Goal: Task Accomplishment & Management: Complete application form

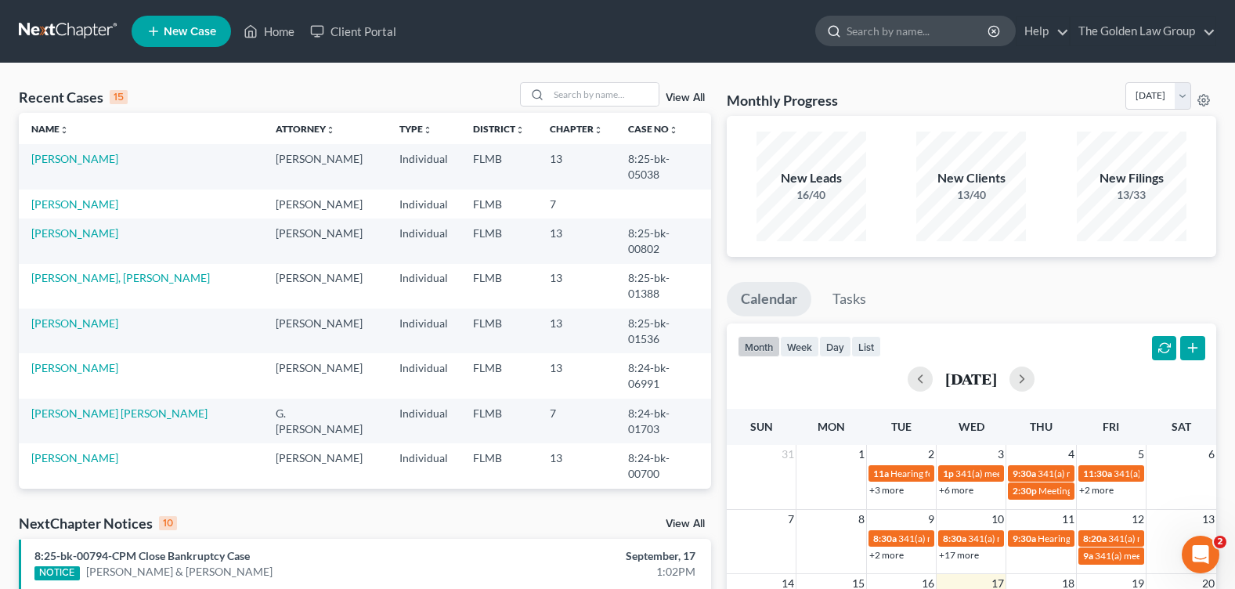
click at [863, 36] on input "search" at bounding box center [918, 30] width 143 height 29
type input "sweeney"
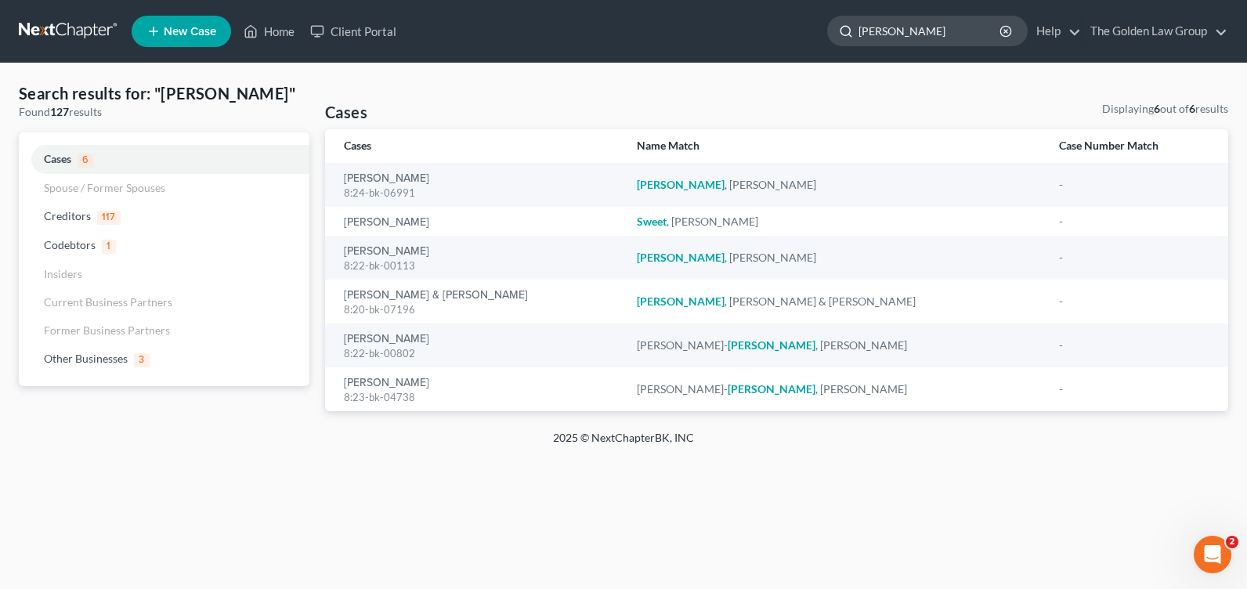
click at [932, 37] on input "sweeney" at bounding box center [929, 30] width 143 height 29
type input "espinosa"
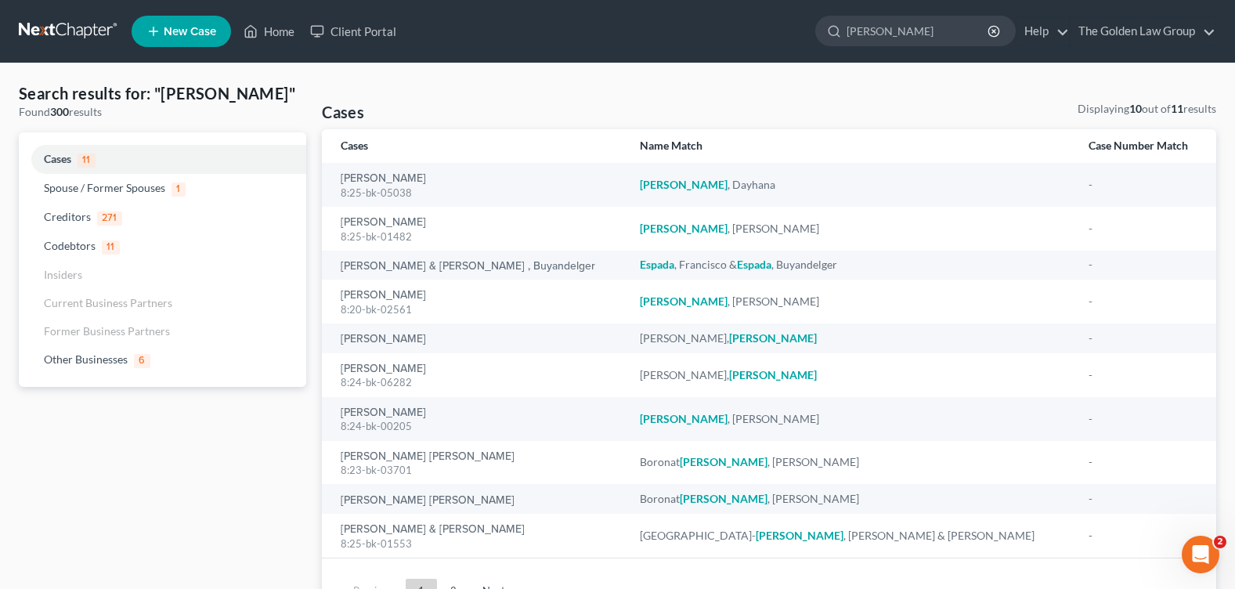
click at [402, 161] on th "Cases" at bounding box center [474, 146] width 305 height 34
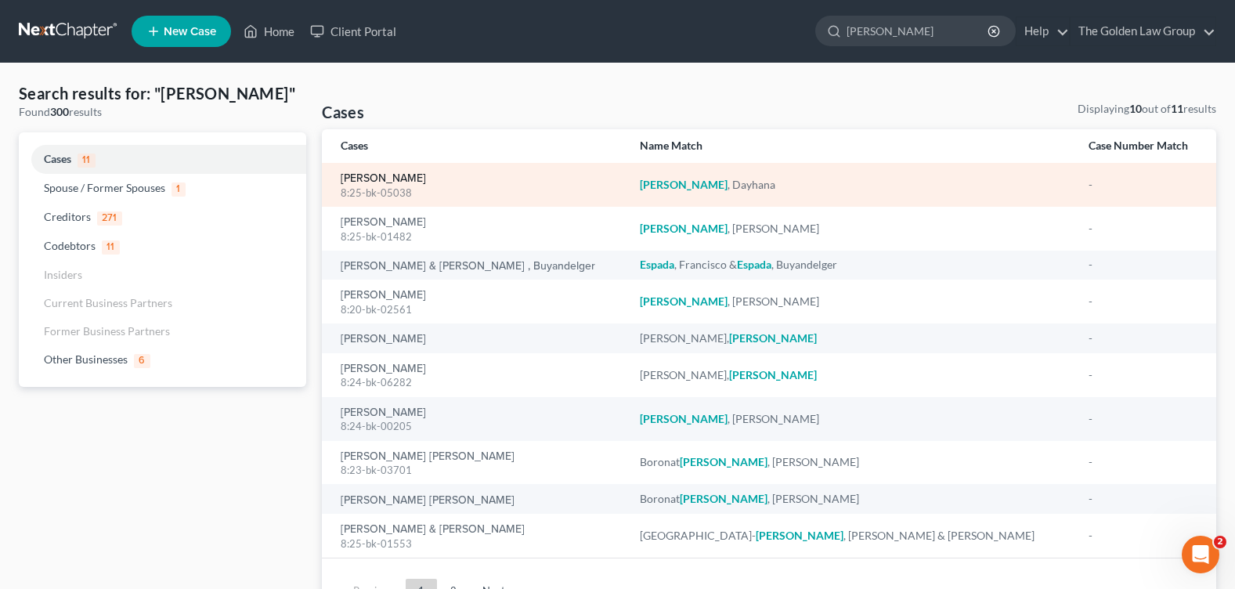
click at [397, 181] on link "[PERSON_NAME]" at bounding box center [383, 178] width 85 height 11
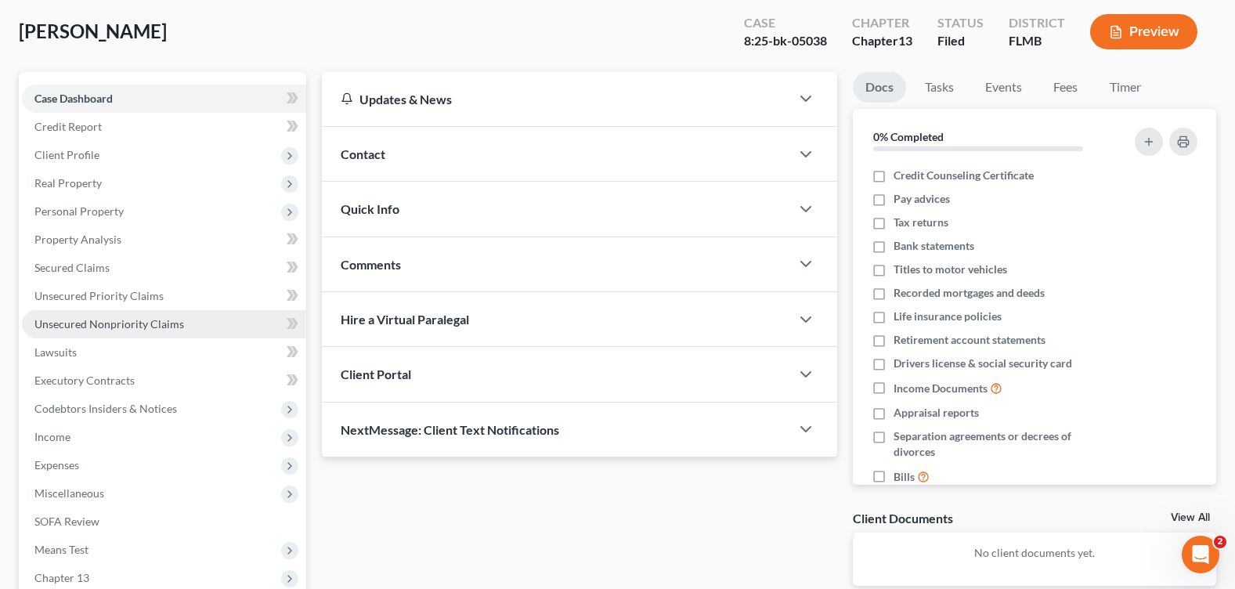
scroll to position [235, 0]
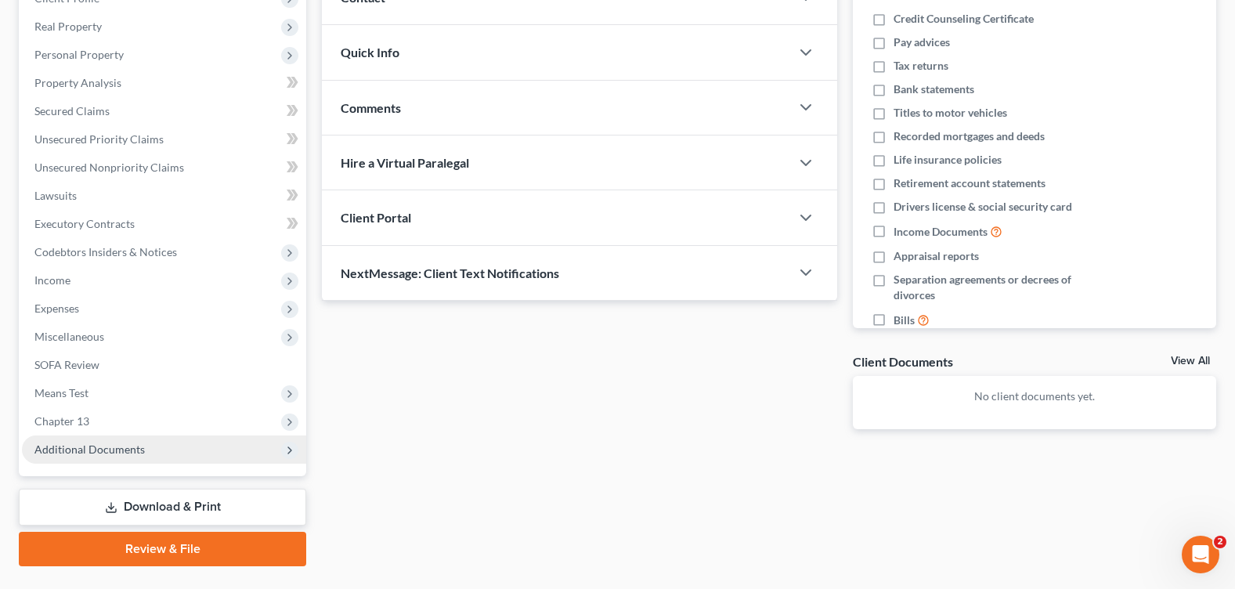
click at [125, 448] on span "Additional Documents" at bounding box center [89, 449] width 110 height 13
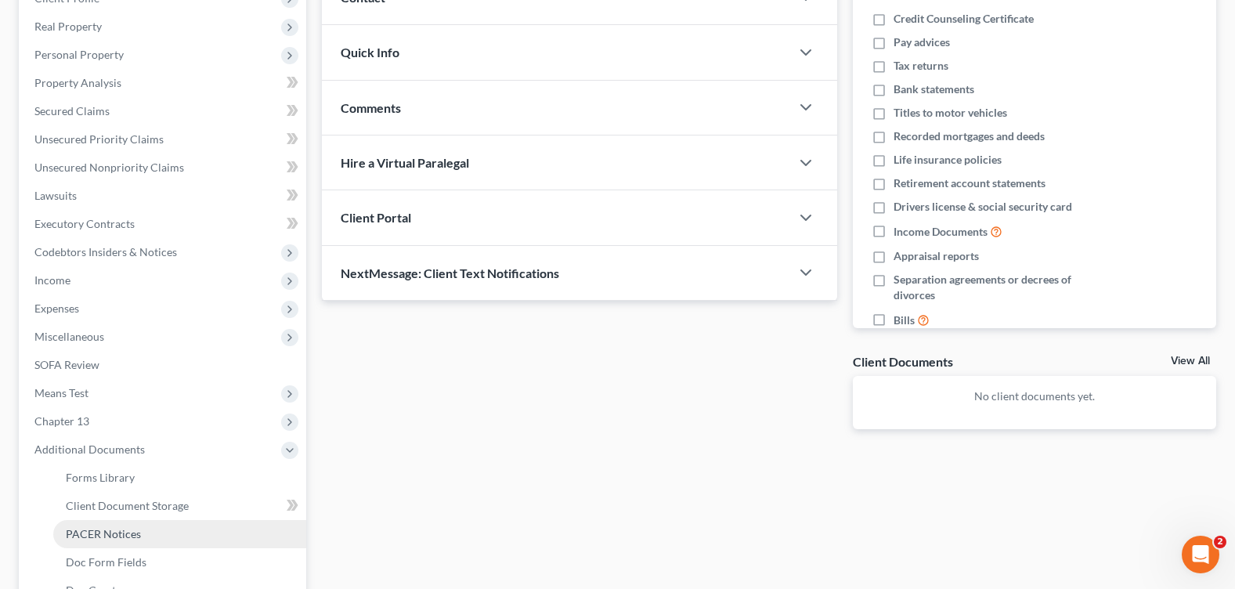
click at [143, 533] on link "PACER Notices" at bounding box center [179, 534] width 253 height 28
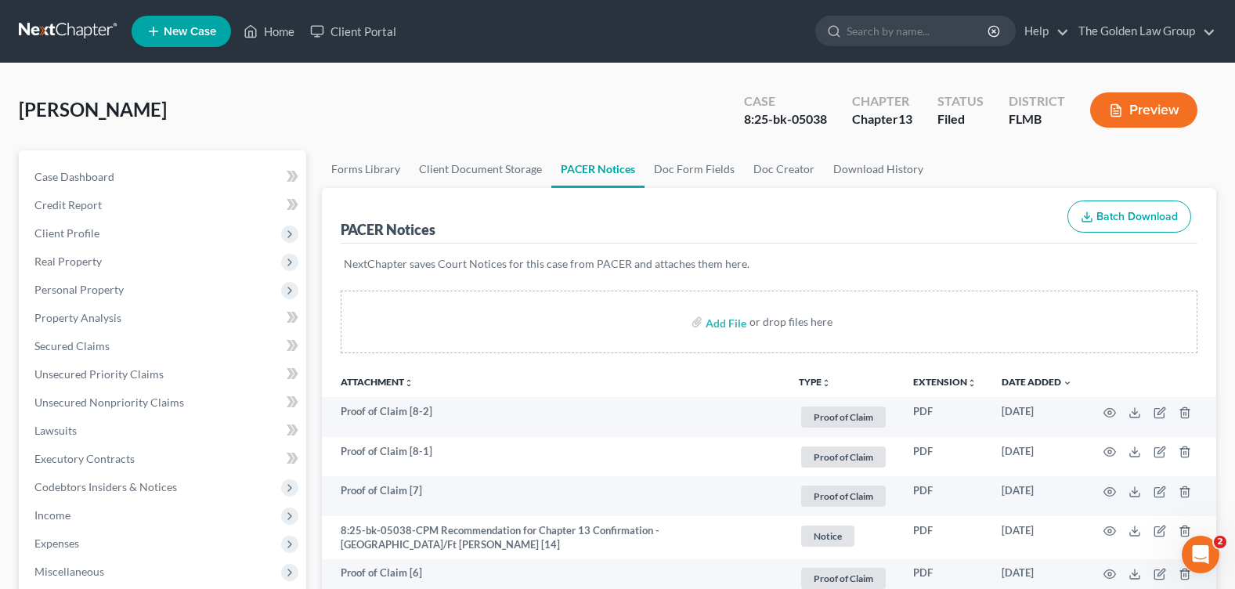
drag, startPoint x: 513, startPoint y: 110, endPoint x: 367, endPoint y: 262, distance: 211.0
click at [513, 124] on div "Espinosa, Dayhana Upgraded Case 8:25-bk-05038 Chapter Chapter 13 Status Filed D…" at bounding box center [618, 116] width 1198 height 68
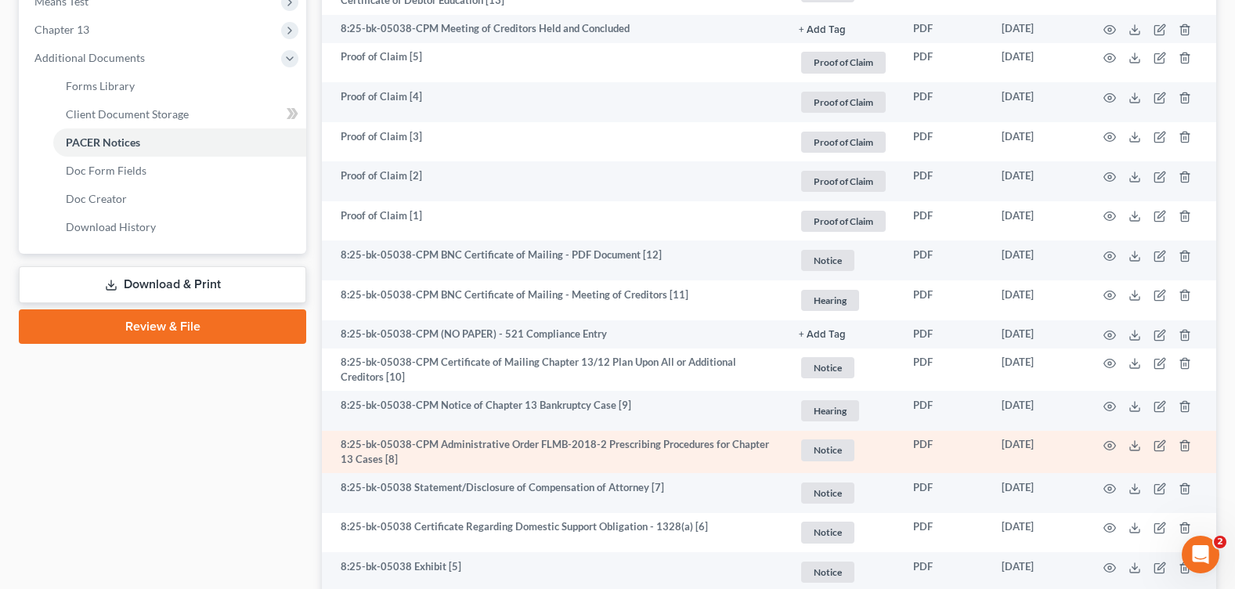
scroll to position [896, 0]
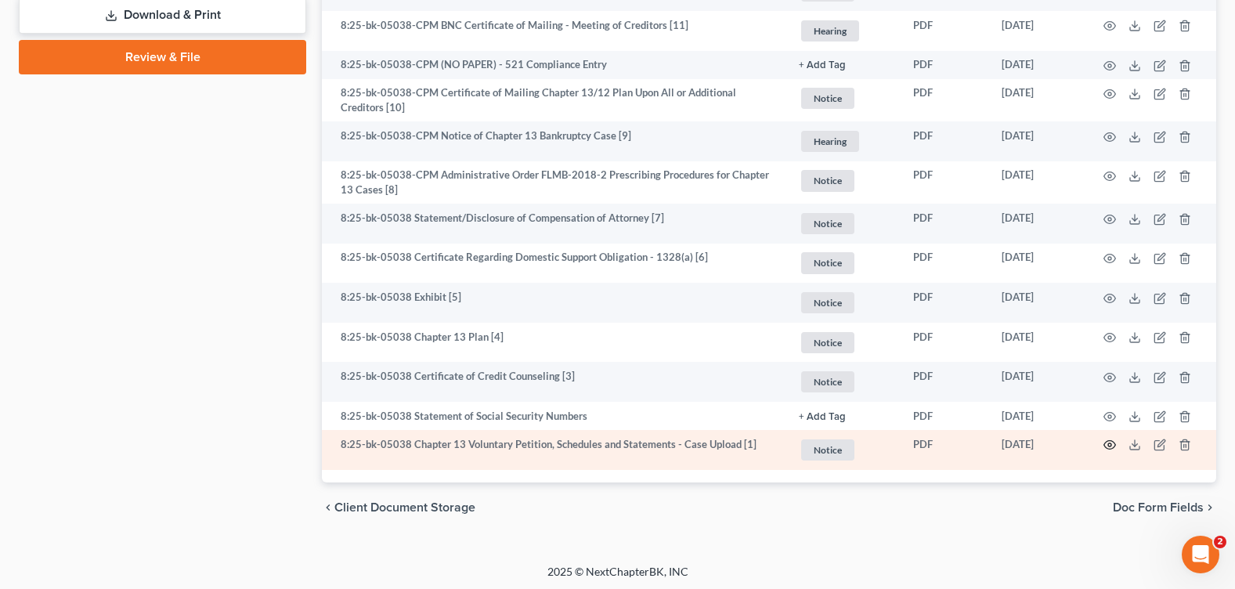
click at [1111, 443] on circle "button" at bounding box center [1109, 444] width 3 height 3
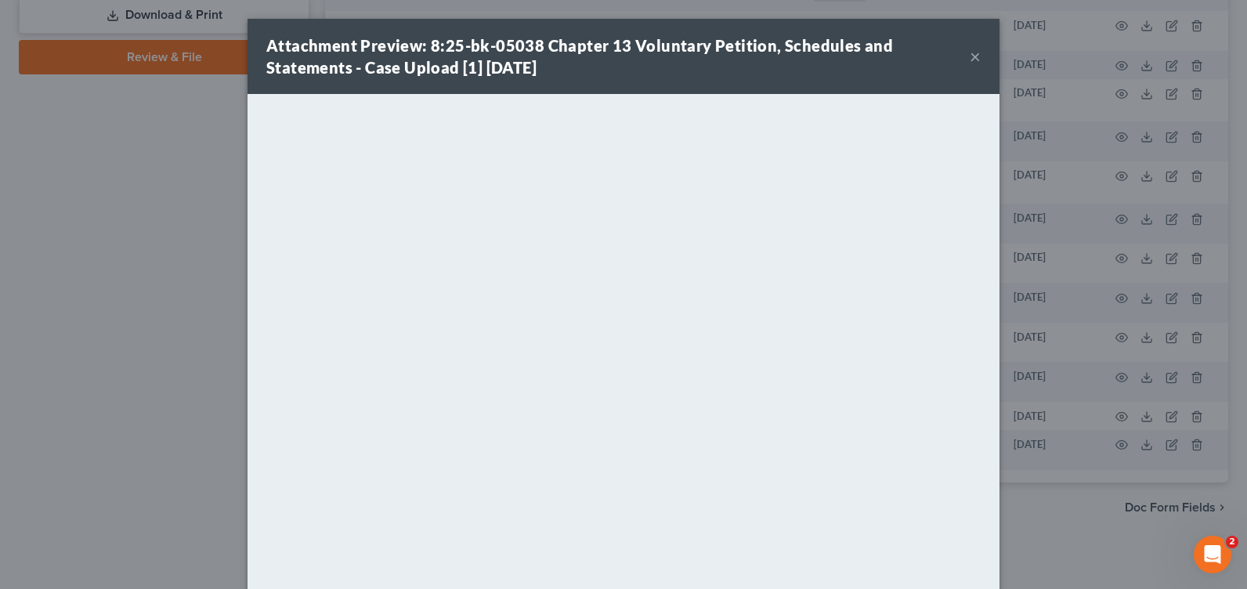
click at [970, 56] on button "×" at bounding box center [975, 56] width 11 height 19
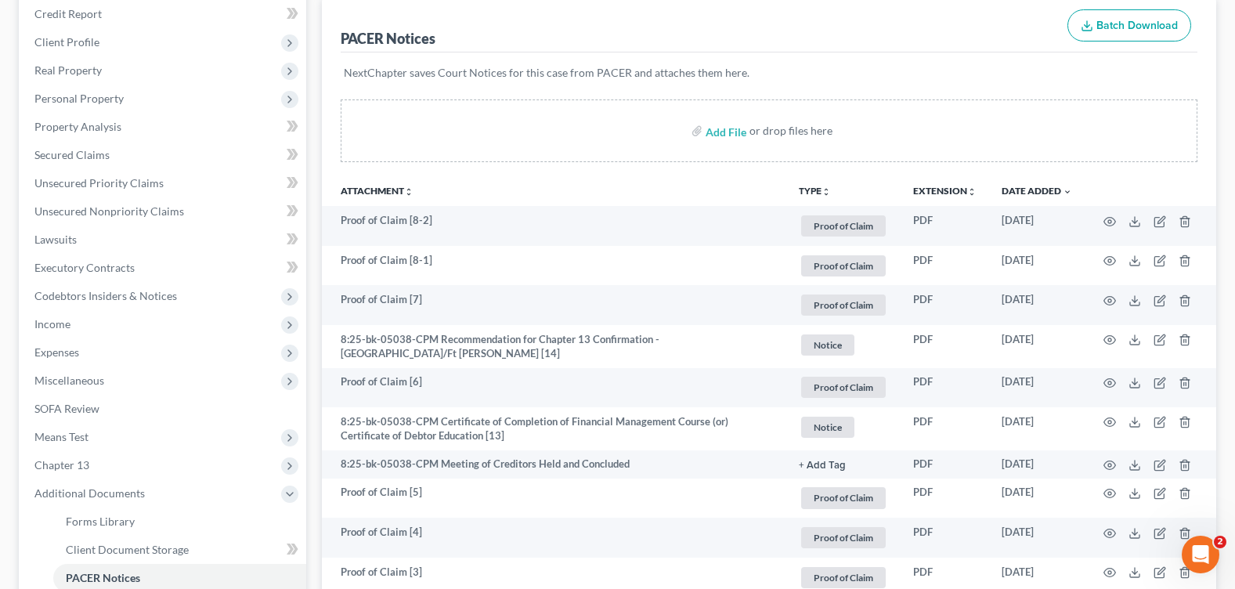
scroll to position [0, 0]
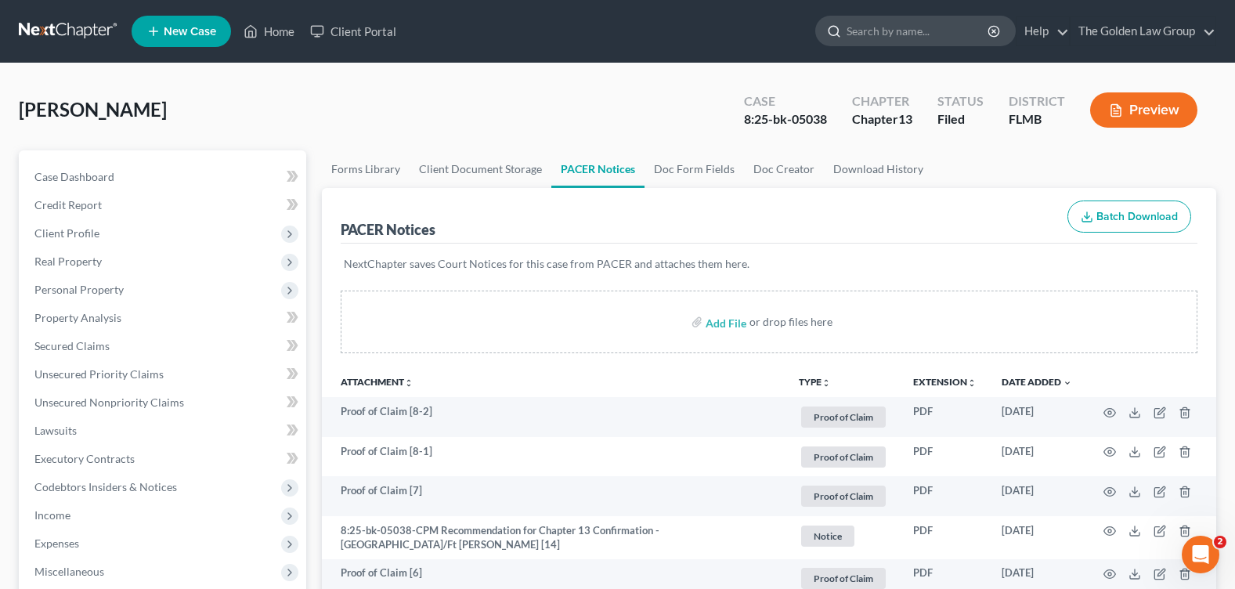
click at [876, 38] on input "search" at bounding box center [918, 30] width 143 height 29
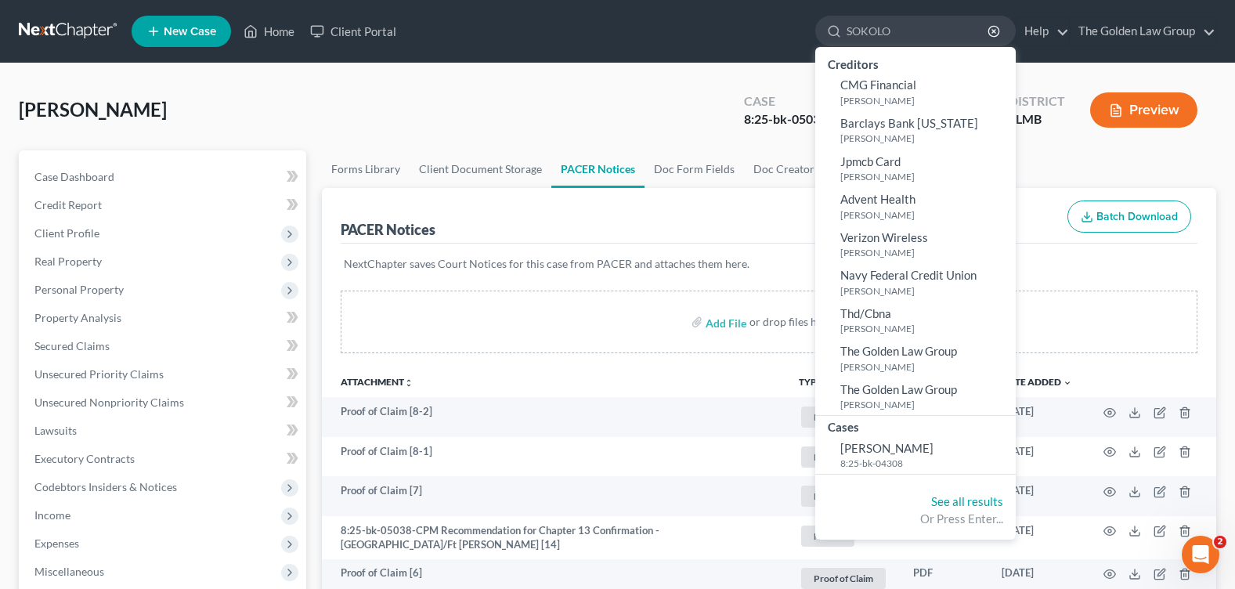
type input "SOKOLO"
click at [889, 444] on span "[PERSON_NAME]" at bounding box center [886, 448] width 93 height 14
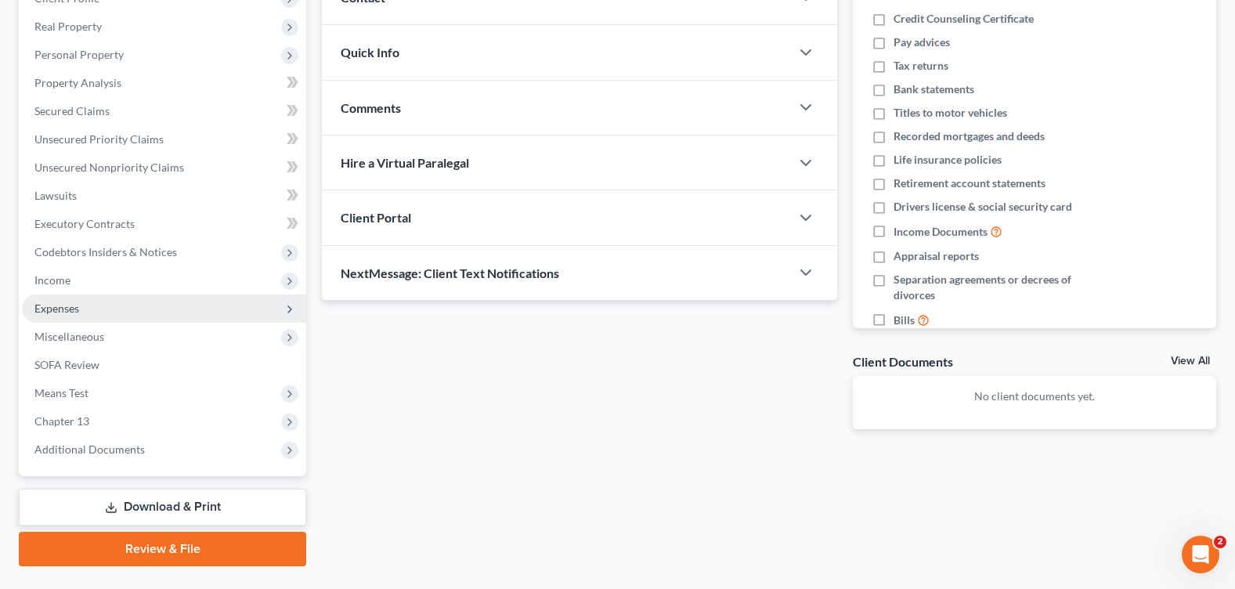
scroll to position [272, 0]
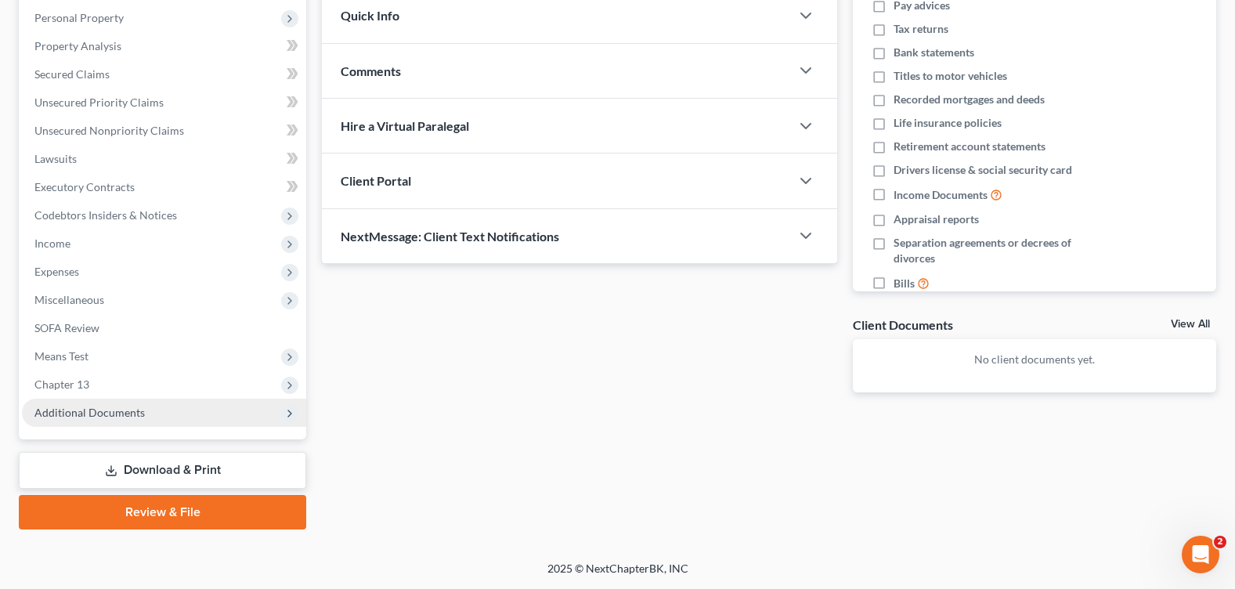
click at [89, 409] on span "Additional Documents" at bounding box center [89, 412] width 110 height 13
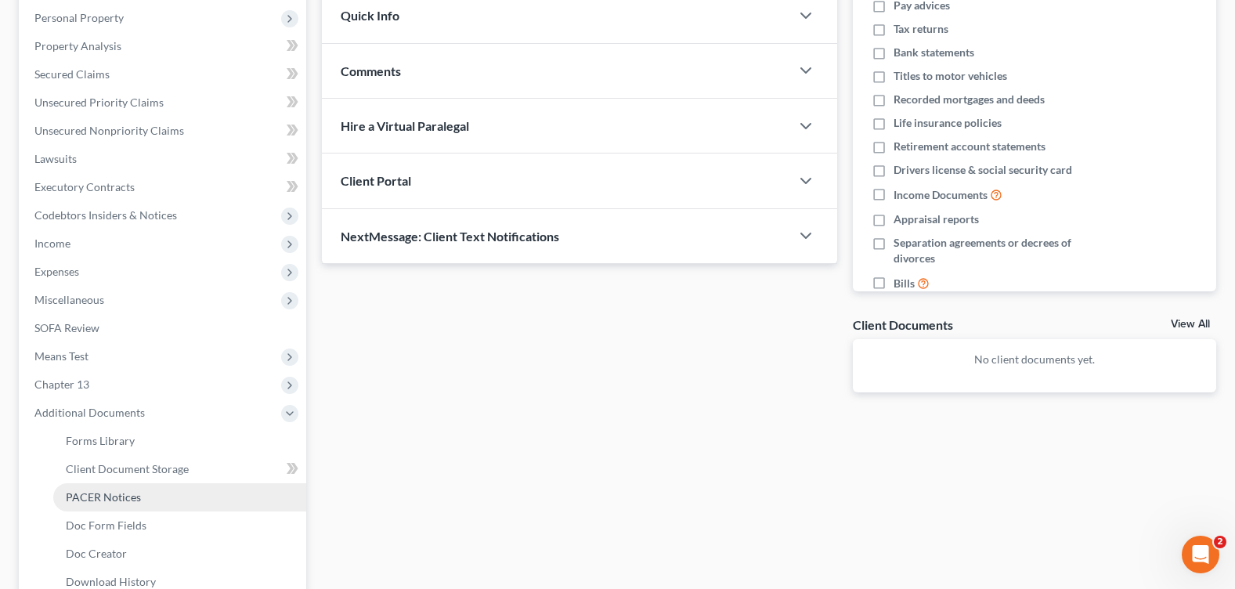
click at [126, 498] on span "PACER Notices" at bounding box center [103, 496] width 75 height 13
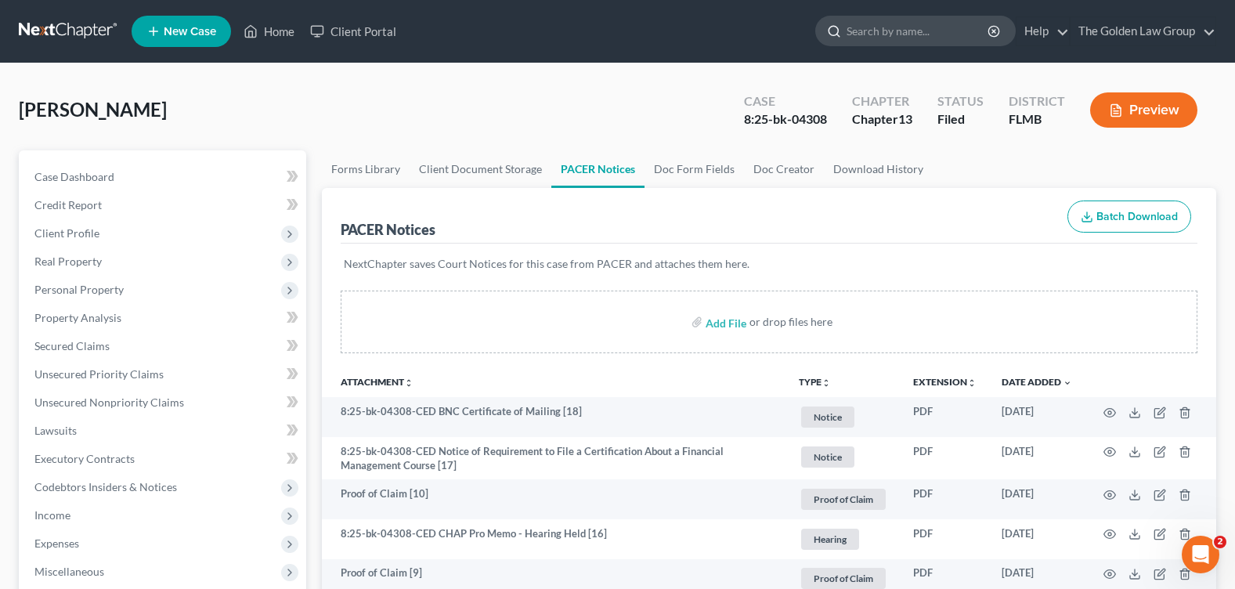
click at [896, 33] on input "search" at bounding box center [918, 30] width 143 height 29
type input "[PERSON_NAME]"
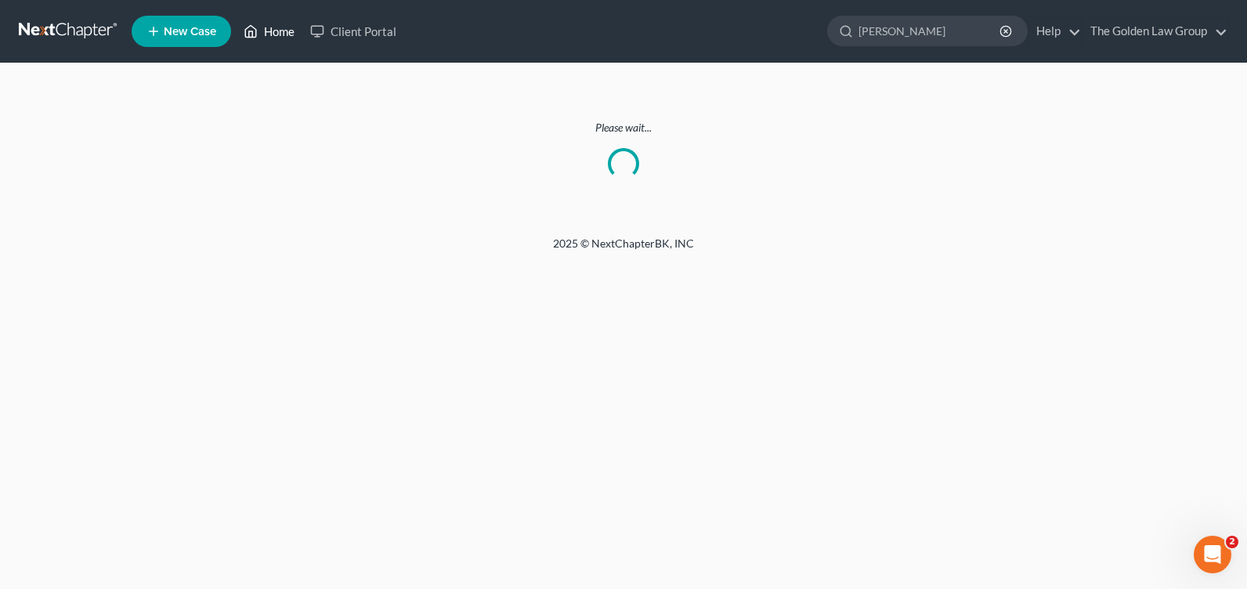
click at [278, 38] on link "Home" at bounding box center [269, 31] width 67 height 28
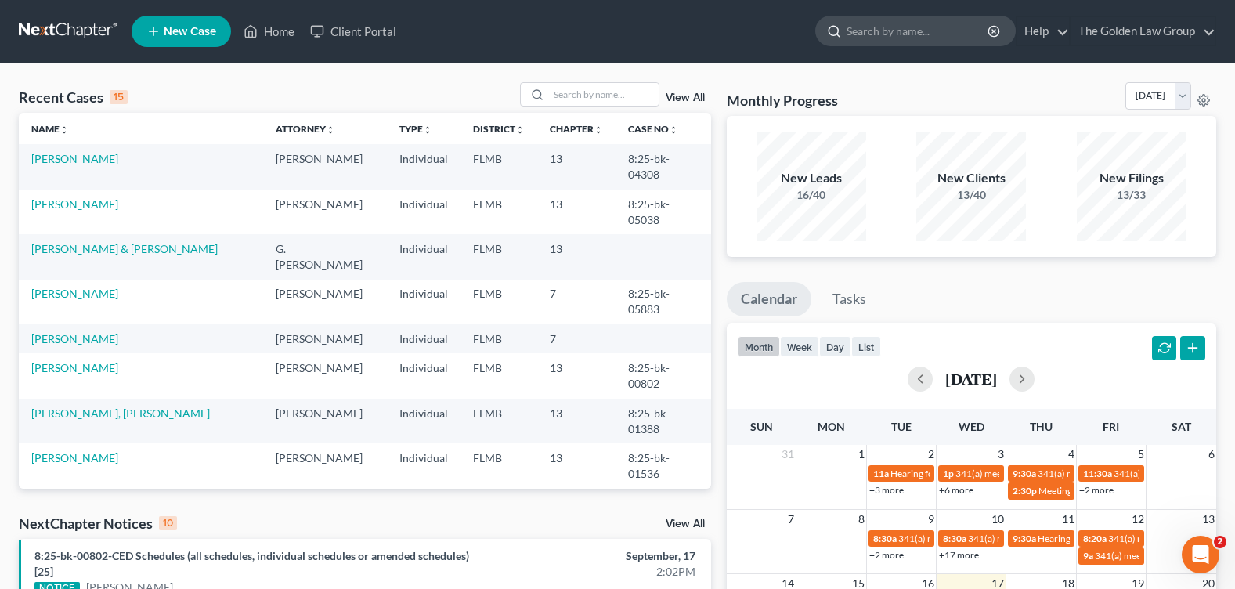
click at [863, 37] on input "search" at bounding box center [918, 30] width 143 height 29
type input "[PERSON_NAME]"
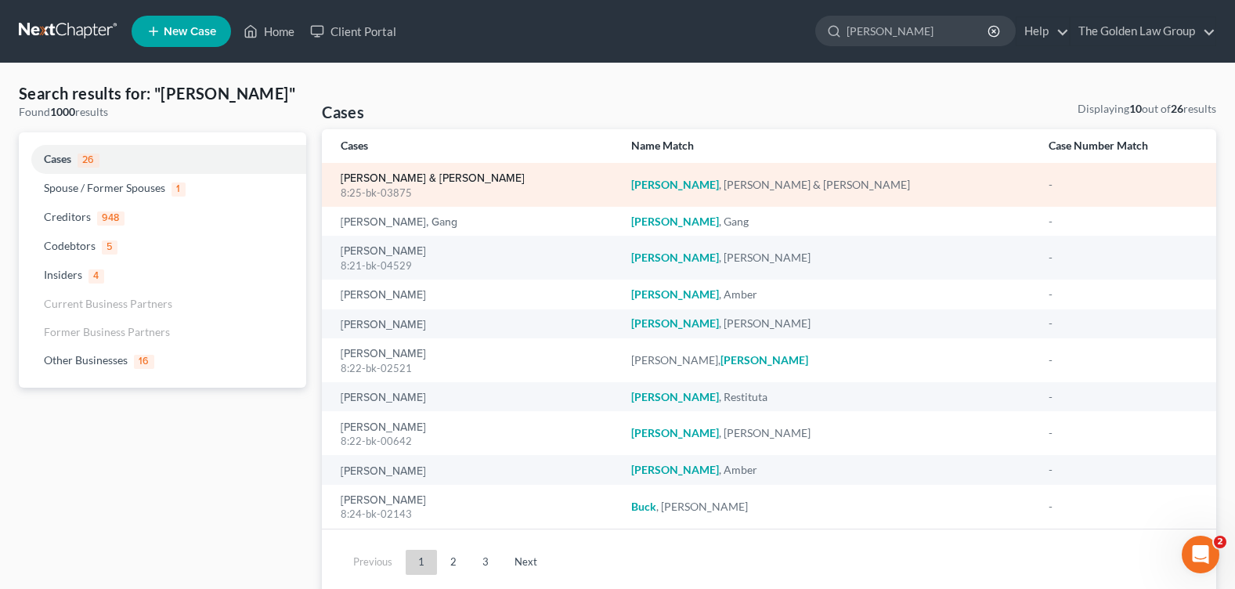
click at [393, 175] on link "[PERSON_NAME] & [PERSON_NAME]" at bounding box center [433, 178] width 184 height 11
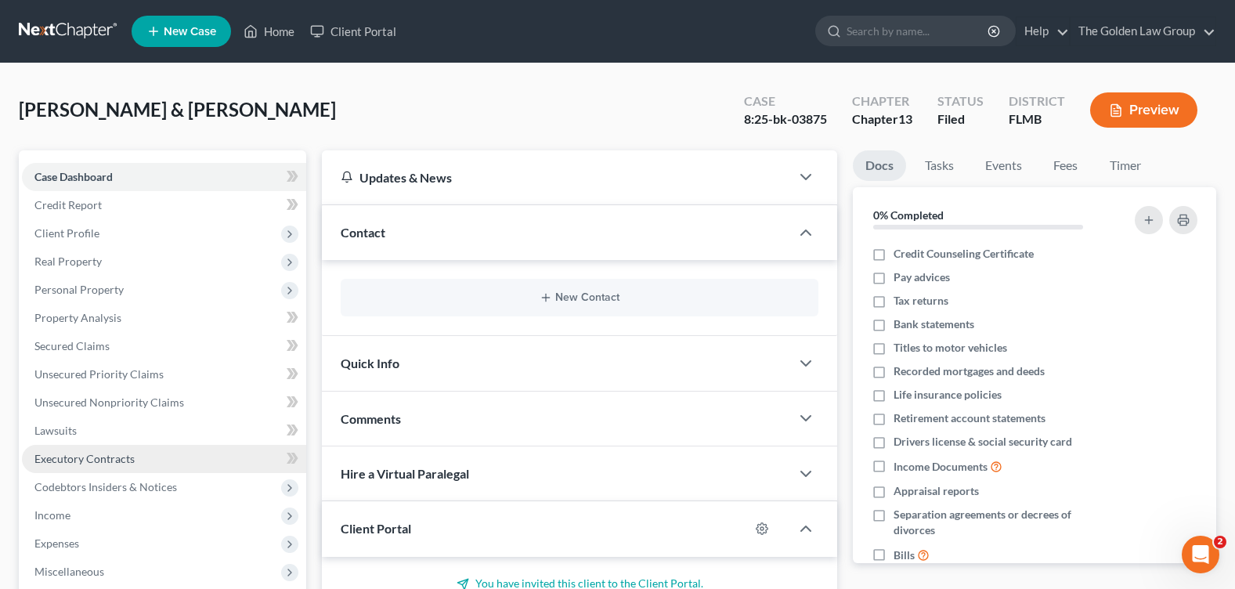
scroll to position [272, 0]
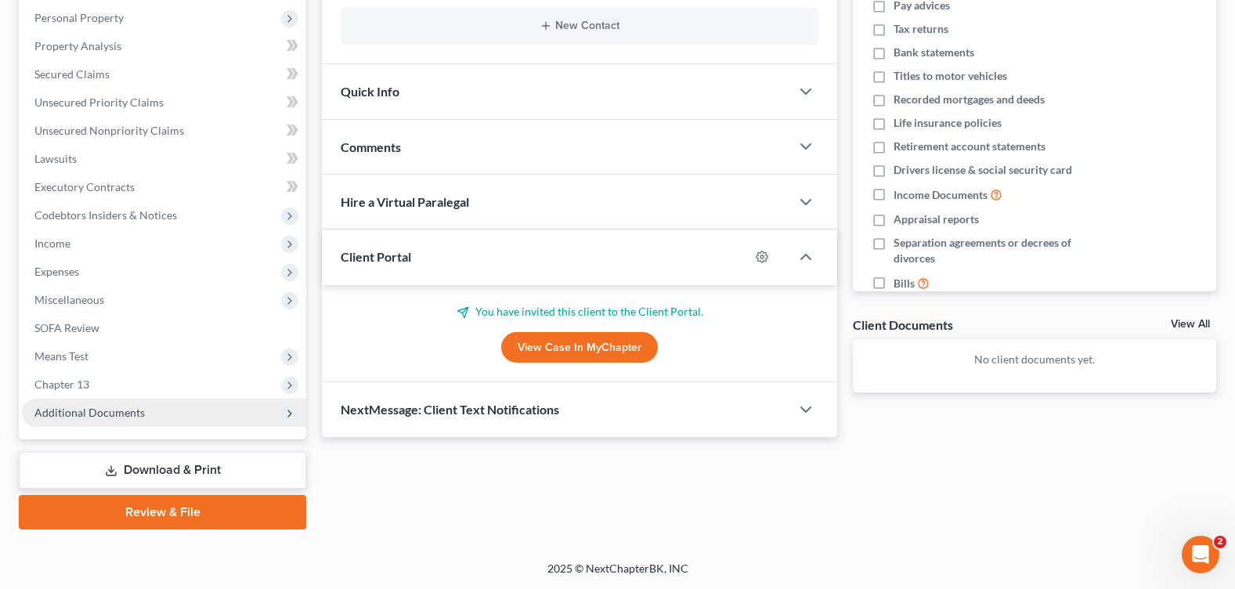
click at [107, 419] on span "Additional Documents" at bounding box center [164, 413] width 284 height 28
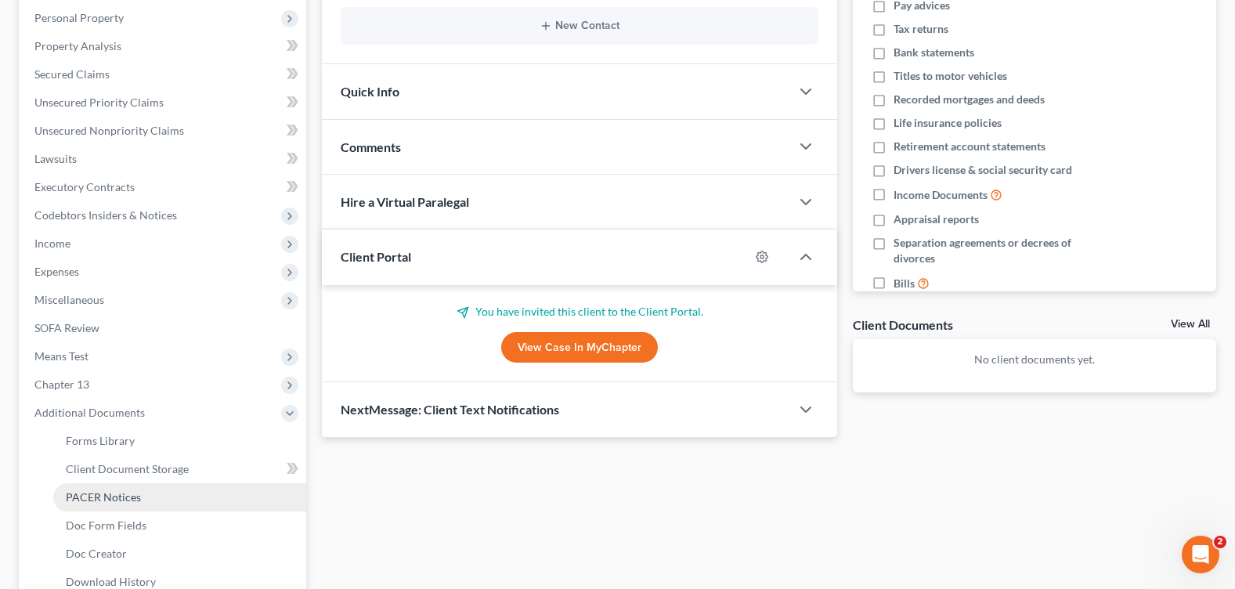
click at [99, 490] on span "PACER Notices" at bounding box center [103, 496] width 75 height 13
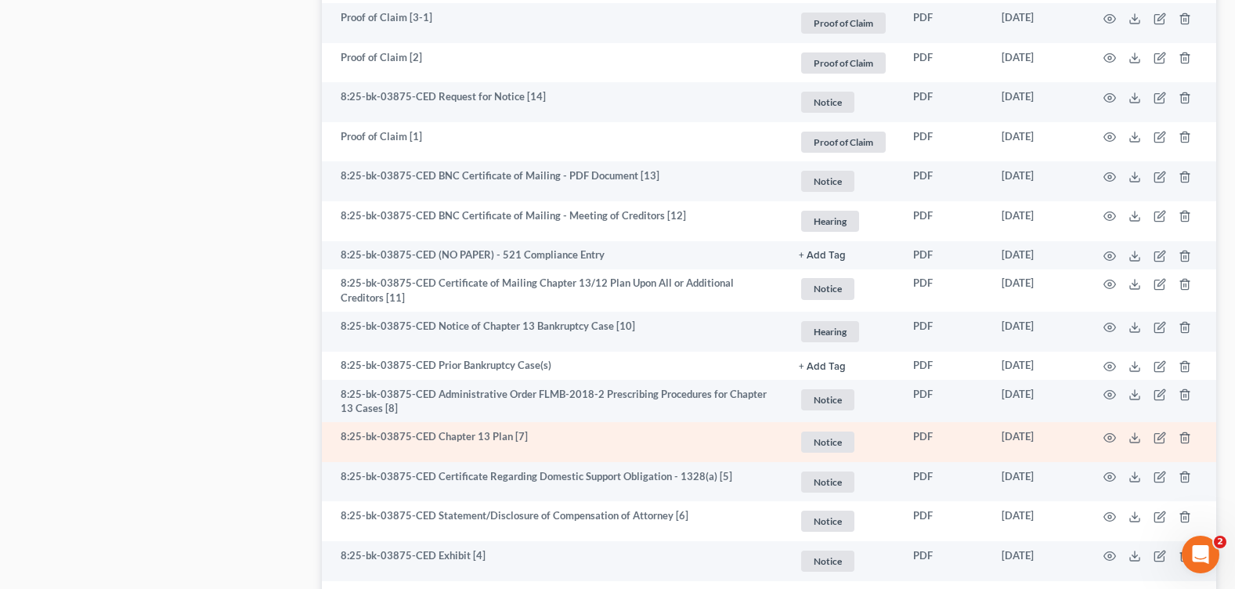
scroll to position [2036, 0]
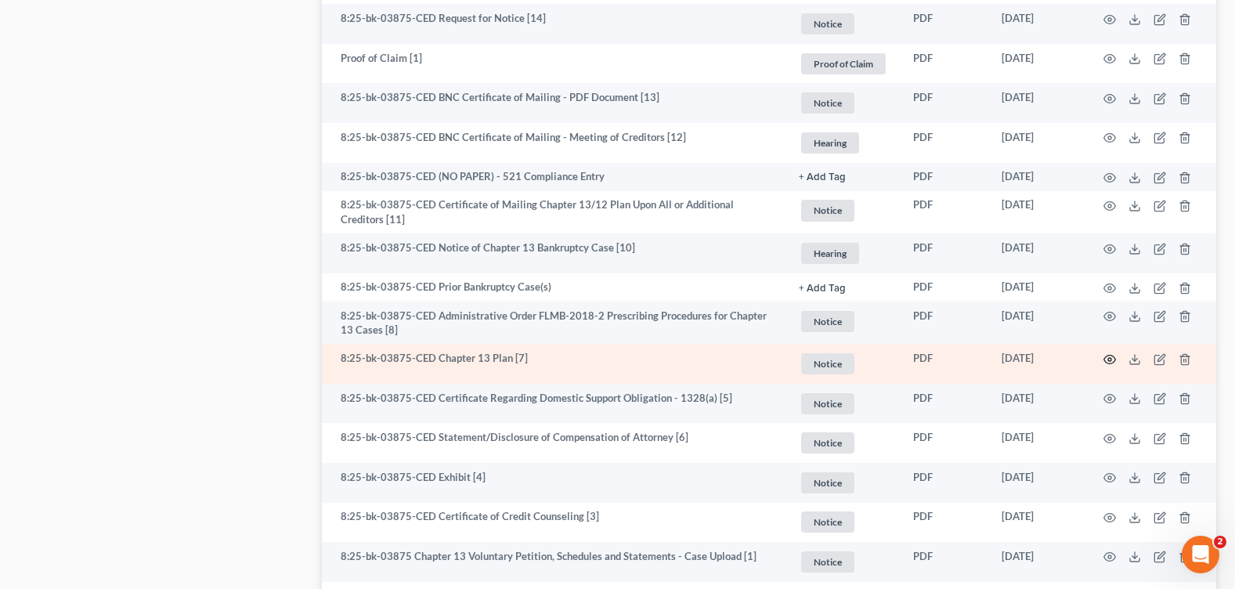
click at [1107, 354] on icon "button" at bounding box center [1110, 359] width 13 height 13
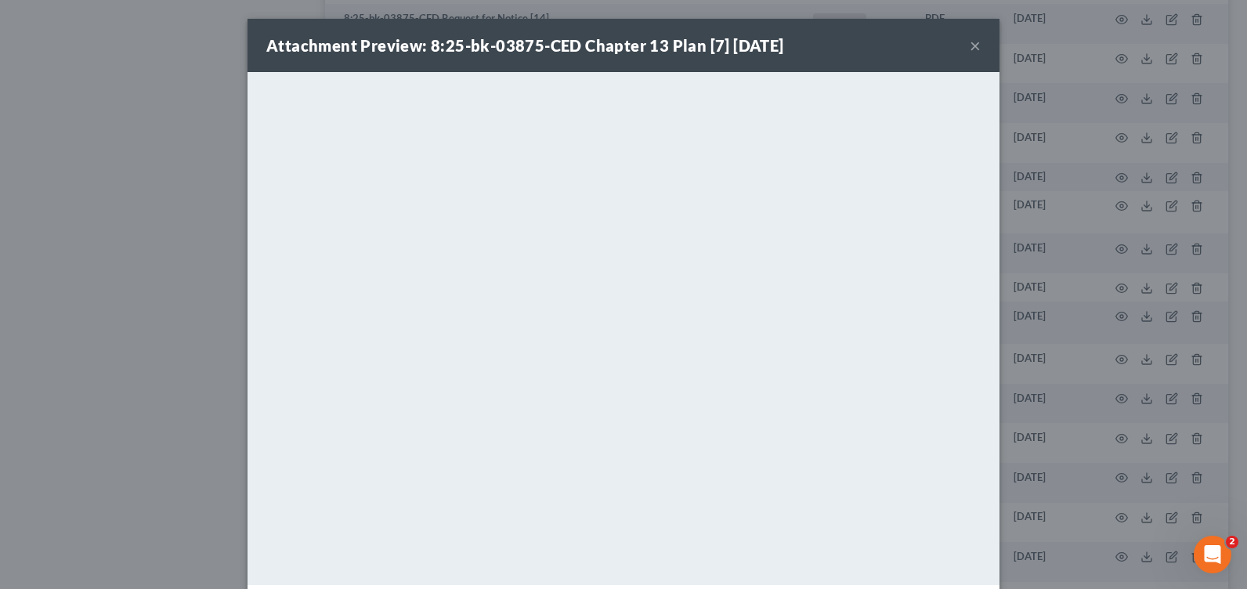
drag, startPoint x: 968, startPoint y: 47, endPoint x: 491, endPoint y: 60, distance: 477.2
click at [970, 47] on button "×" at bounding box center [975, 45] width 11 height 19
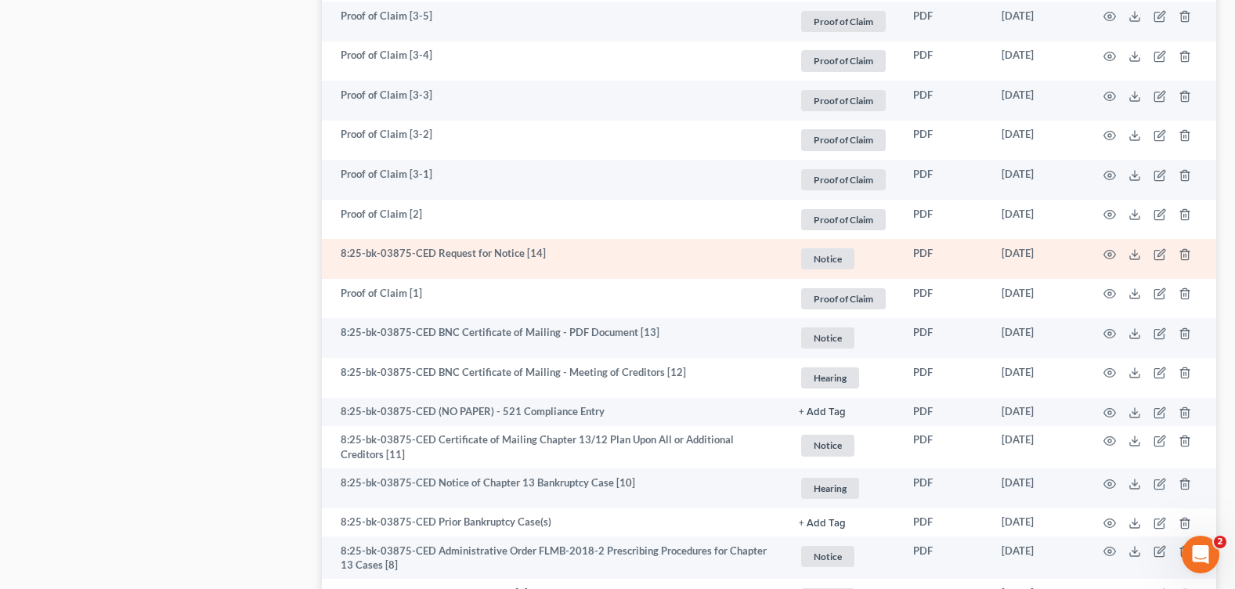
scroll to position [1723, 0]
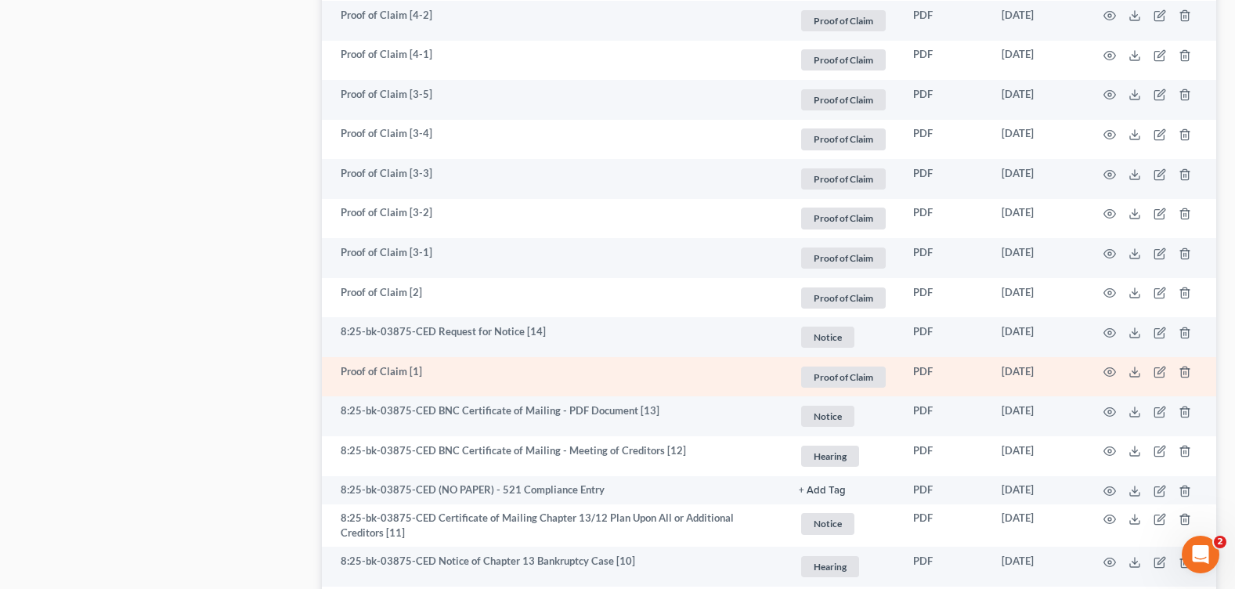
click at [1102, 370] on td at bounding box center [1151, 377] width 132 height 40
click at [1109, 369] on icon "button" at bounding box center [1110, 372] width 13 height 13
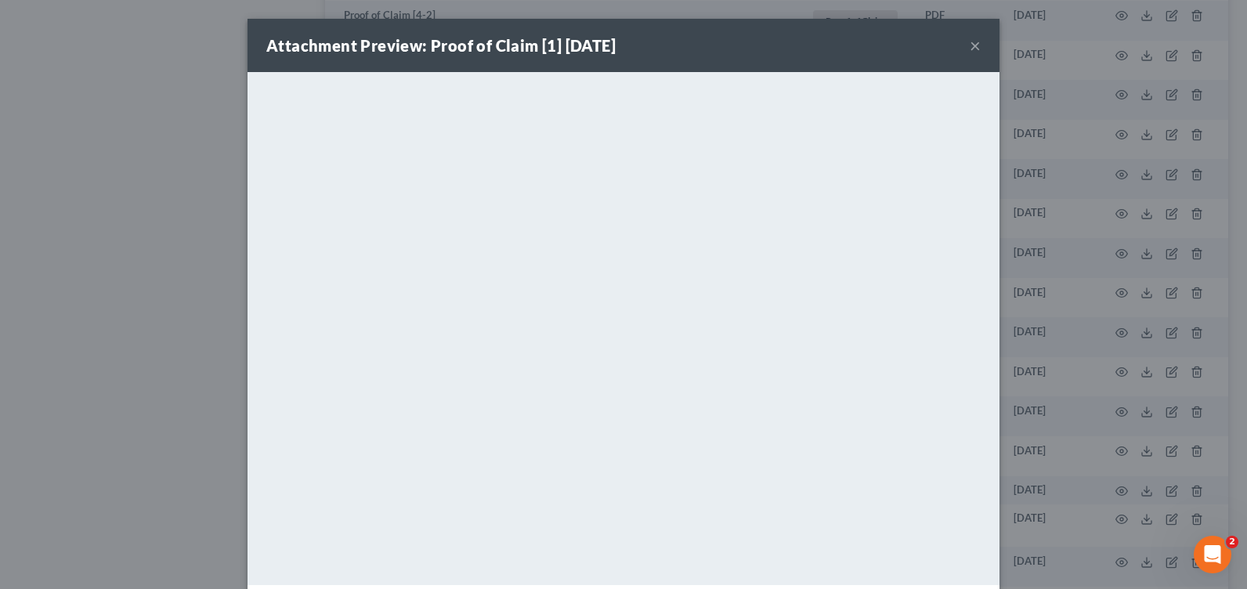
click at [970, 43] on button "×" at bounding box center [975, 45] width 11 height 19
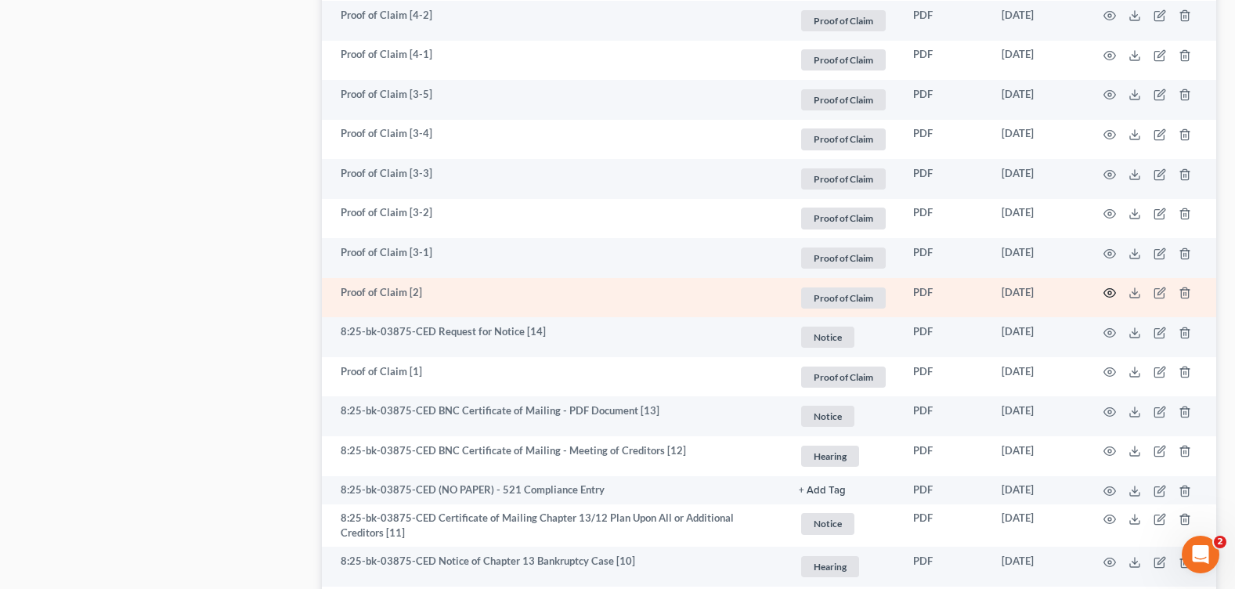
click at [1106, 289] on icon "button" at bounding box center [1110, 293] width 13 height 13
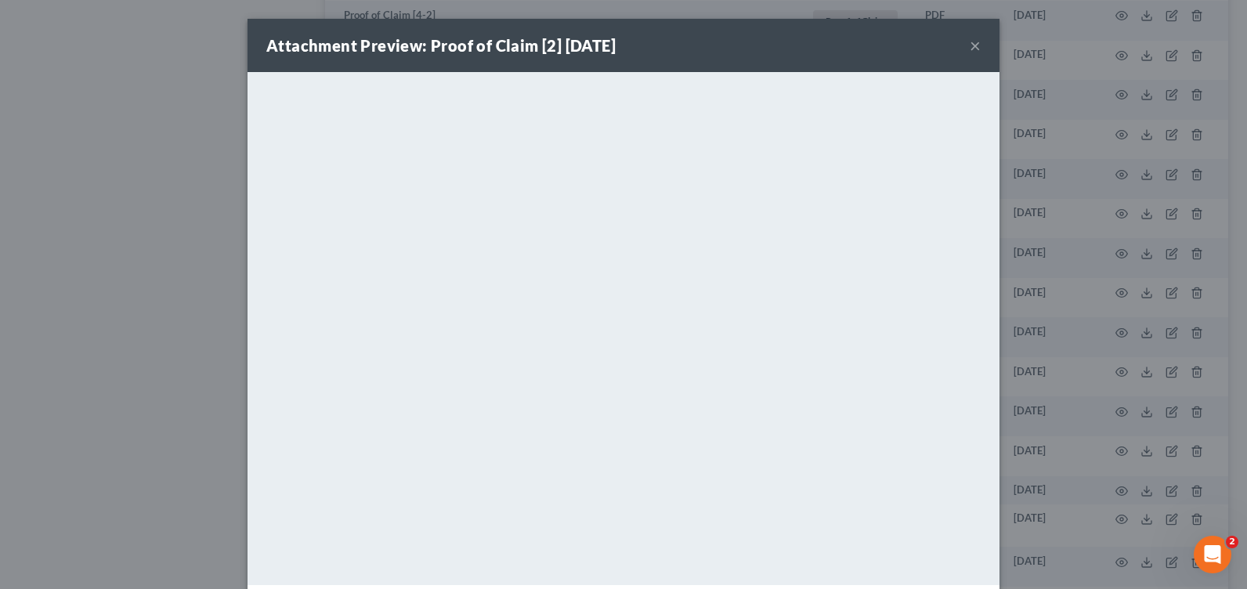
drag, startPoint x: 966, startPoint y: 48, endPoint x: 837, endPoint y: 62, distance: 129.2
click at [945, 53] on div "Attachment Preview: Proof of Claim [2] [DATE] ×" at bounding box center [624, 45] width 752 height 53
click at [970, 43] on button "×" at bounding box center [975, 45] width 11 height 19
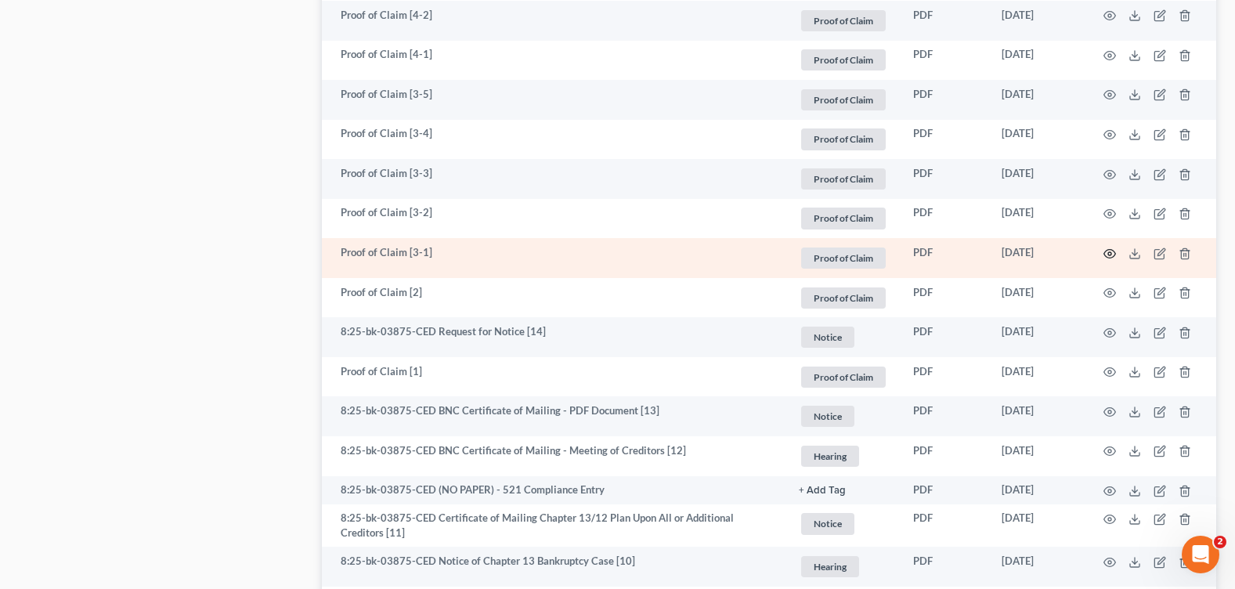
click at [1111, 249] on icon "button" at bounding box center [1110, 253] width 12 height 9
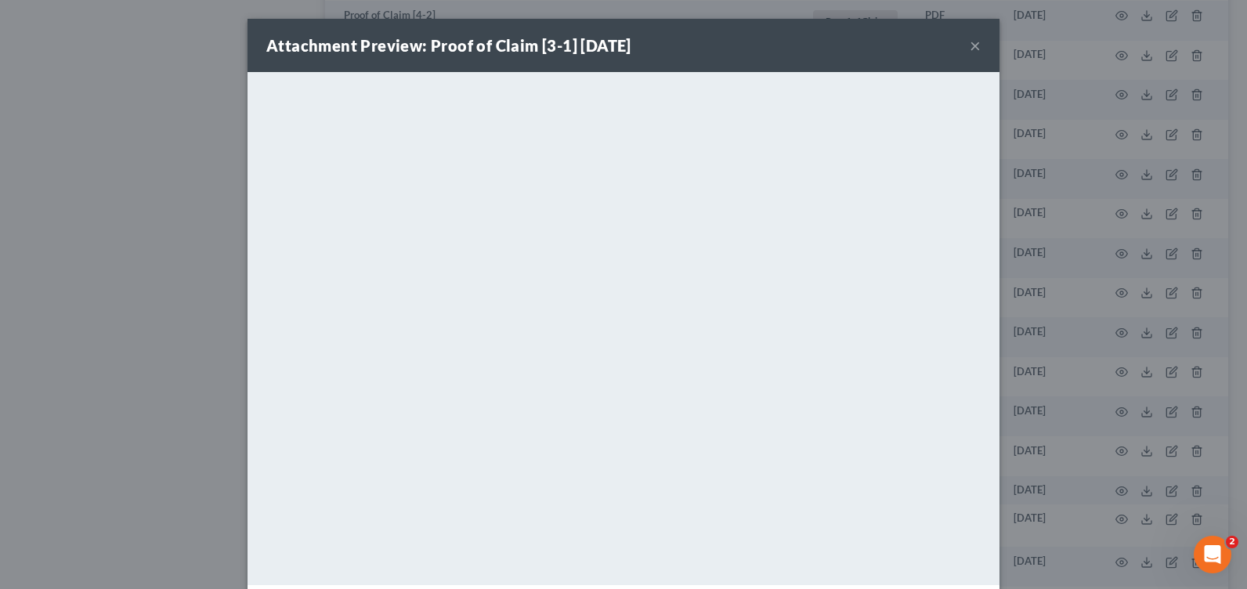
click at [972, 51] on button "×" at bounding box center [975, 45] width 11 height 19
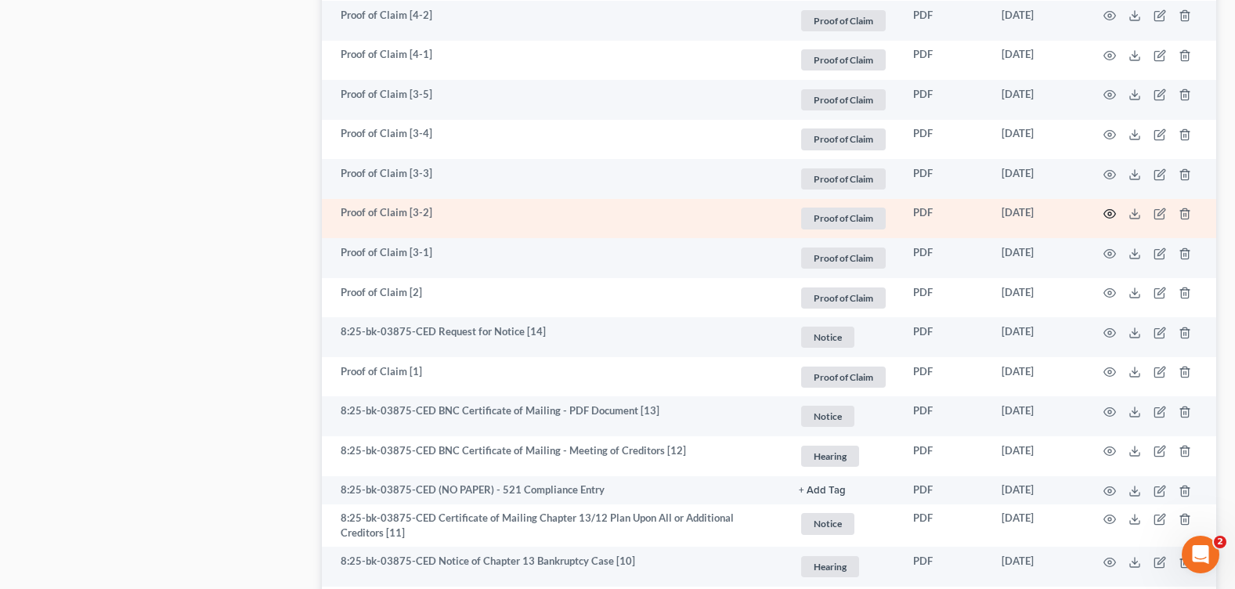
click at [1109, 212] on circle "button" at bounding box center [1109, 213] width 3 height 3
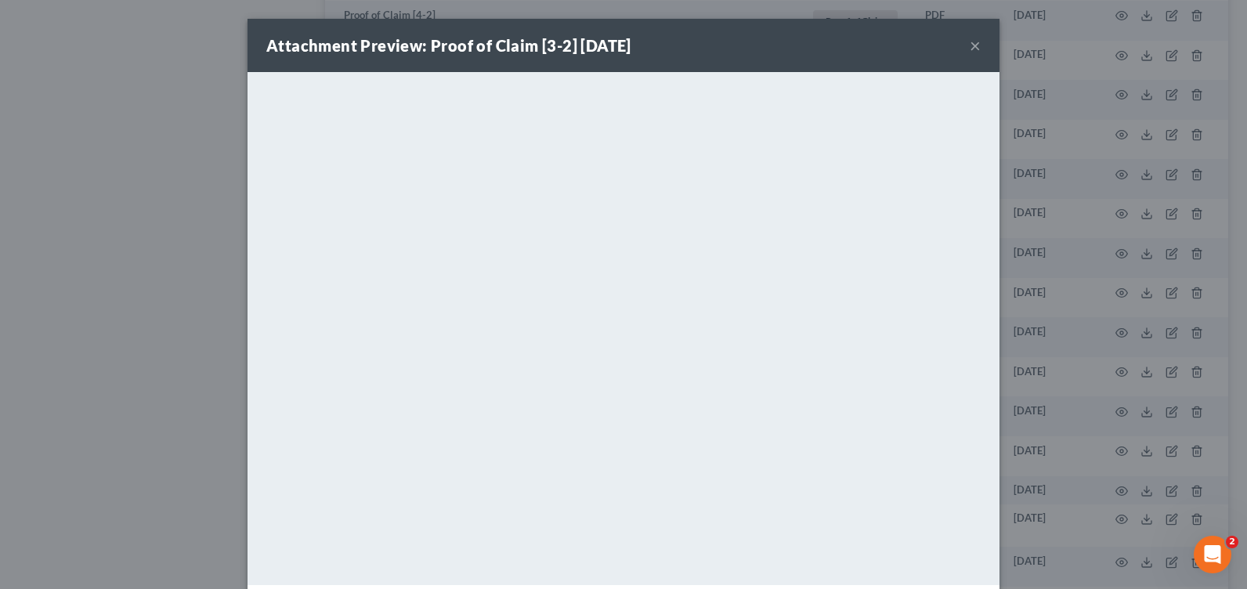
click at [970, 45] on button "×" at bounding box center [975, 45] width 11 height 19
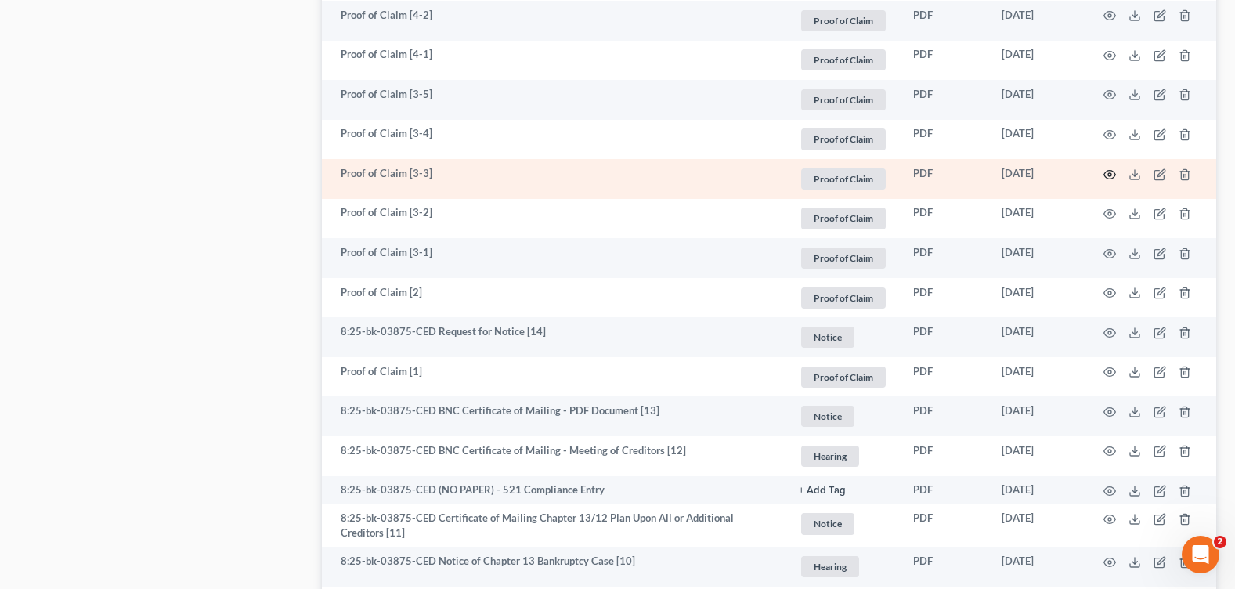
click at [1113, 171] on icon "button" at bounding box center [1110, 174] width 13 height 13
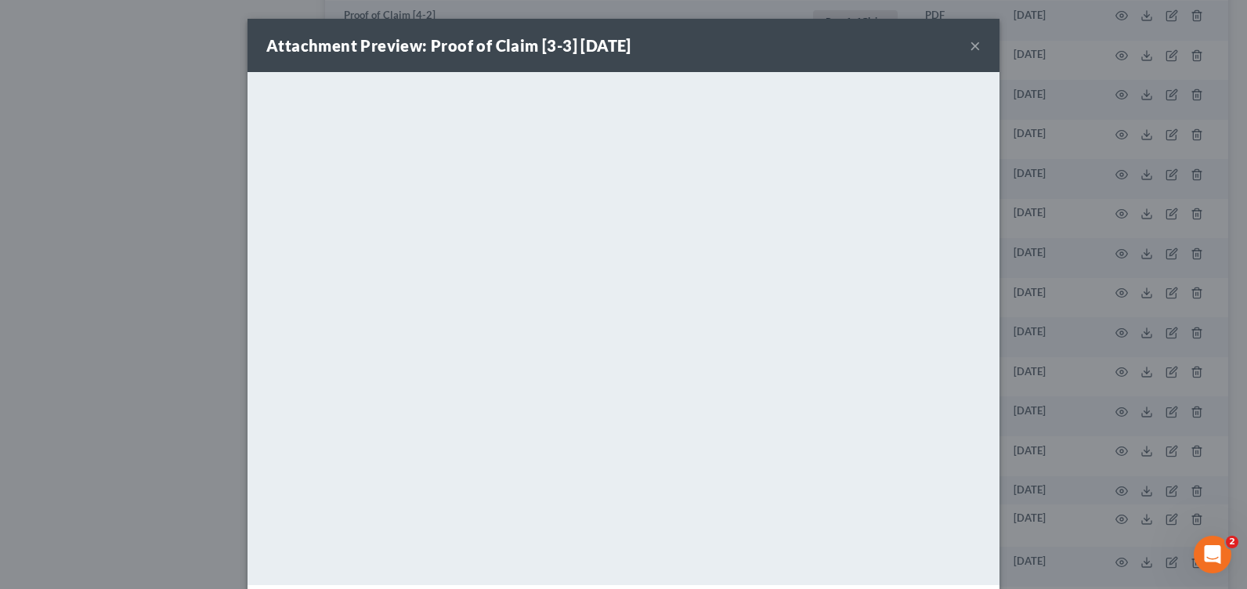
click at [970, 43] on button "×" at bounding box center [975, 45] width 11 height 19
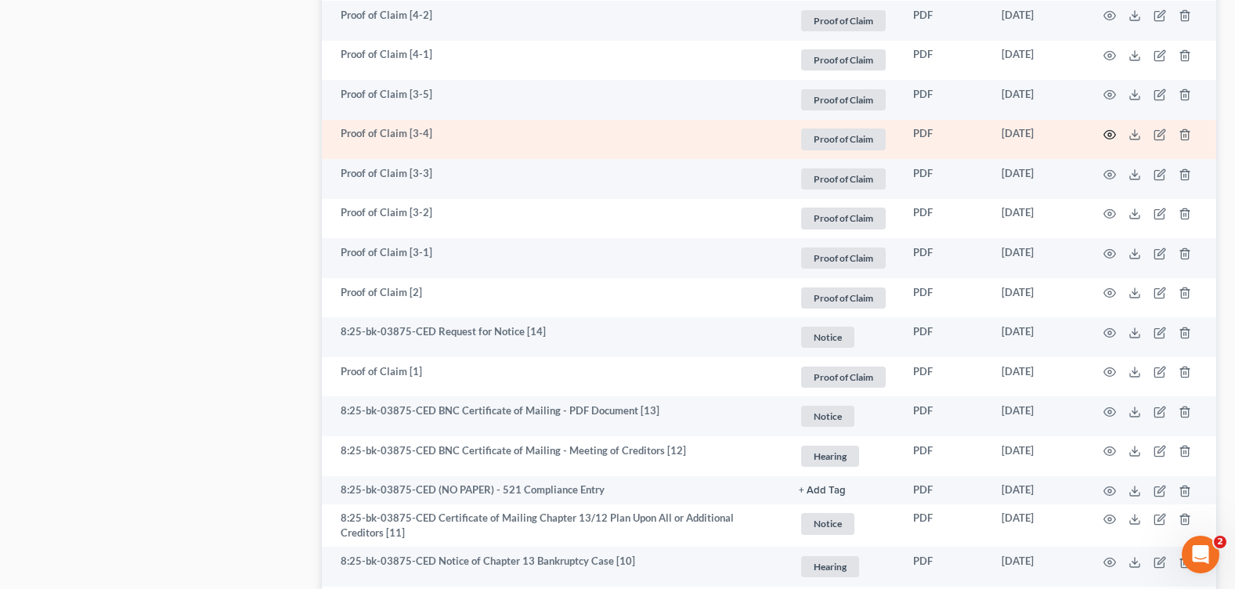
click at [1108, 131] on icon "button" at bounding box center [1110, 134] width 13 height 13
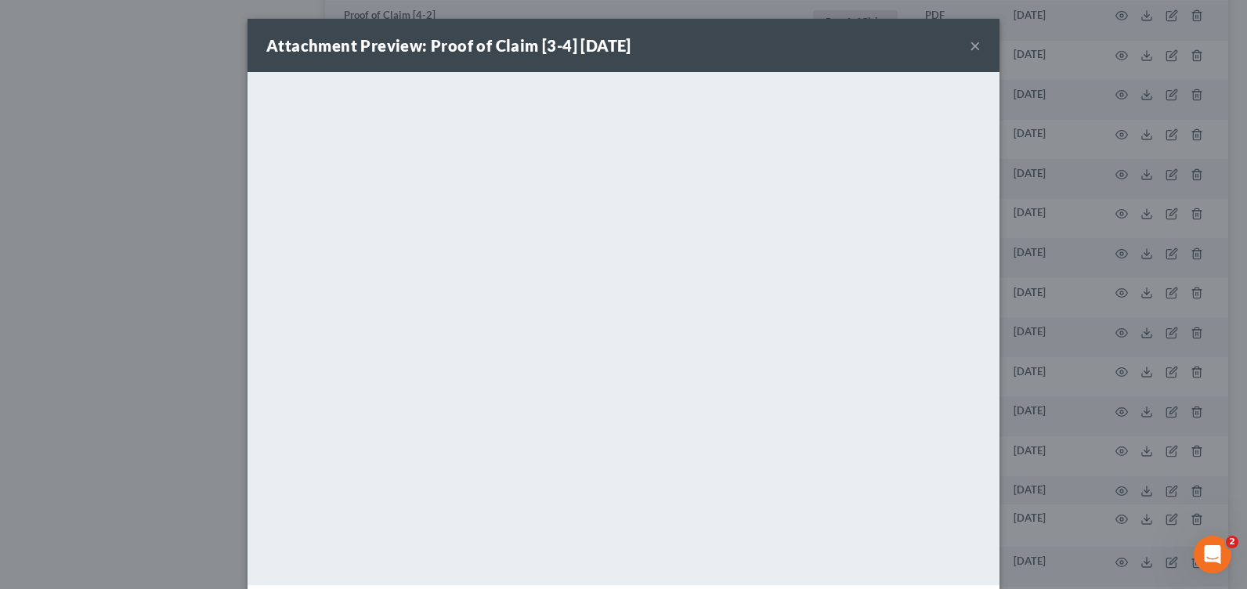
click at [970, 45] on button "×" at bounding box center [975, 45] width 11 height 19
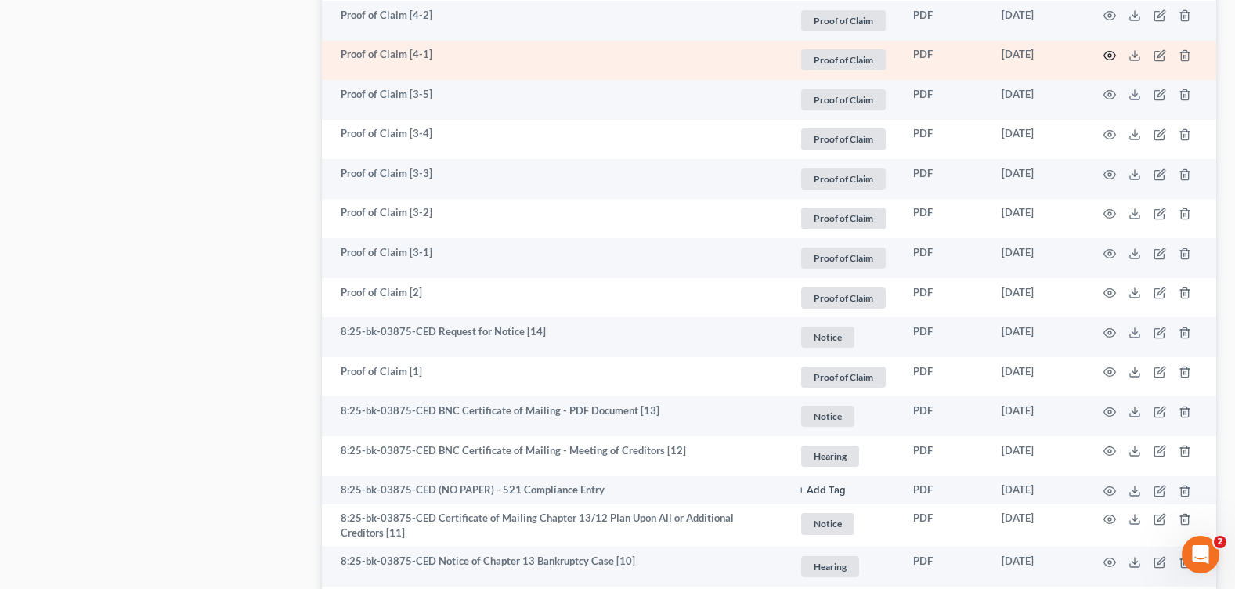
click at [1112, 52] on icon "button" at bounding box center [1110, 55] width 13 height 13
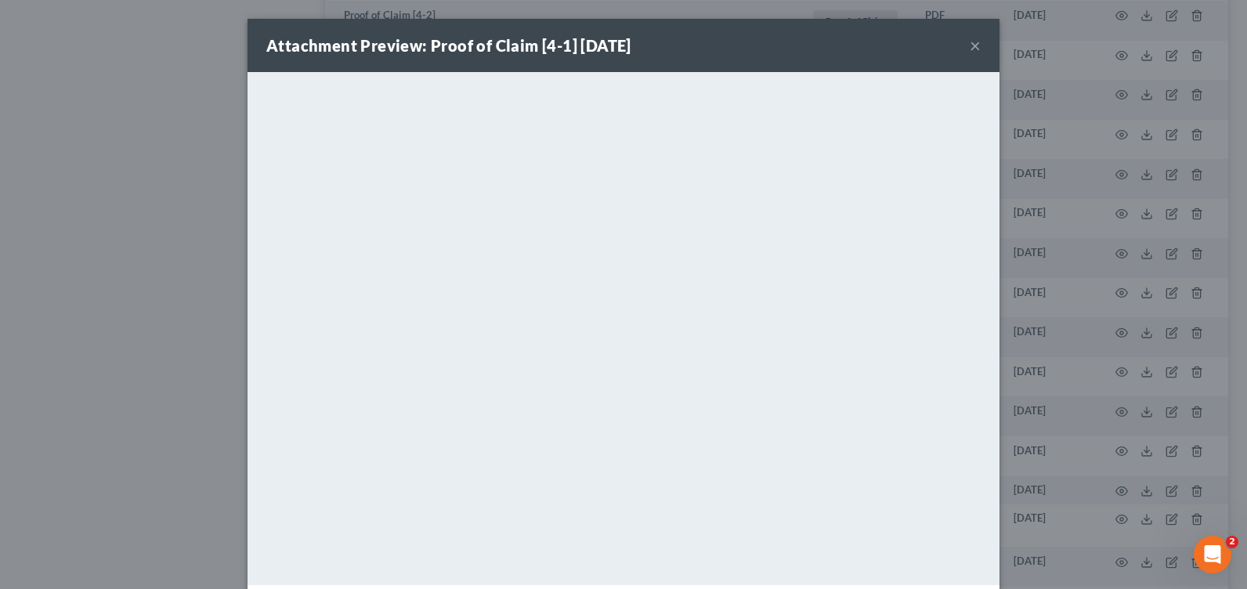
click at [970, 47] on button "×" at bounding box center [975, 45] width 11 height 19
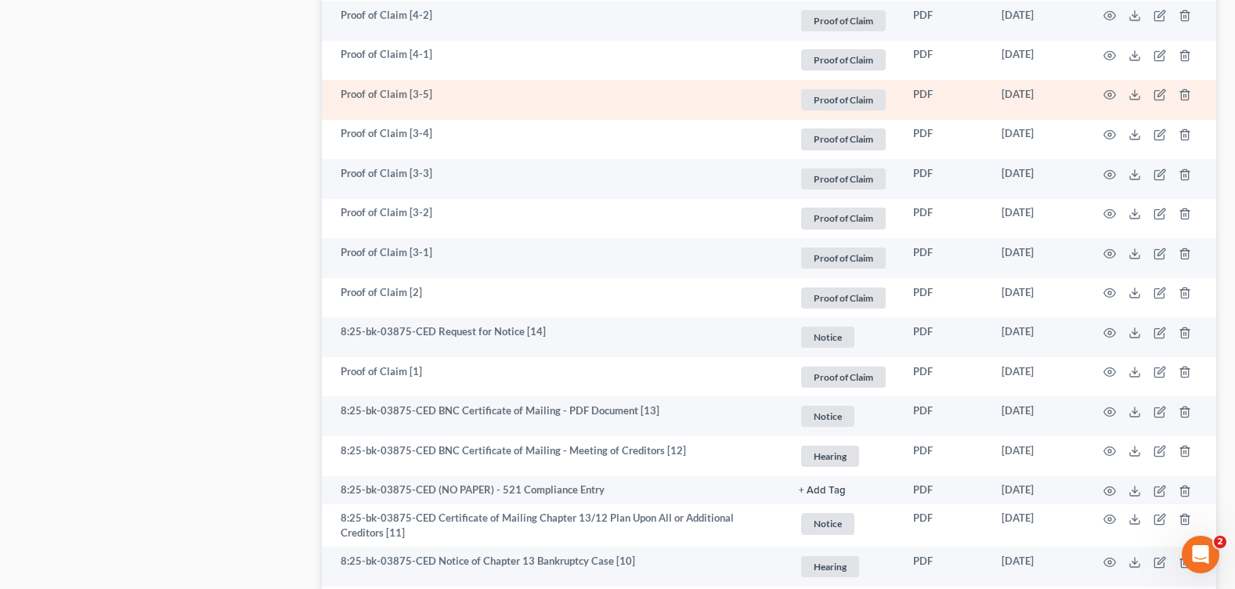
scroll to position [1566, 0]
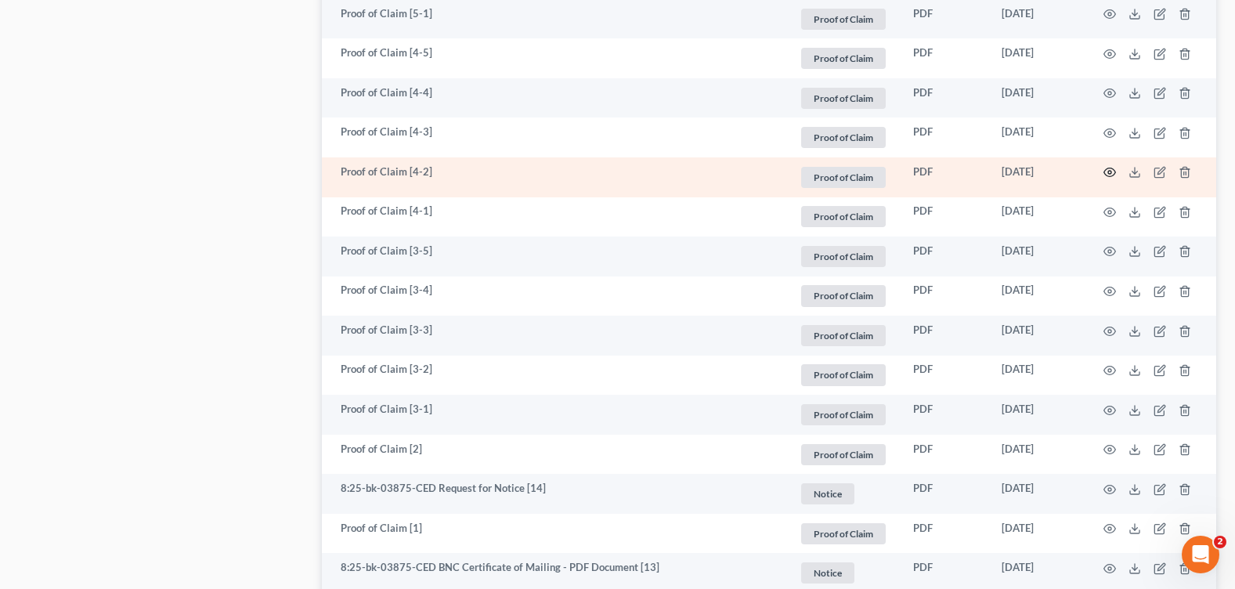
click at [1107, 168] on icon "button" at bounding box center [1110, 172] width 13 height 13
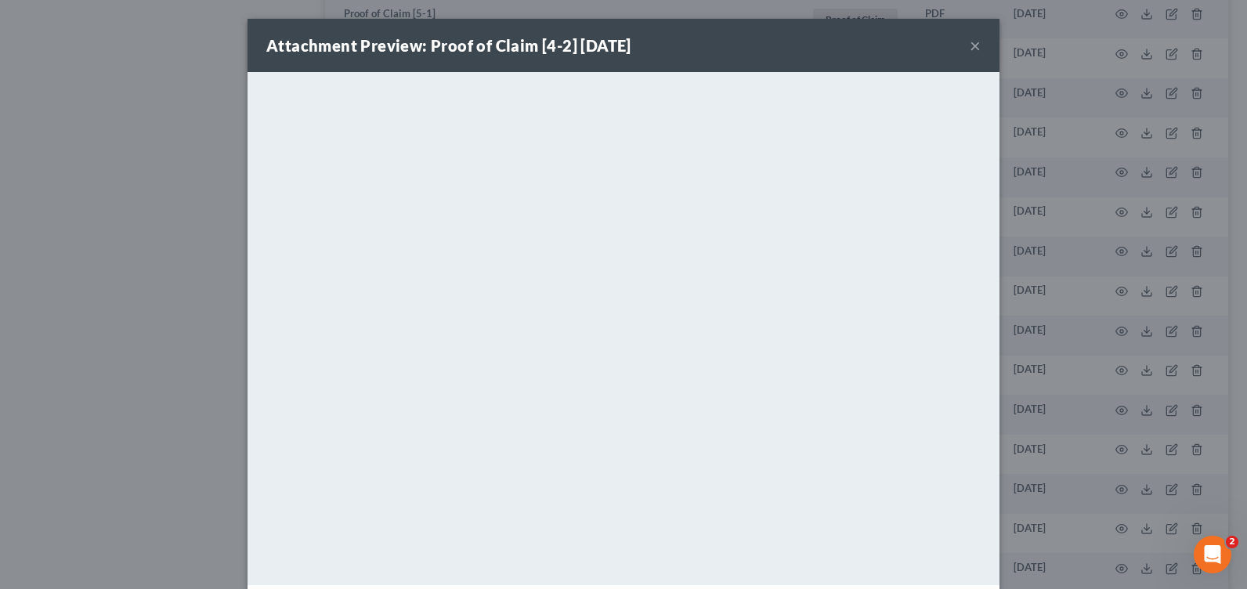
click at [970, 44] on button "×" at bounding box center [975, 45] width 11 height 19
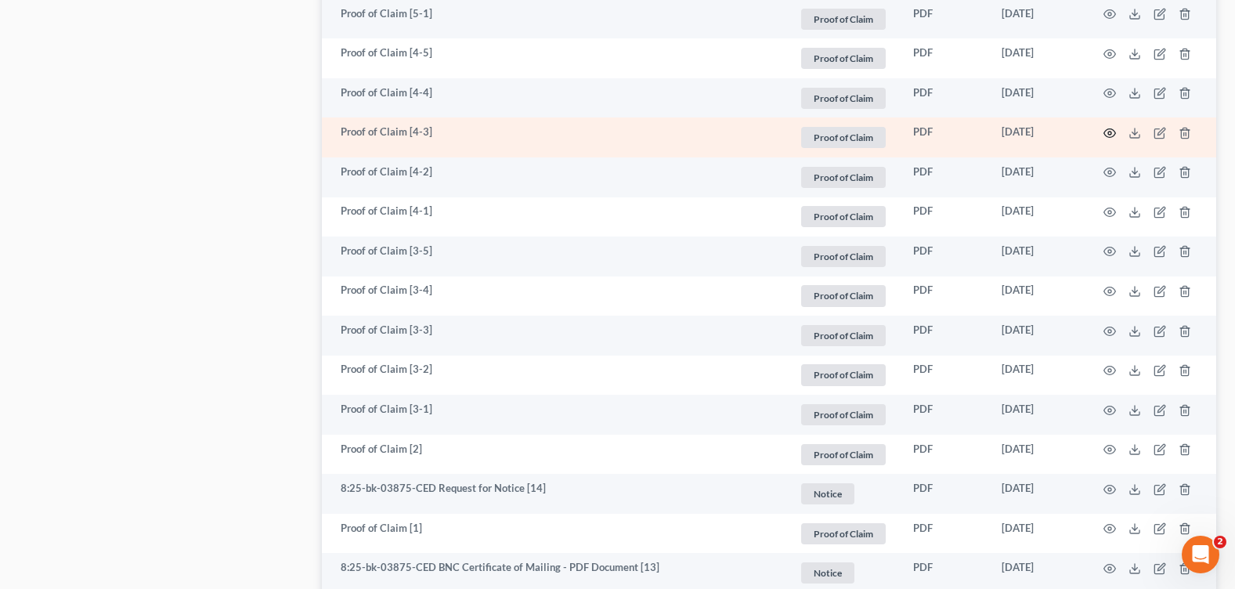
click at [1104, 130] on icon "button" at bounding box center [1110, 133] width 12 height 9
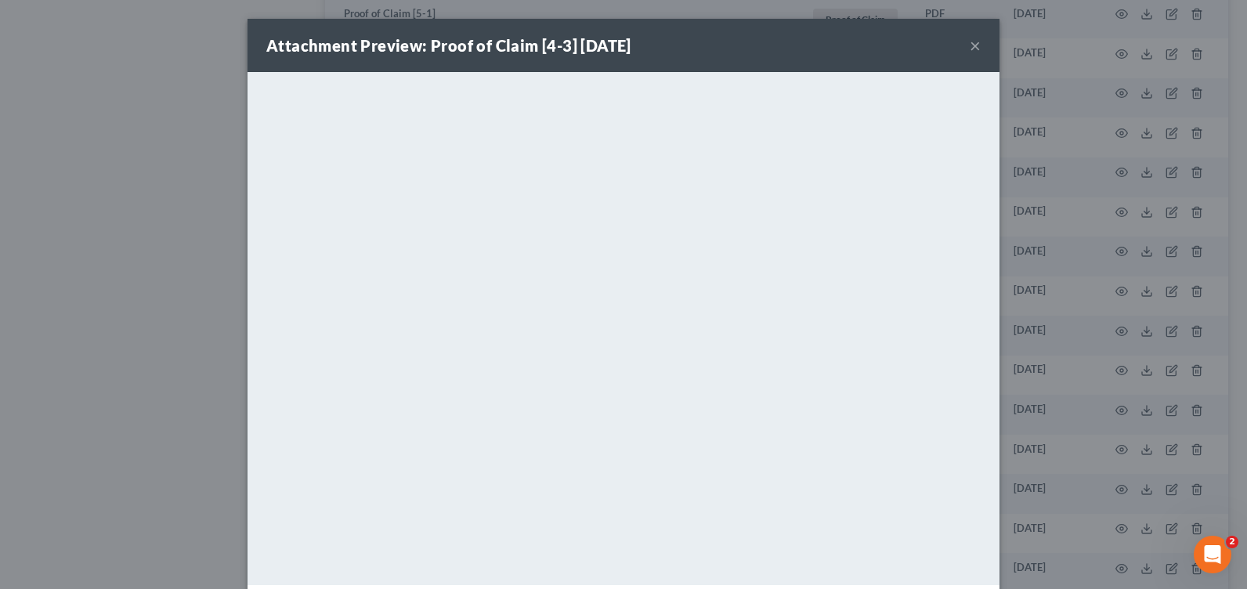
click at [972, 48] on button "×" at bounding box center [975, 45] width 11 height 19
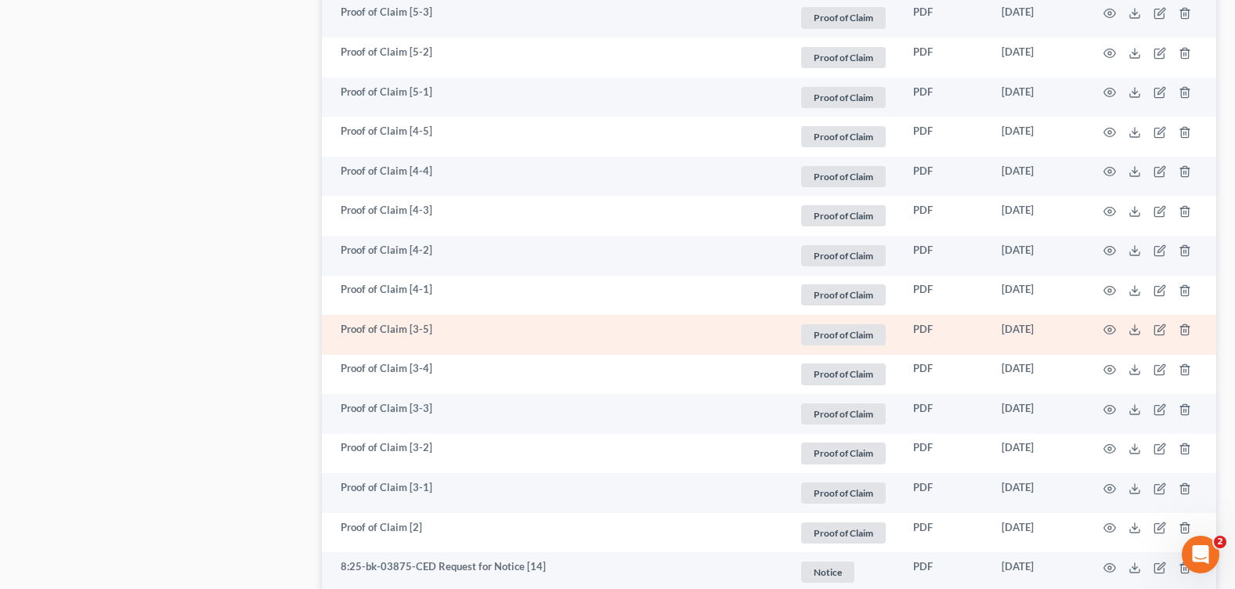
scroll to position [1410, 0]
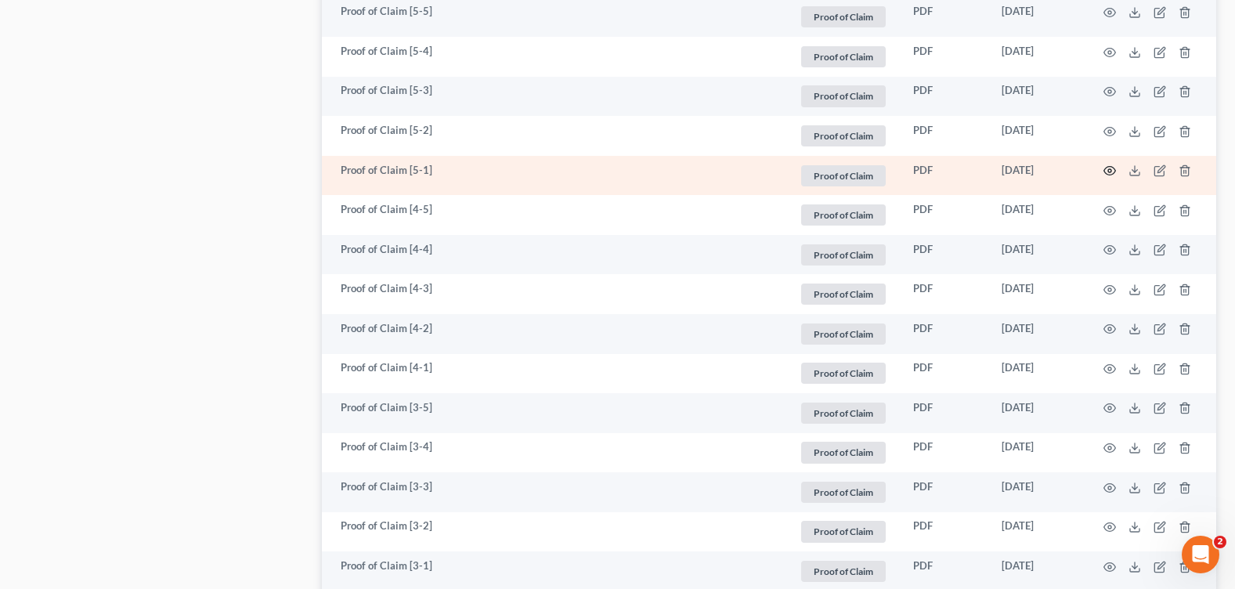
click at [1111, 172] on icon "button" at bounding box center [1110, 171] width 12 height 9
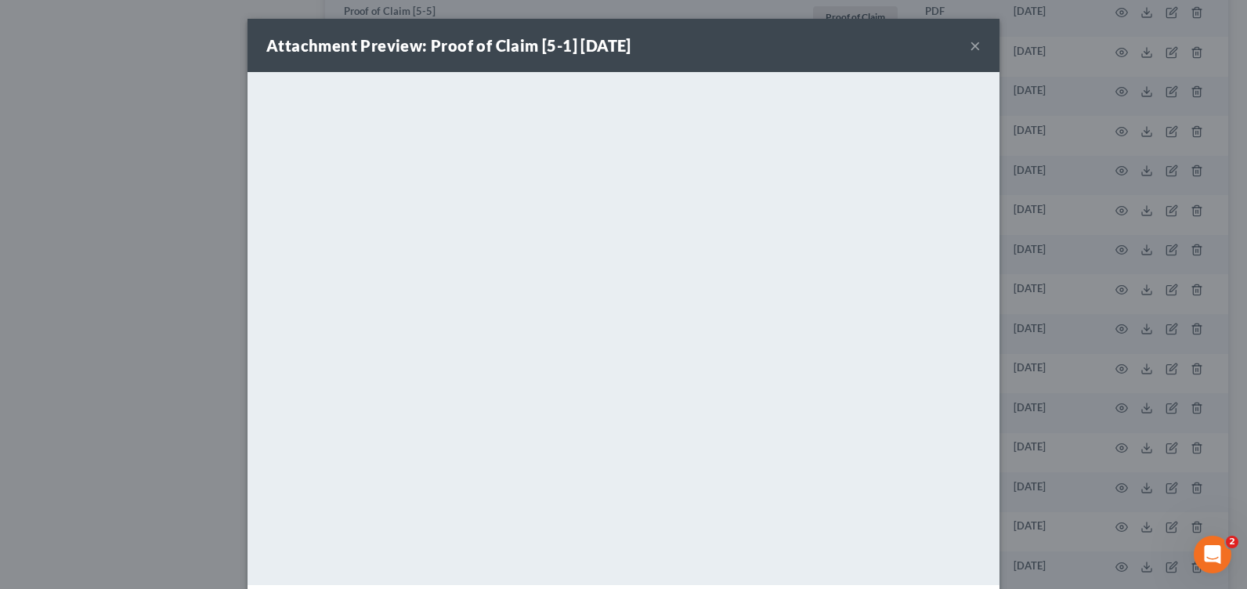
click at [973, 47] on button "×" at bounding box center [975, 45] width 11 height 19
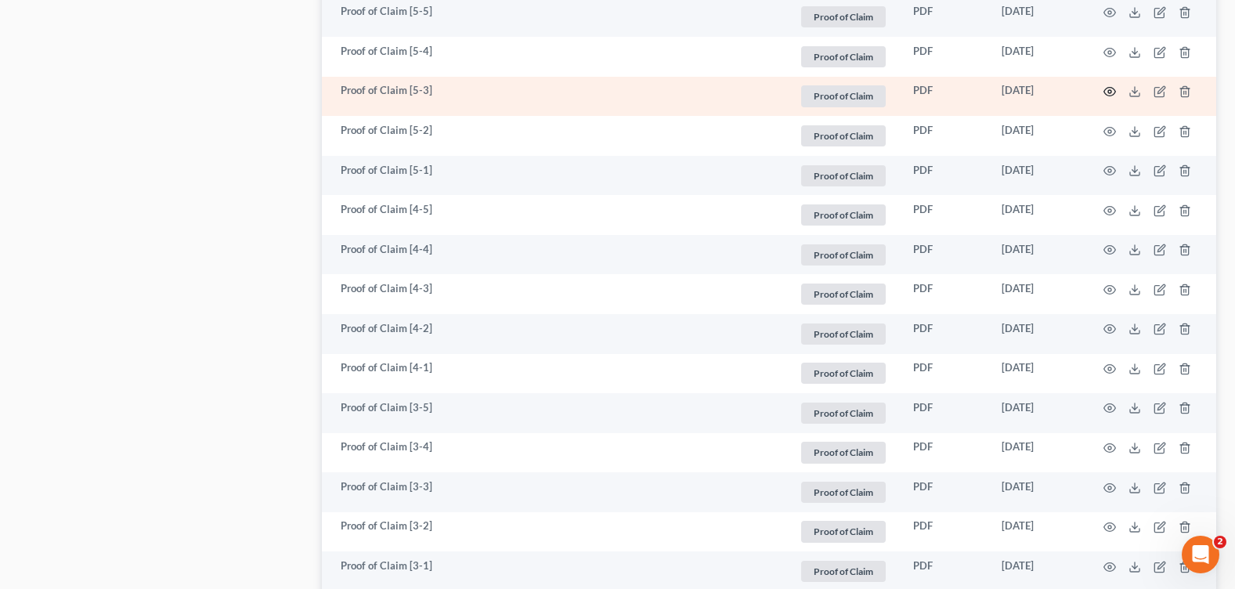
click at [1110, 89] on icon "button" at bounding box center [1110, 91] width 13 height 13
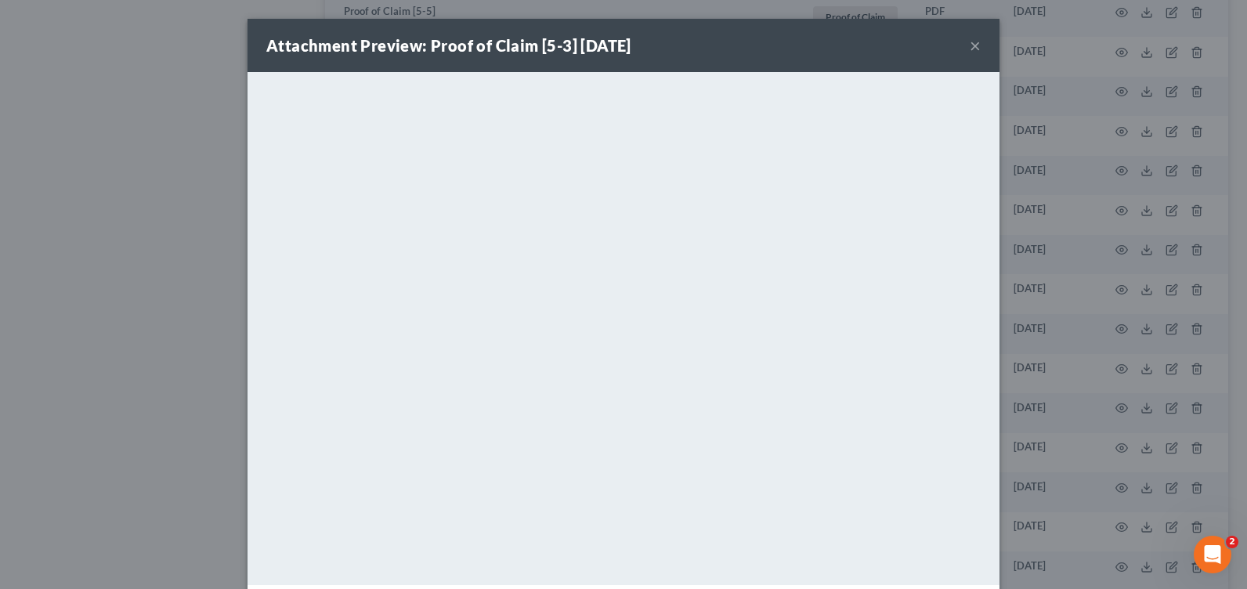
click at [970, 45] on button "×" at bounding box center [975, 45] width 11 height 19
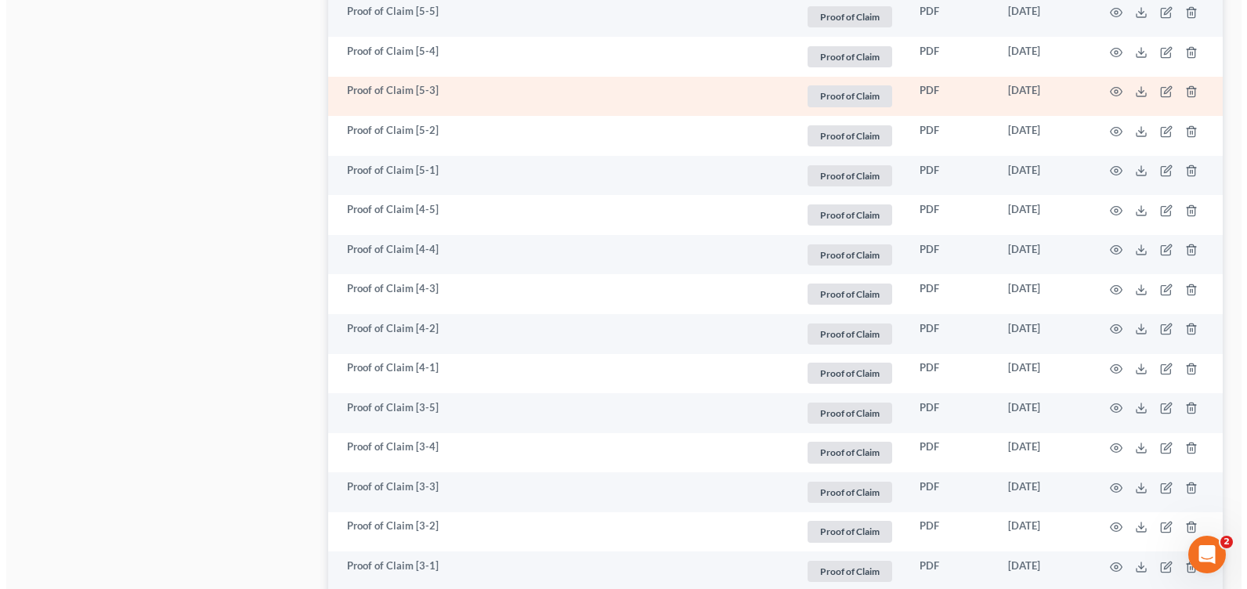
scroll to position [1253, 0]
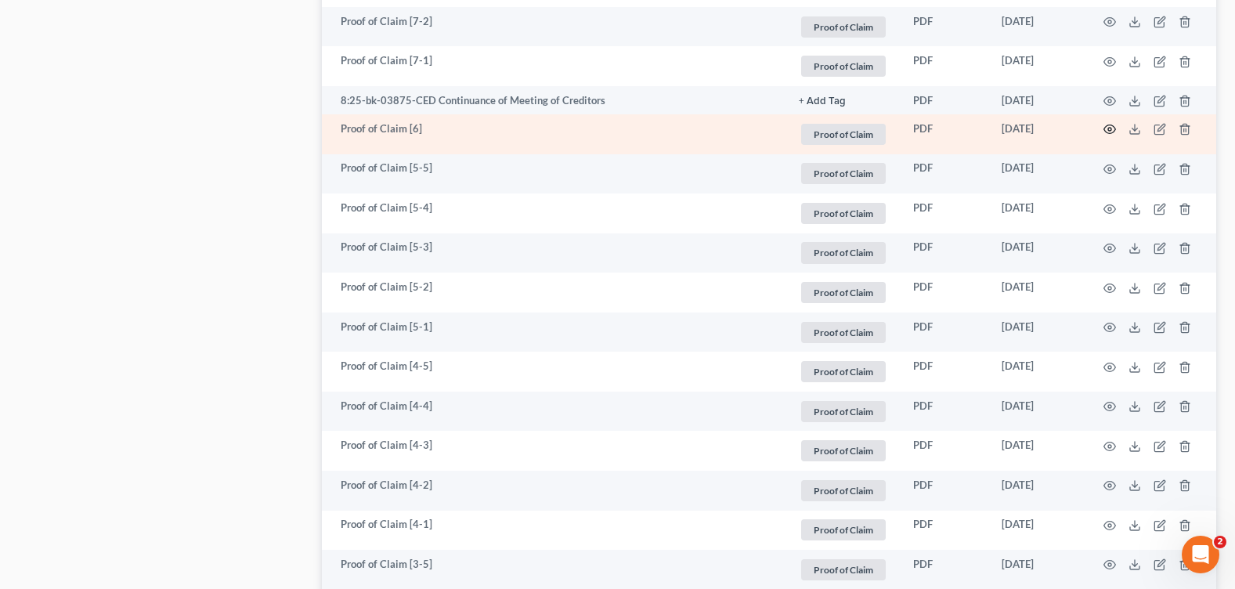
click at [1109, 128] on circle "button" at bounding box center [1109, 129] width 3 height 3
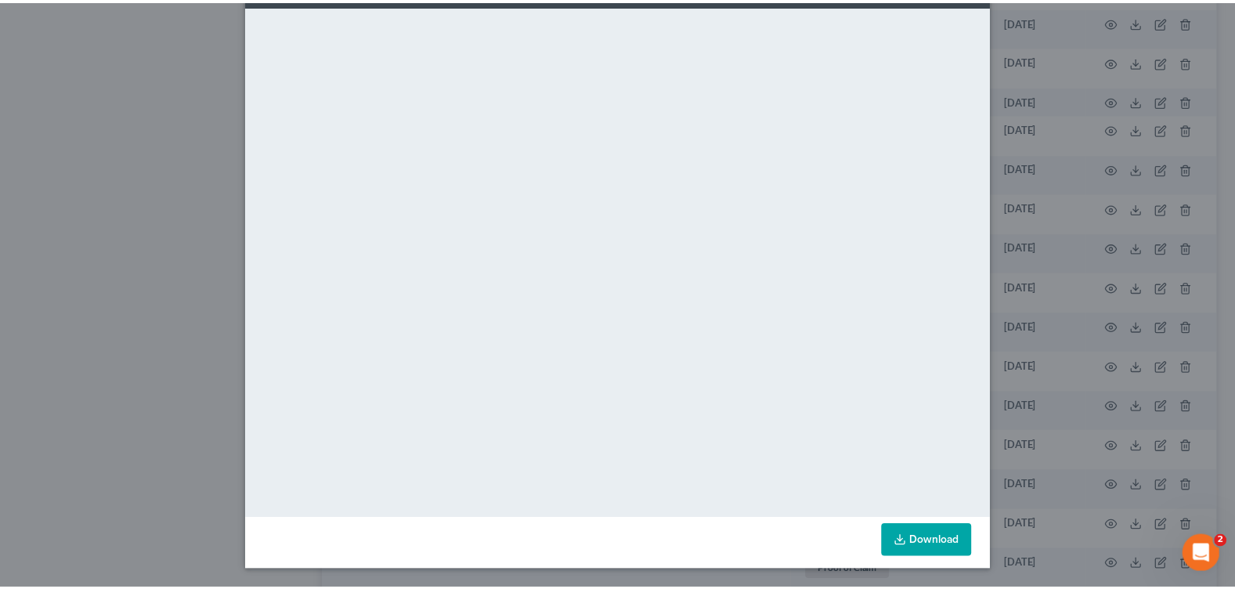
scroll to position [0, 0]
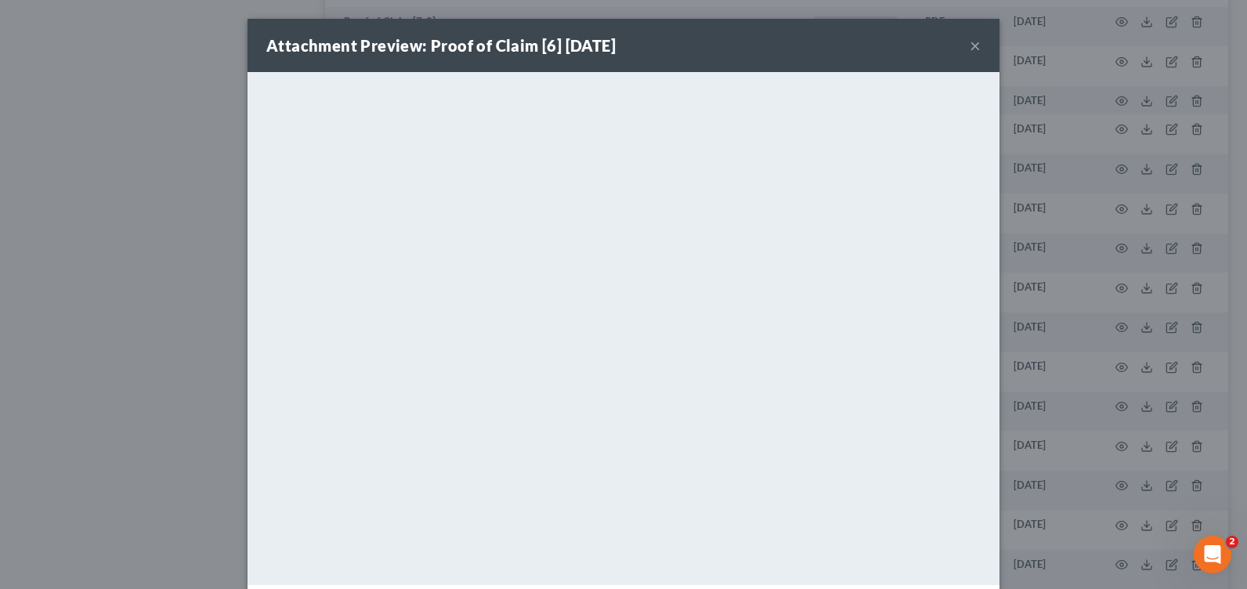
click at [970, 45] on button "×" at bounding box center [975, 45] width 11 height 19
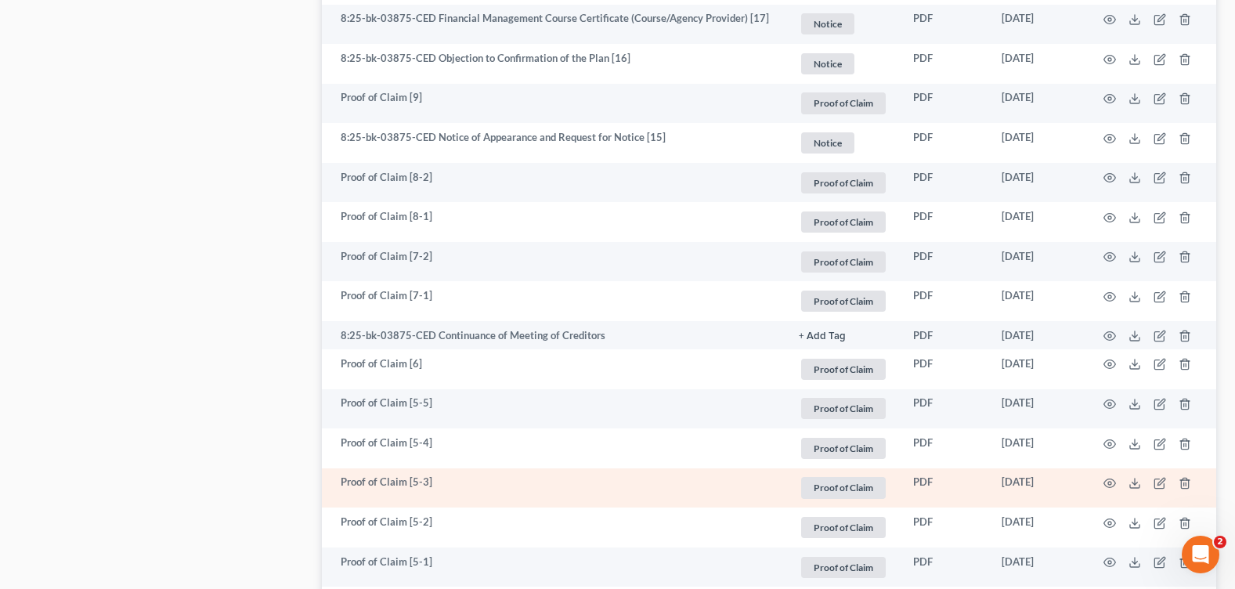
scroll to position [940, 0]
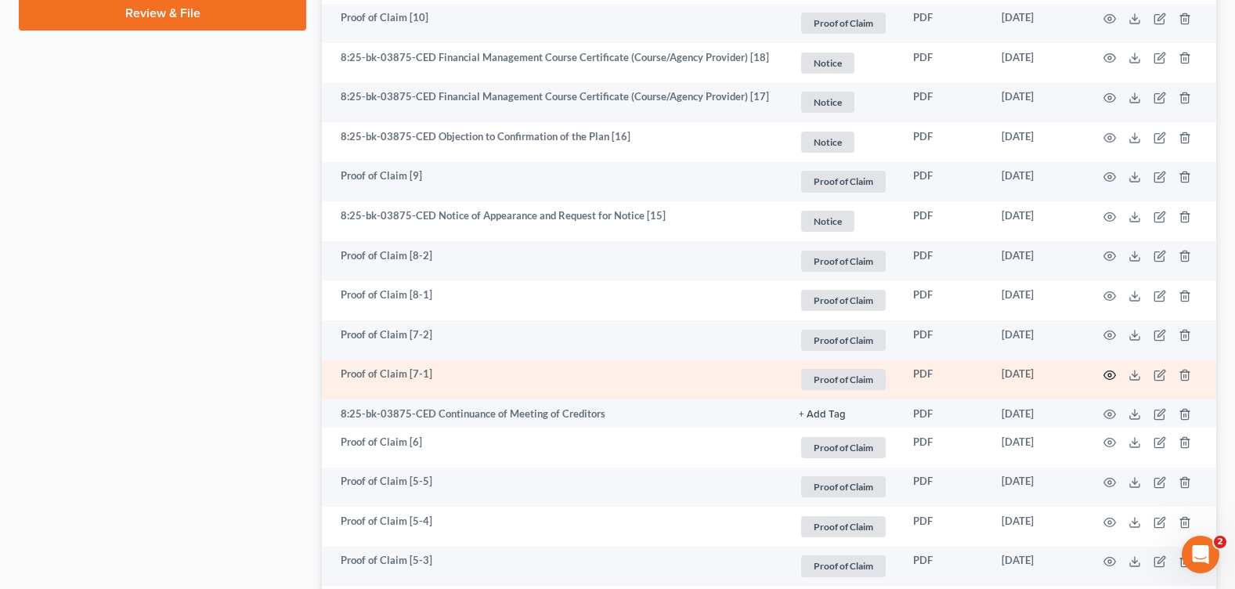
click at [1105, 371] on icon "button" at bounding box center [1110, 375] width 12 height 9
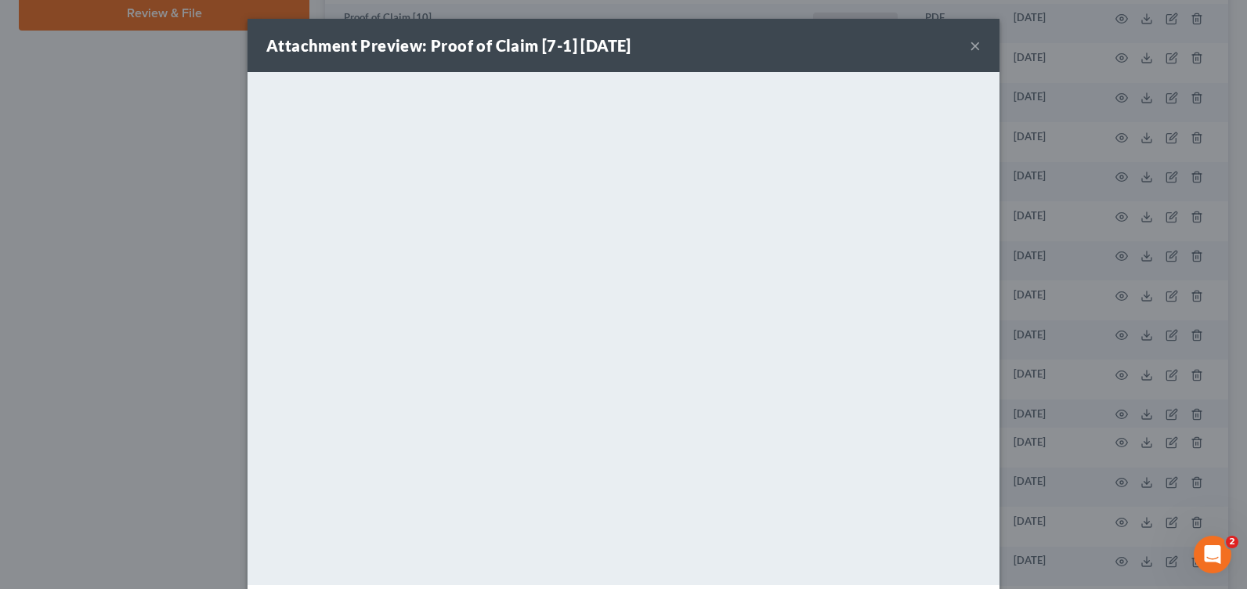
click at [970, 50] on button "×" at bounding box center [975, 45] width 11 height 19
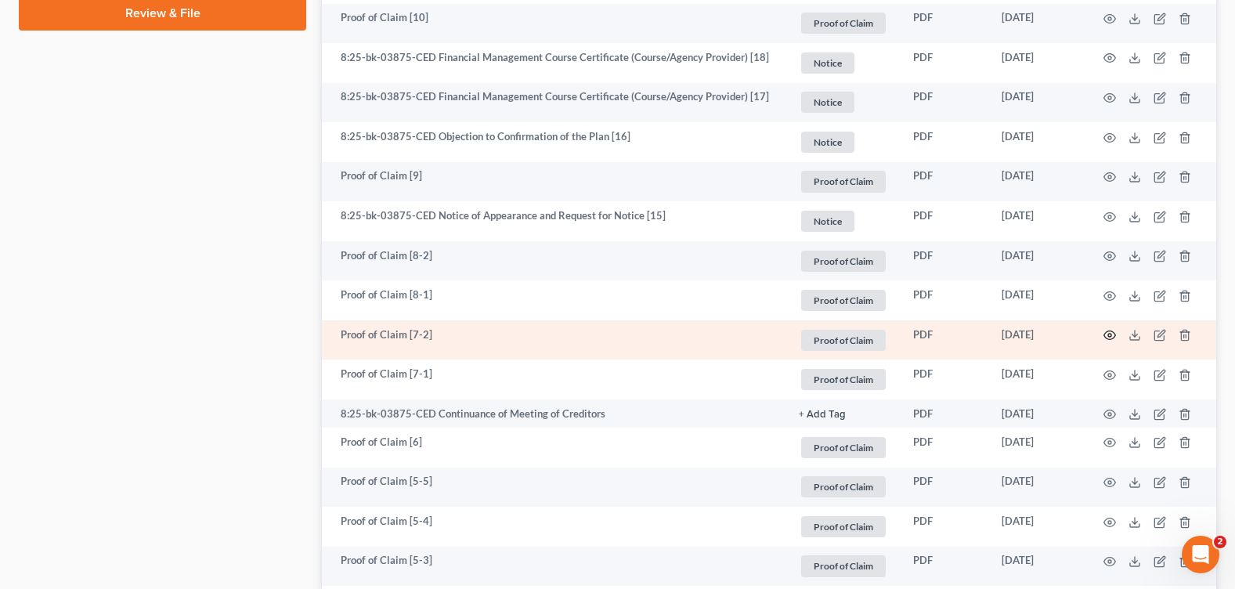
click at [1104, 329] on icon "button" at bounding box center [1110, 335] width 13 height 13
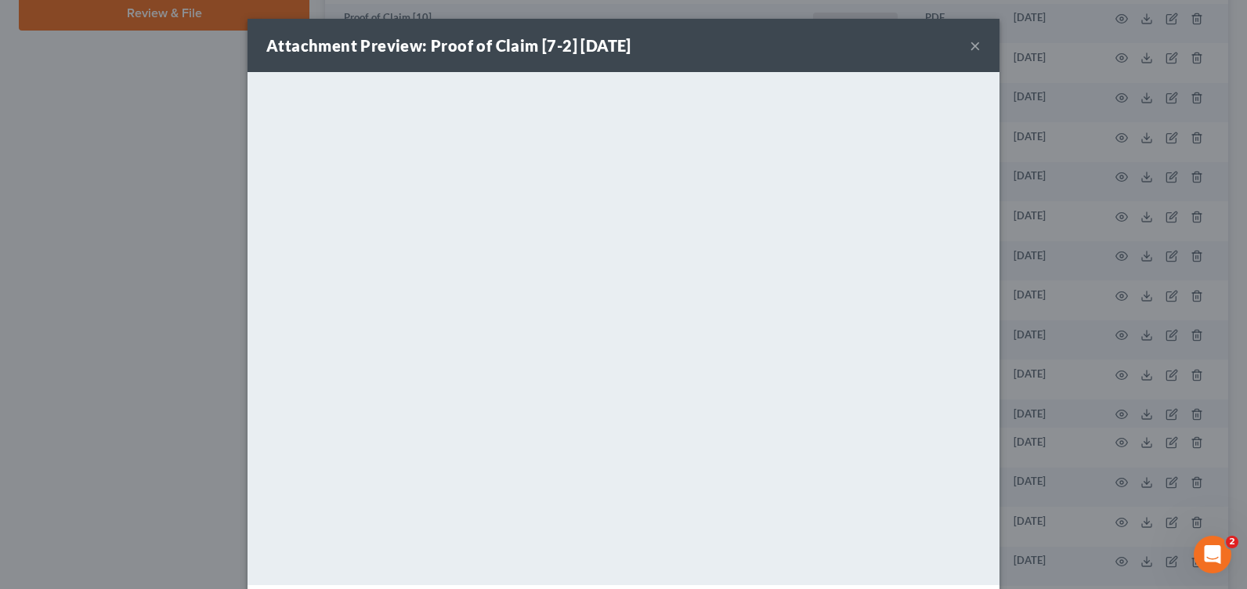
drag, startPoint x: 973, startPoint y: 43, endPoint x: 923, endPoint y: 62, distance: 53.5
click at [973, 43] on button "×" at bounding box center [975, 45] width 11 height 19
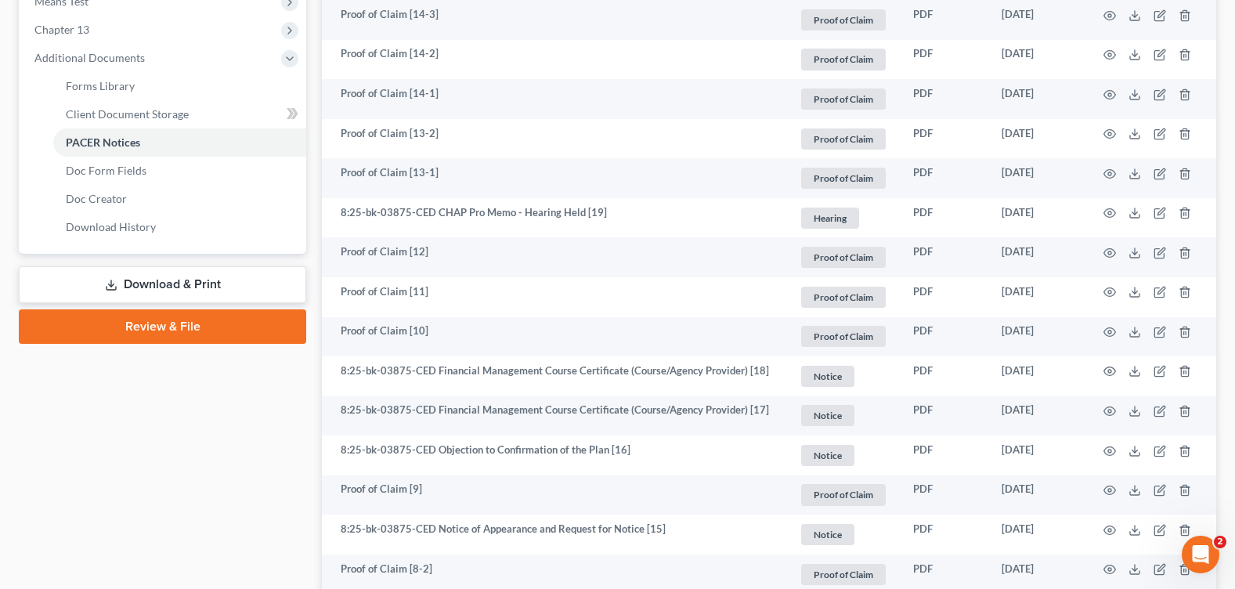
scroll to position [862, 0]
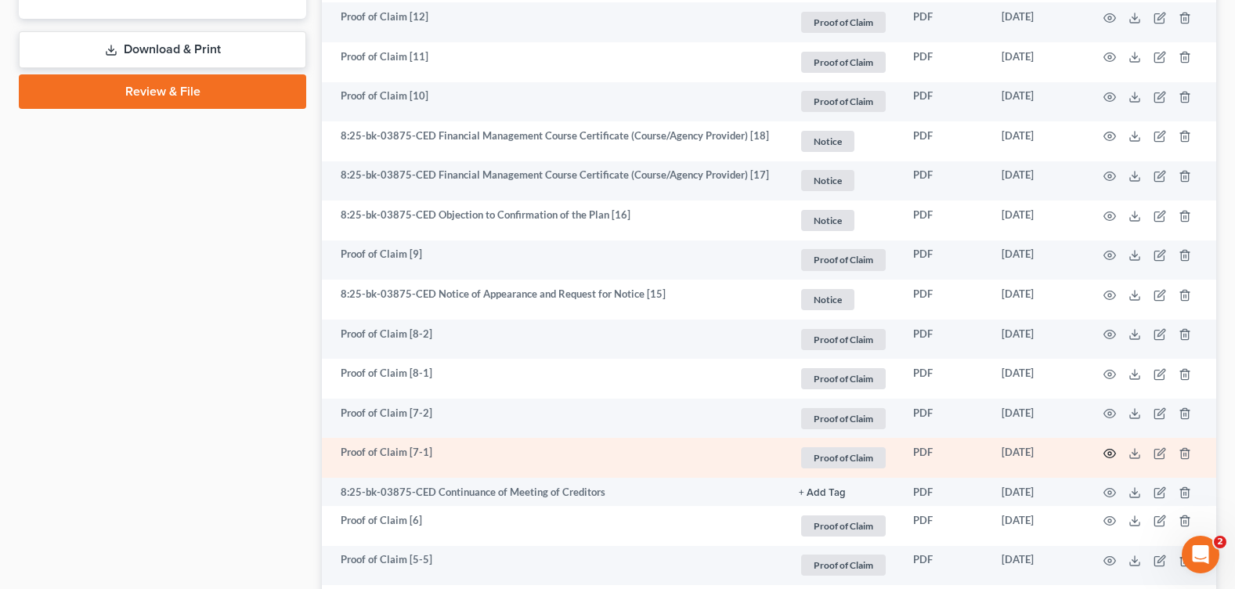
click at [1109, 452] on circle "button" at bounding box center [1109, 453] width 3 height 3
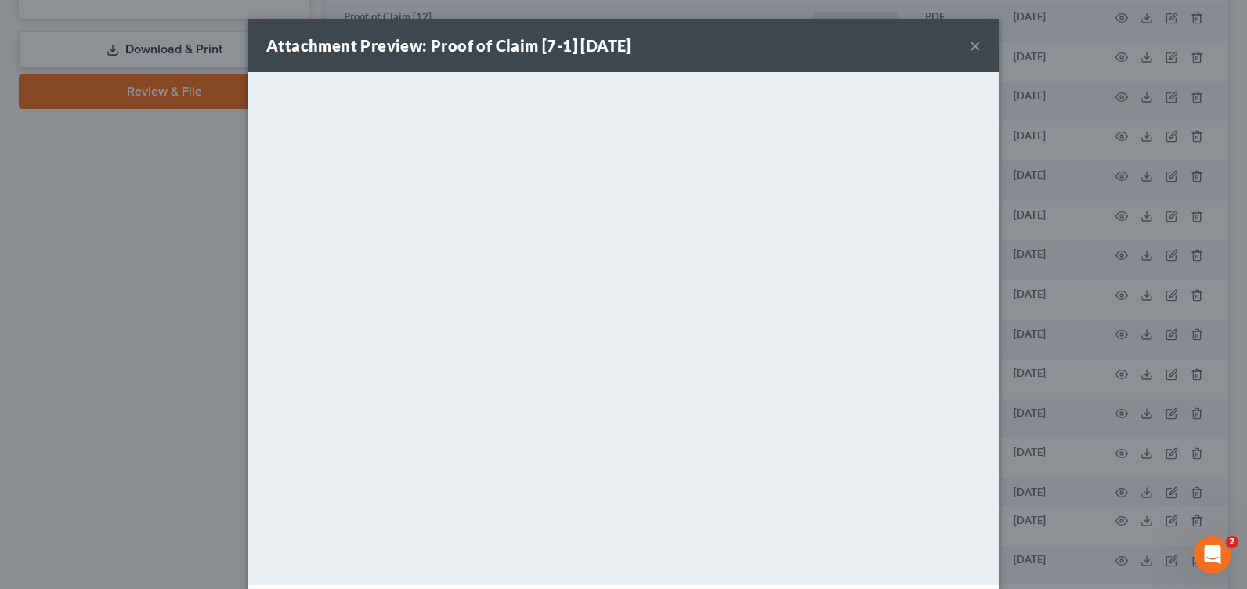
drag, startPoint x: 967, startPoint y: 46, endPoint x: 902, endPoint y: 64, distance: 67.5
click at [970, 46] on button "×" at bounding box center [975, 45] width 11 height 19
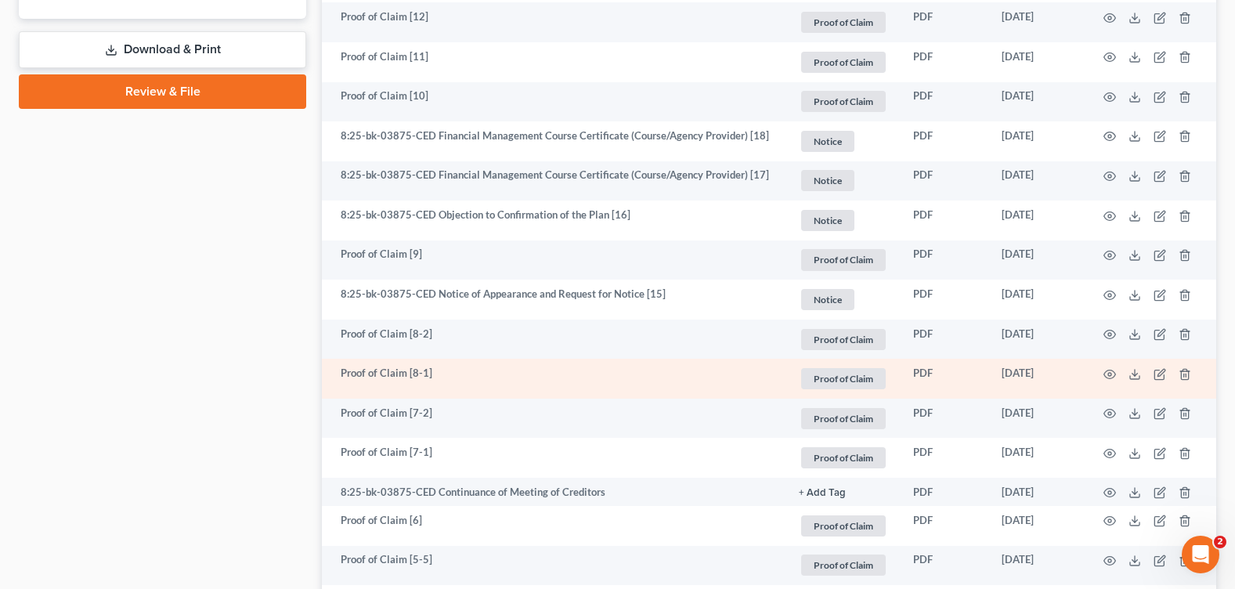
click at [1117, 372] on td at bounding box center [1151, 379] width 132 height 40
click at [1109, 373] on circle "button" at bounding box center [1109, 374] width 3 height 3
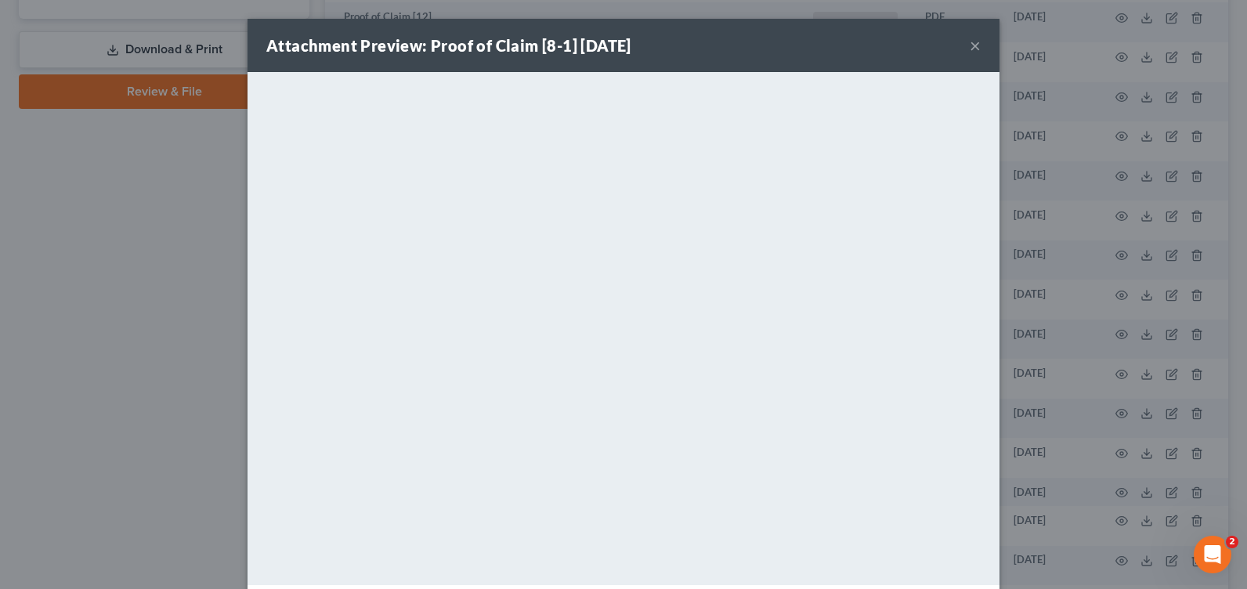
drag, startPoint x: 967, startPoint y: 44, endPoint x: 947, endPoint y: 44, distance: 19.6
click at [970, 43] on button "×" at bounding box center [975, 45] width 11 height 19
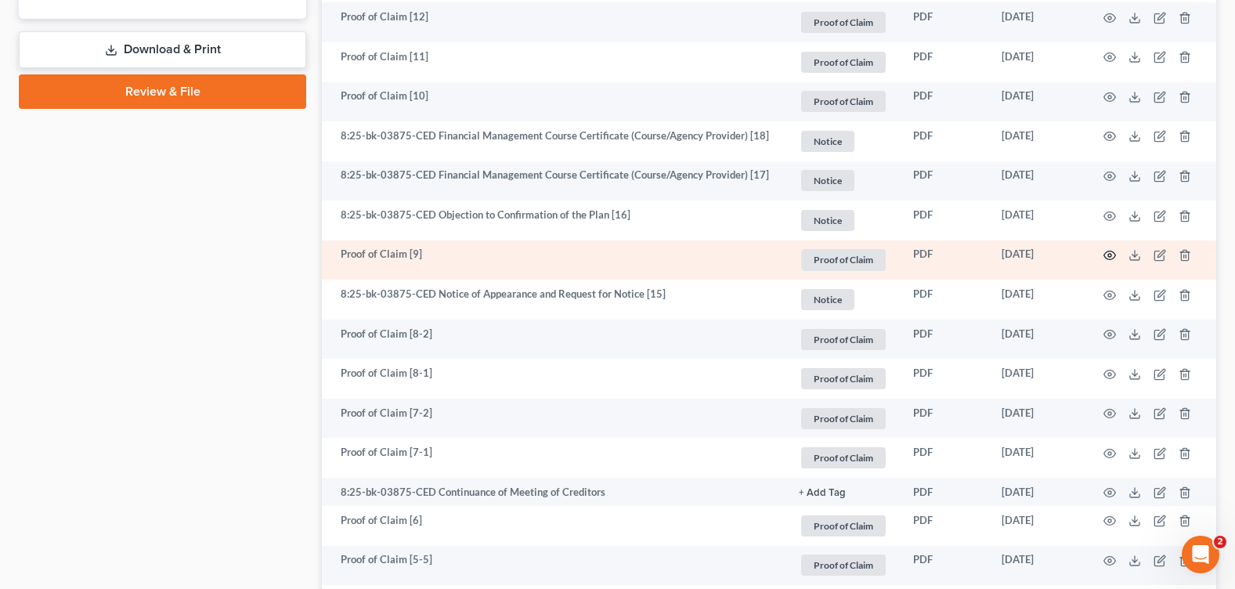
click at [1107, 251] on icon "button" at bounding box center [1110, 255] width 13 height 13
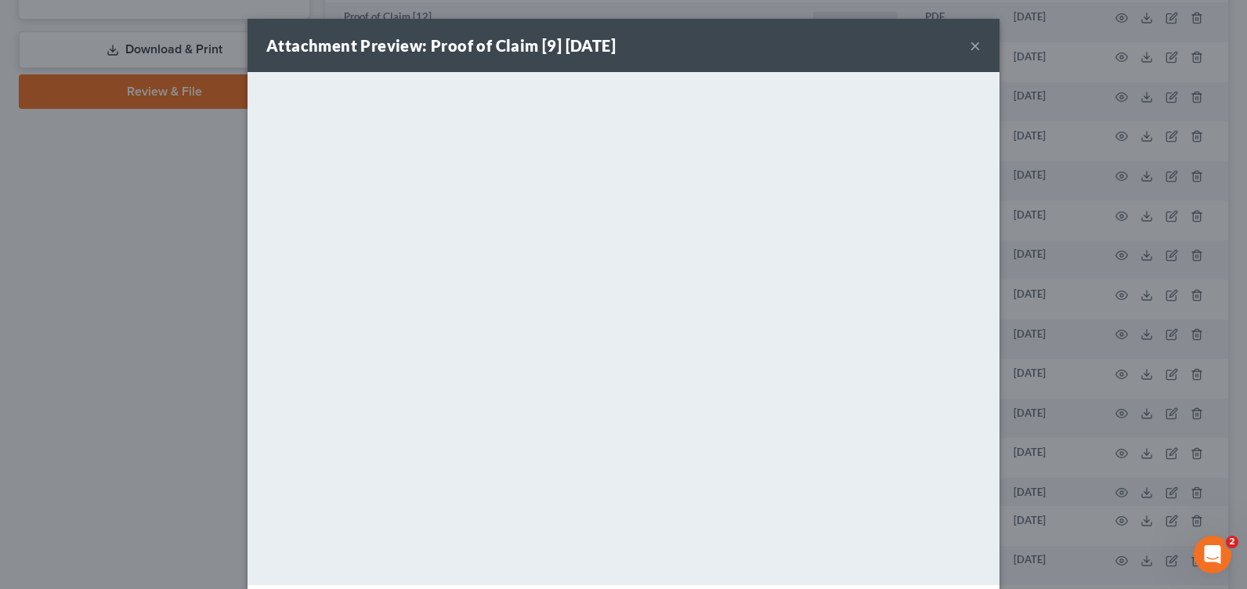
click at [973, 44] on button "×" at bounding box center [975, 45] width 11 height 19
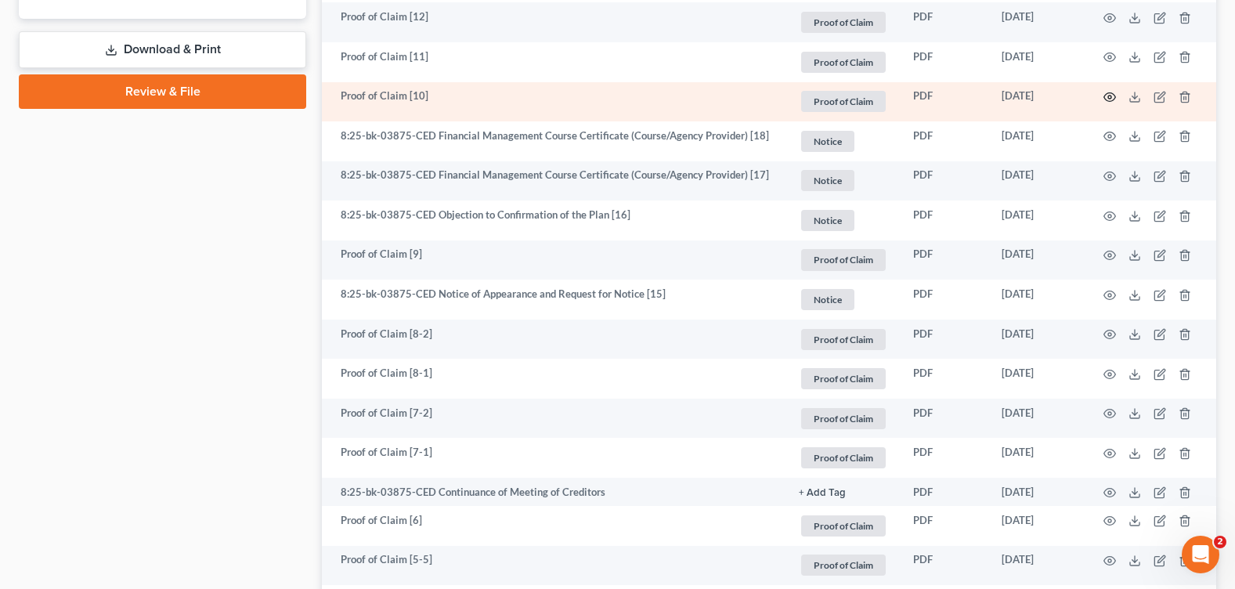
click at [1107, 96] on icon "button" at bounding box center [1110, 97] width 13 height 13
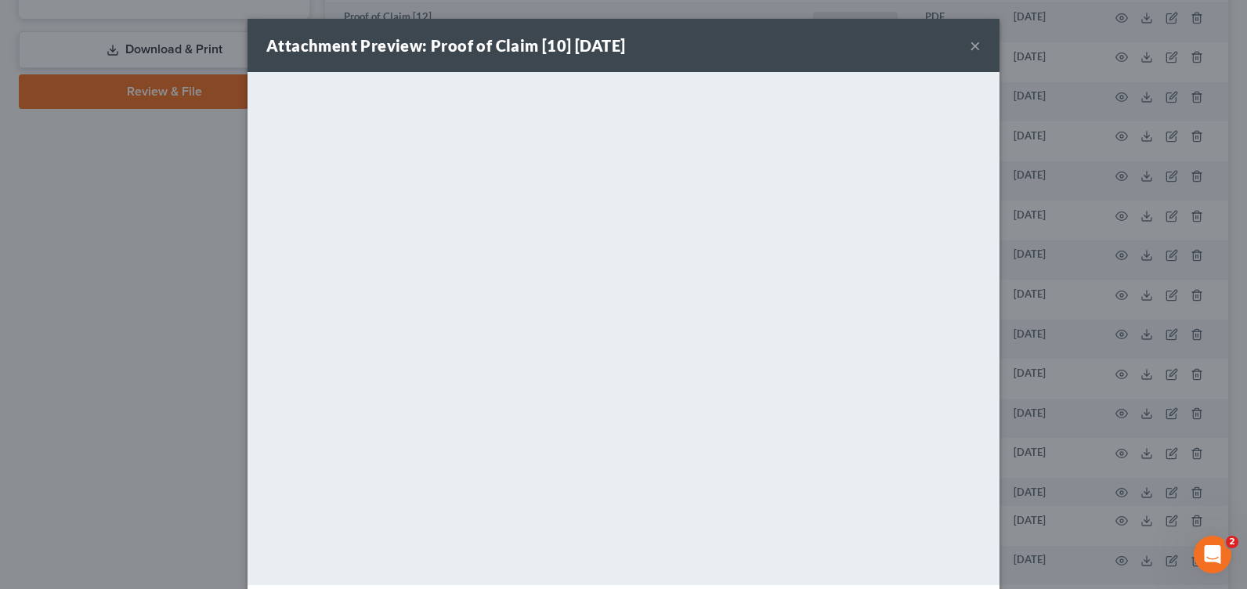
click at [970, 46] on button "×" at bounding box center [975, 45] width 11 height 19
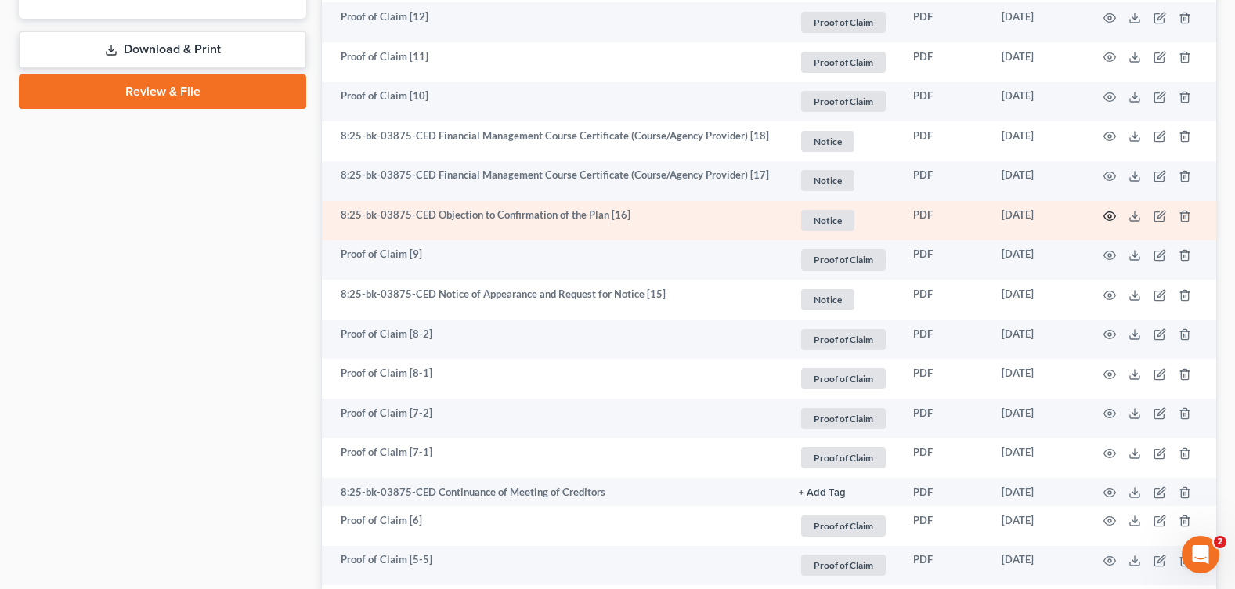
click at [1111, 213] on icon "button" at bounding box center [1110, 216] width 13 height 13
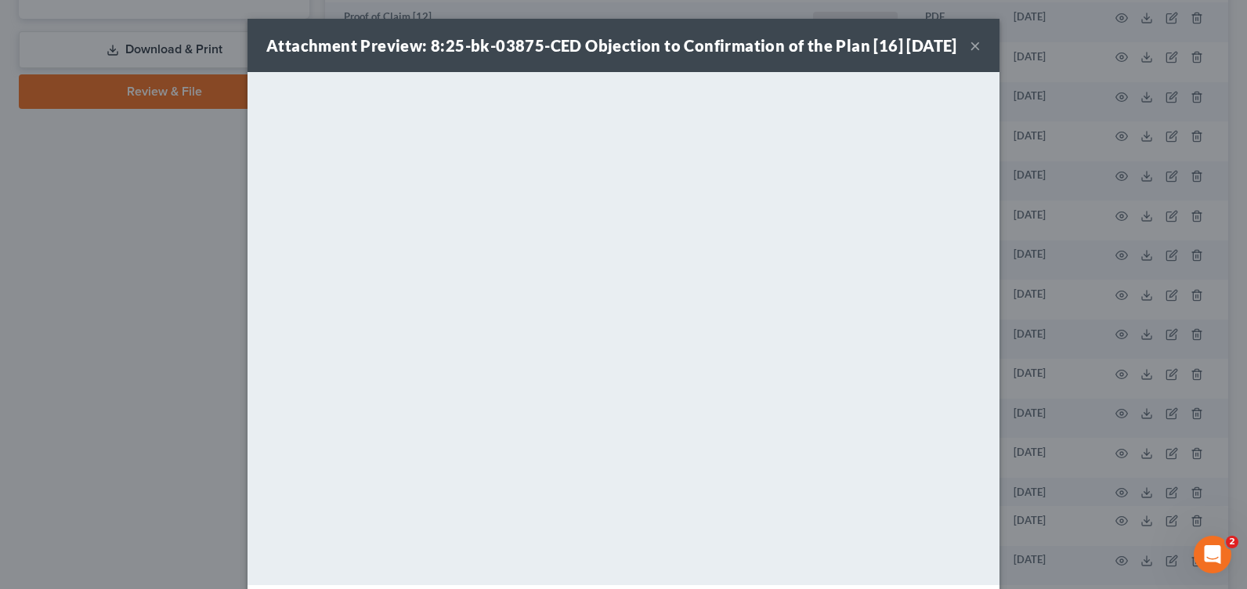
click at [970, 54] on button "×" at bounding box center [975, 45] width 11 height 19
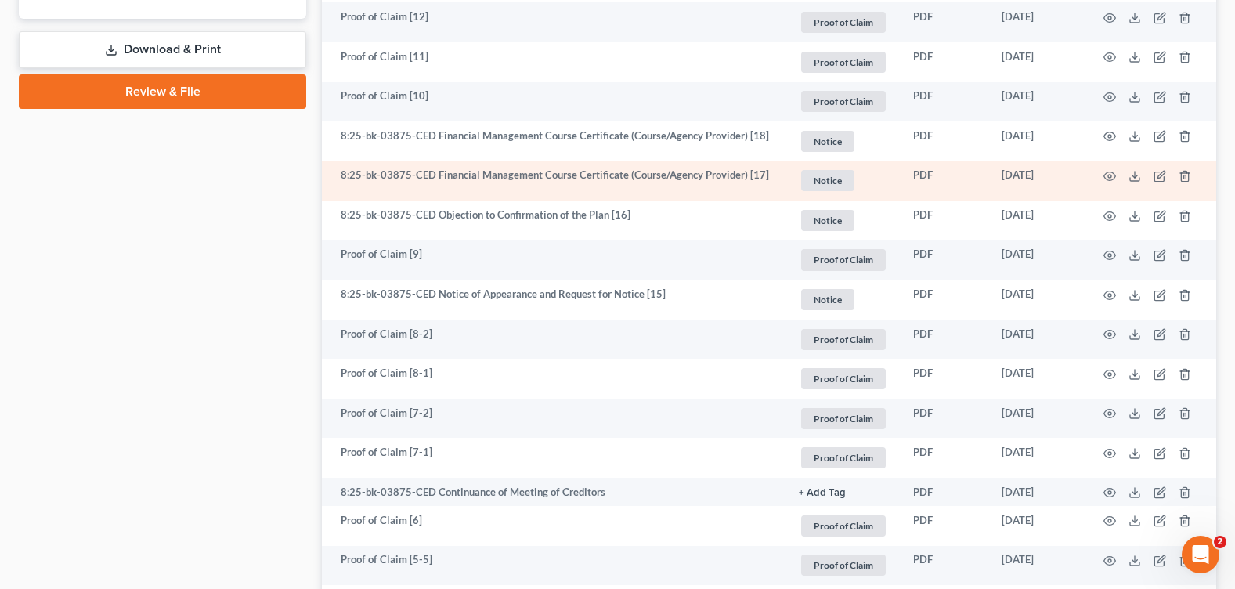
scroll to position [783, 0]
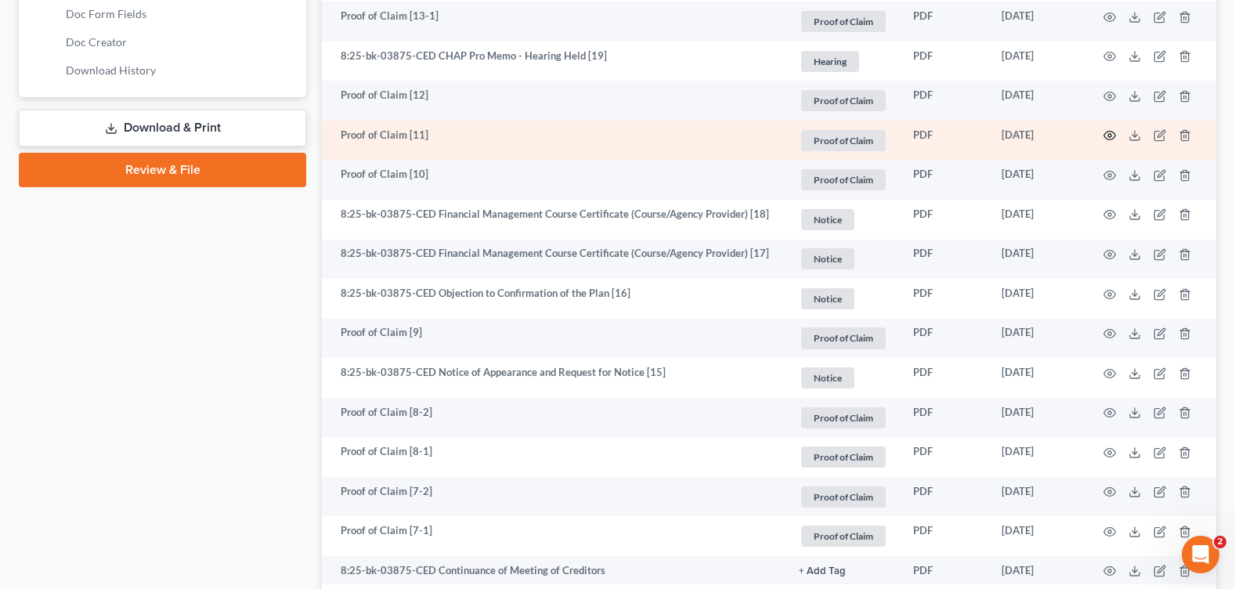
click at [1110, 134] on circle "button" at bounding box center [1109, 135] width 3 height 3
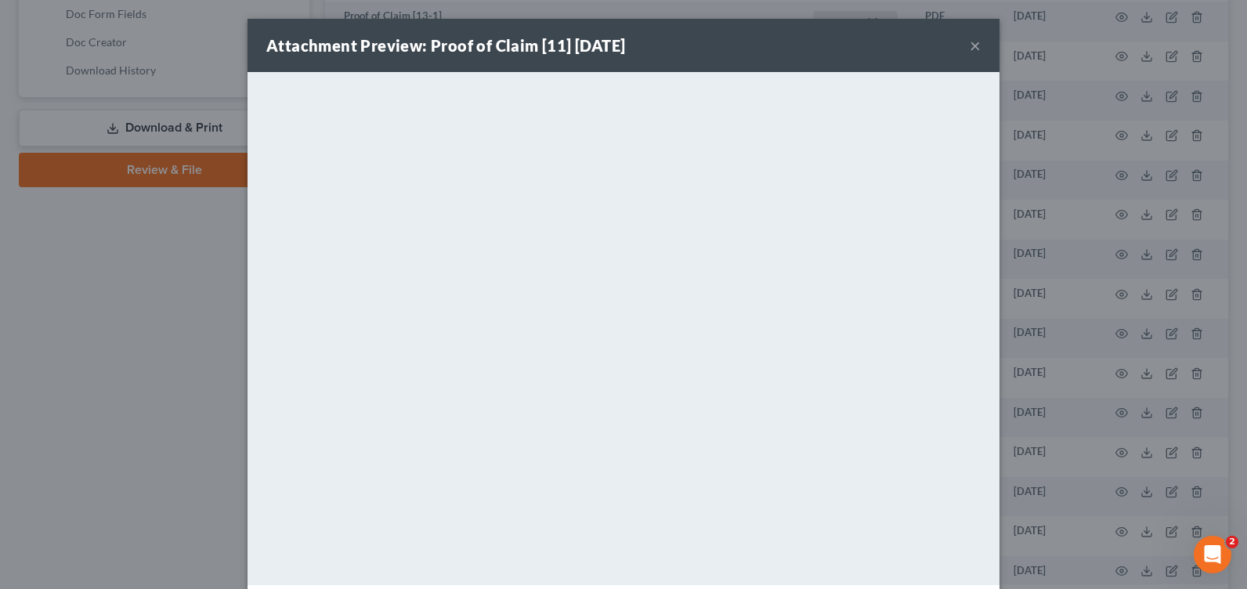
click at [970, 42] on button "×" at bounding box center [975, 45] width 11 height 19
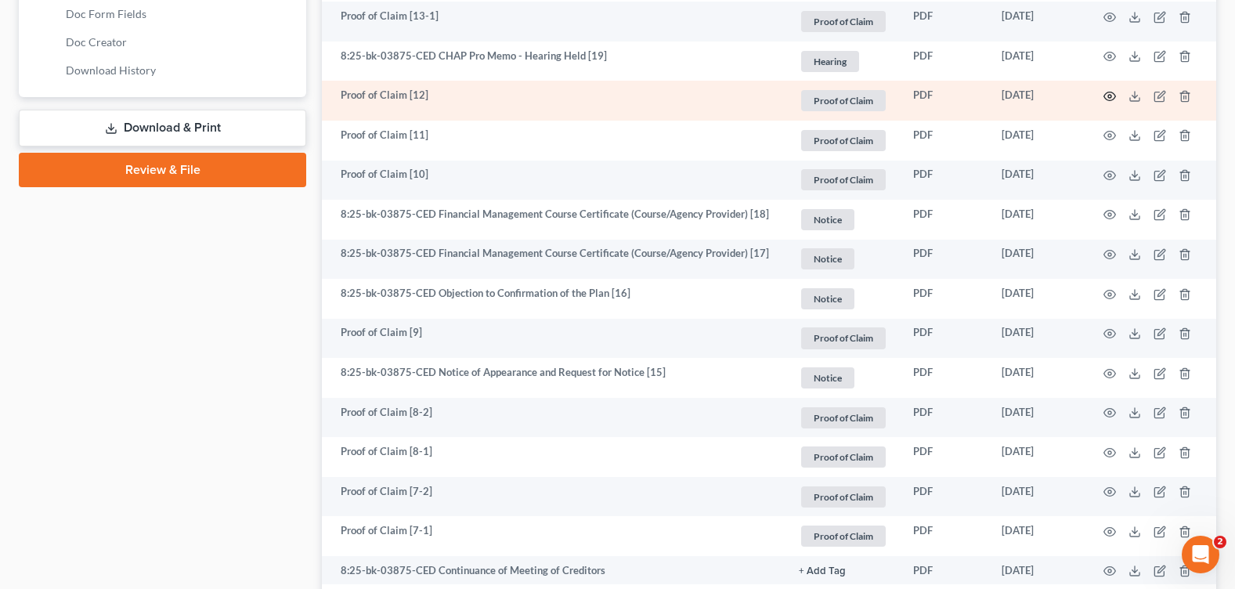
click at [1111, 90] on icon "button" at bounding box center [1110, 96] width 13 height 13
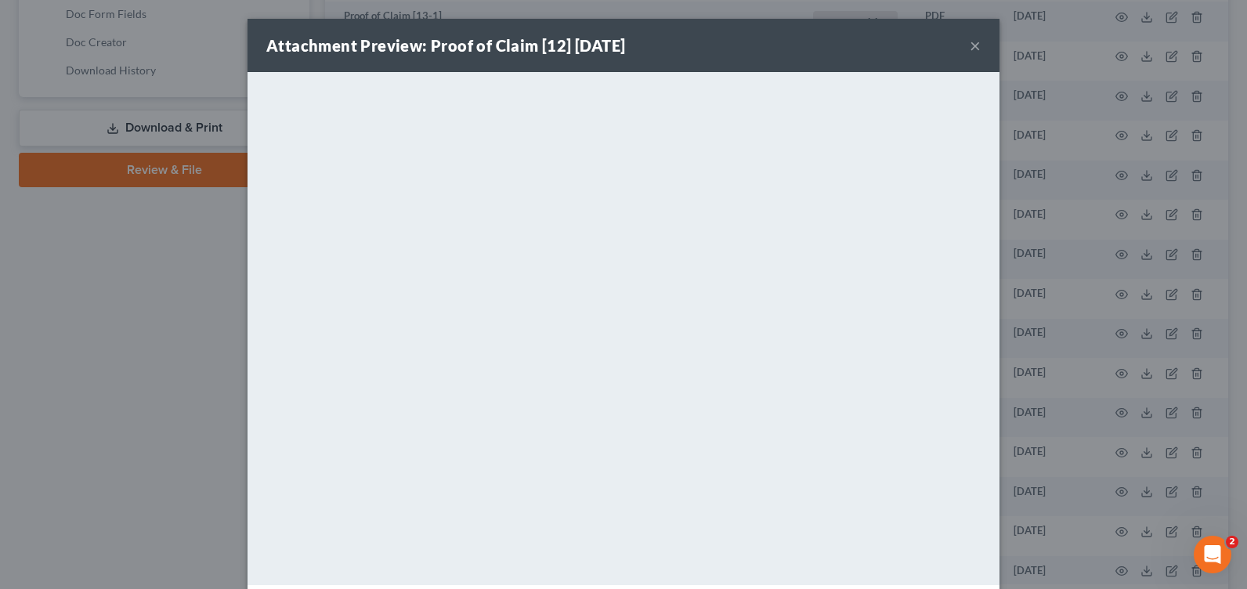
click at [970, 42] on button "×" at bounding box center [975, 45] width 11 height 19
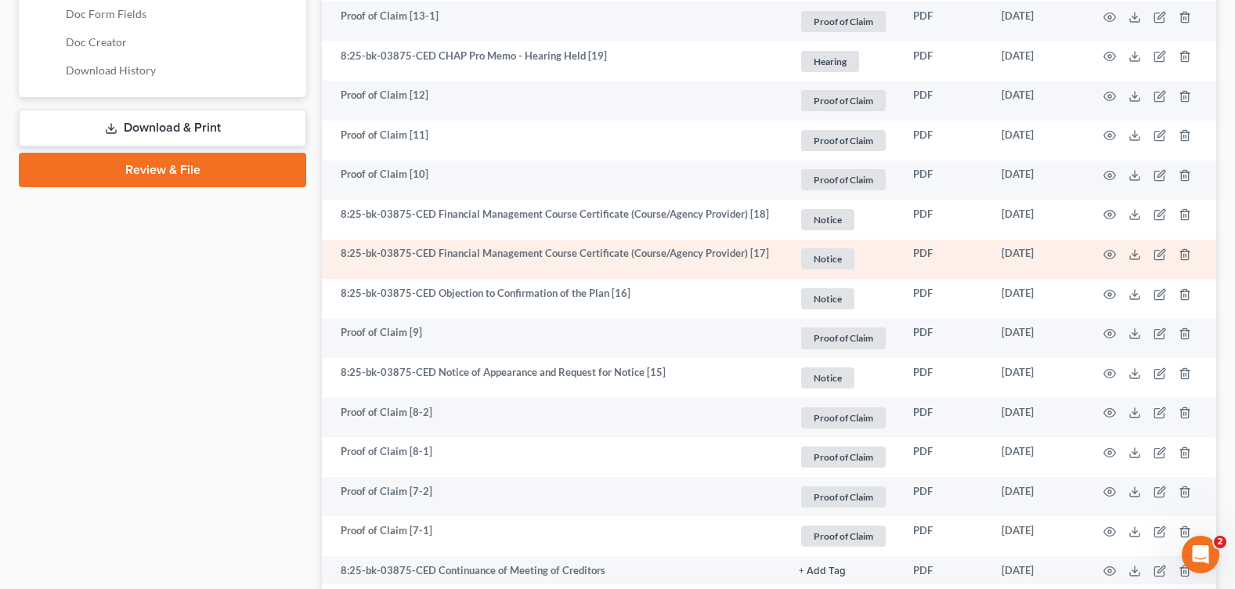
scroll to position [627, 0]
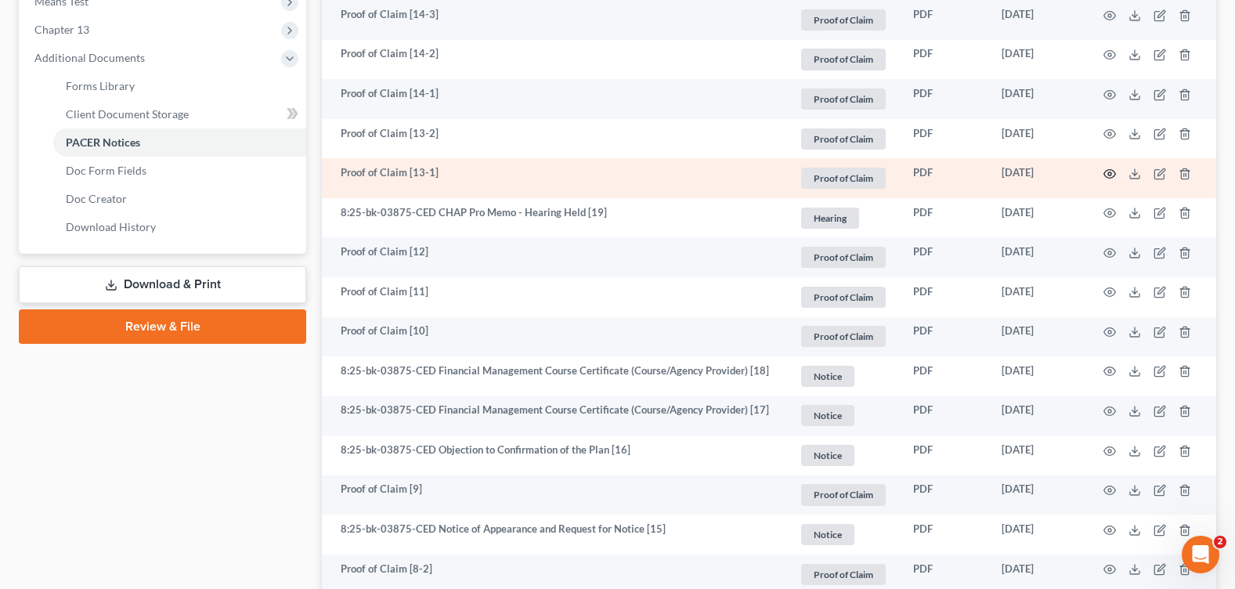
drag, startPoint x: 1113, startPoint y: 166, endPoint x: 1105, endPoint y: 167, distance: 7.9
click at [1105, 168] on icon "button" at bounding box center [1110, 174] width 13 height 13
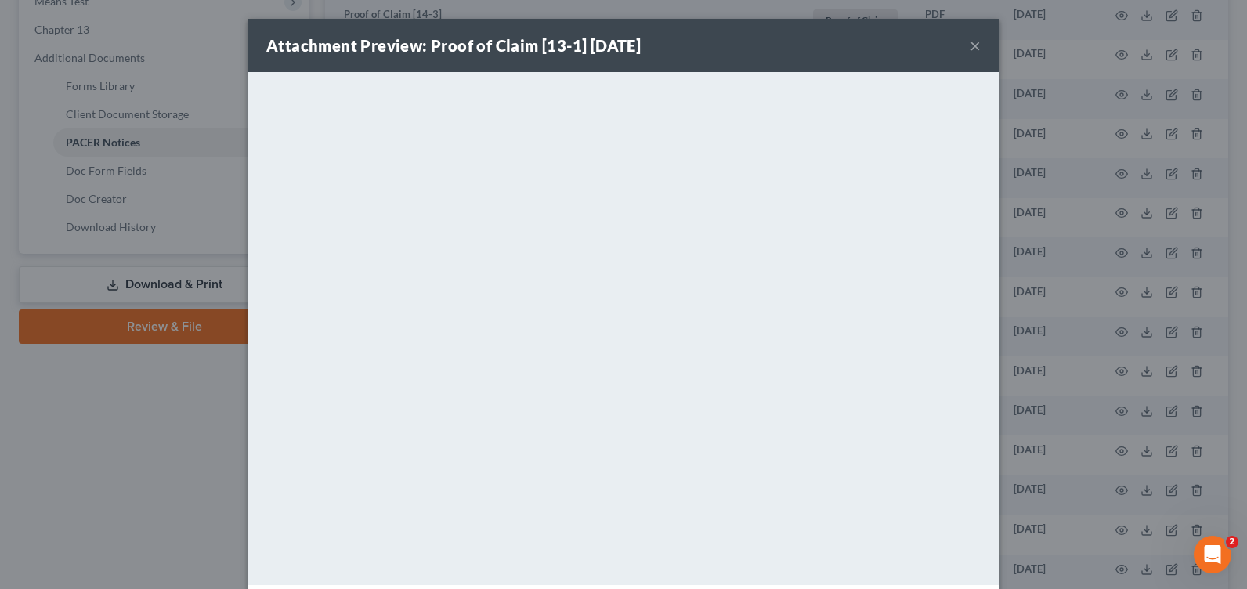
click at [970, 45] on button "×" at bounding box center [975, 45] width 11 height 19
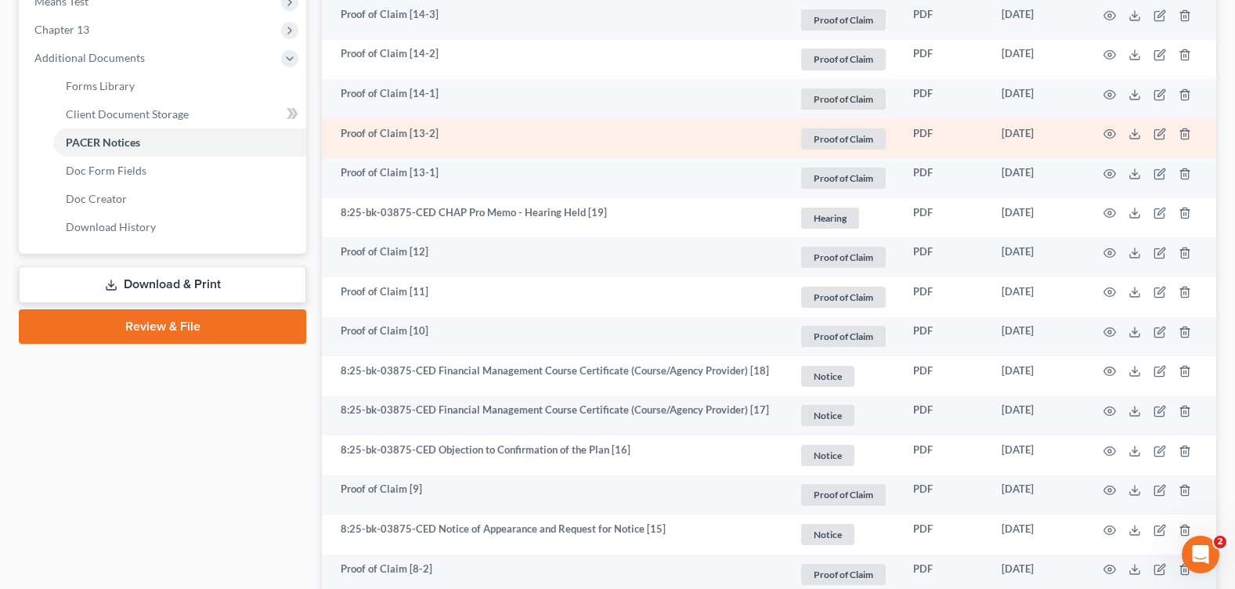
scroll to position [470, 0]
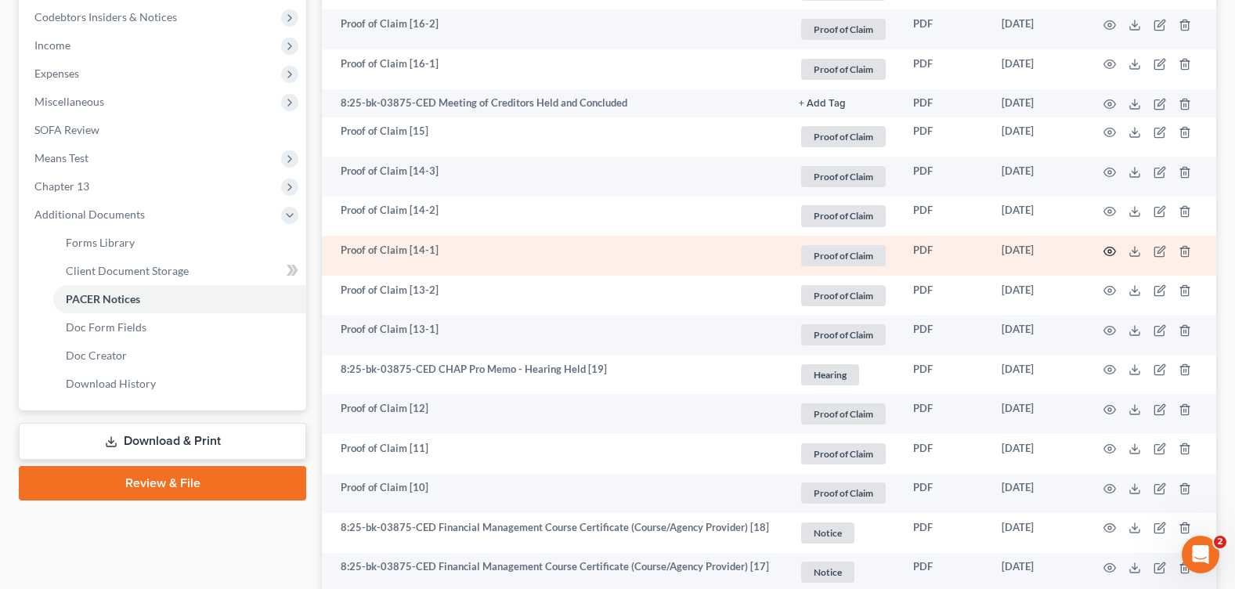
click at [1110, 250] on circle "button" at bounding box center [1109, 251] width 3 height 3
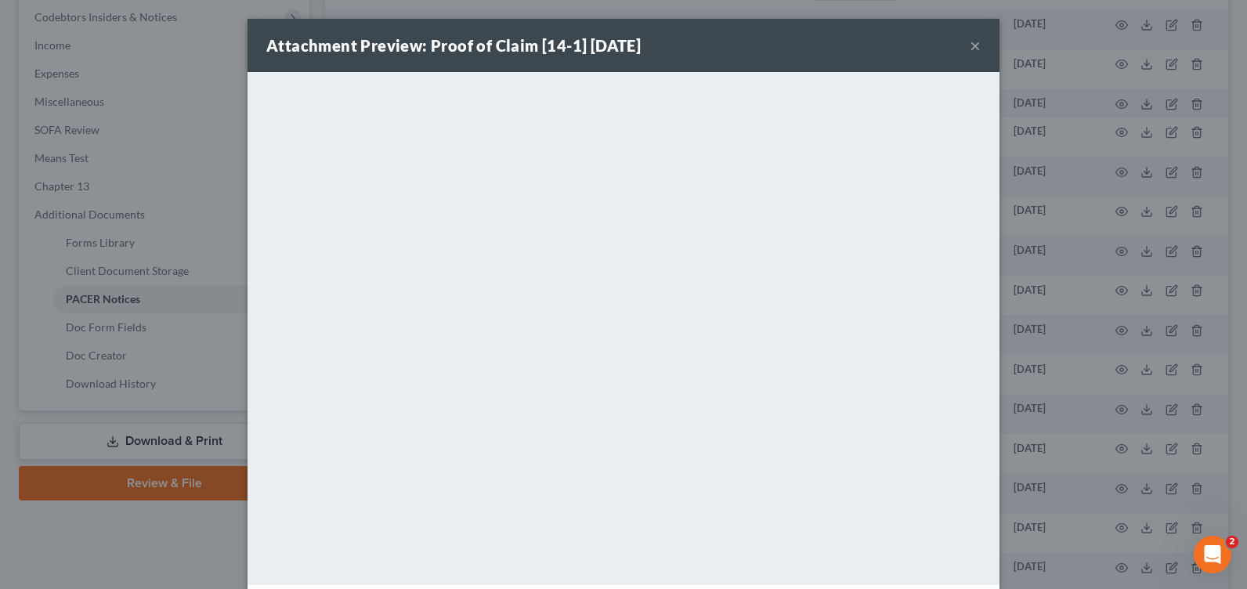
click at [971, 42] on button "×" at bounding box center [975, 45] width 11 height 19
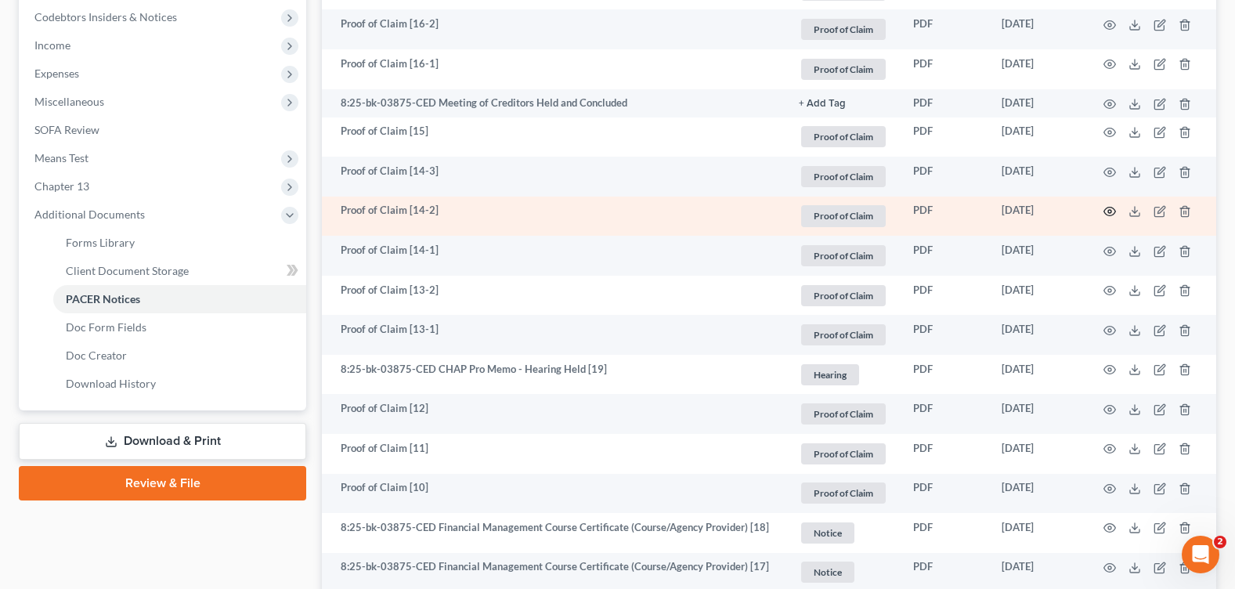
click at [1110, 213] on icon "button" at bounding box center [1110, 212] width 12 height 9
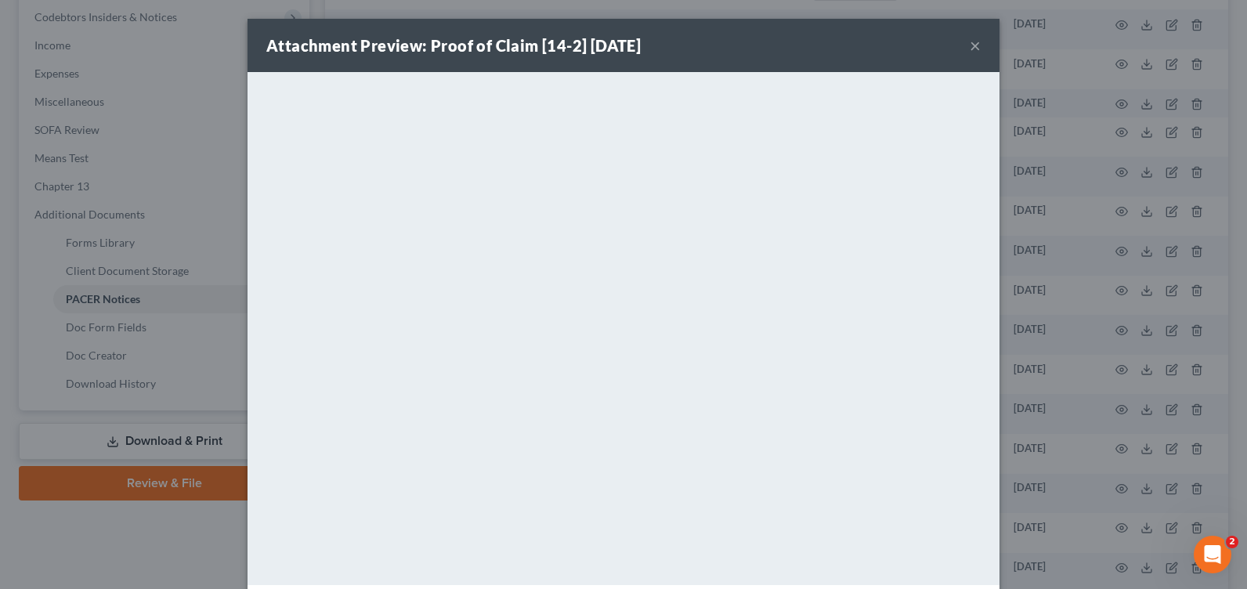
click at [972, 45] on button "×" at bounding box center [975, 45] width 11 height 19
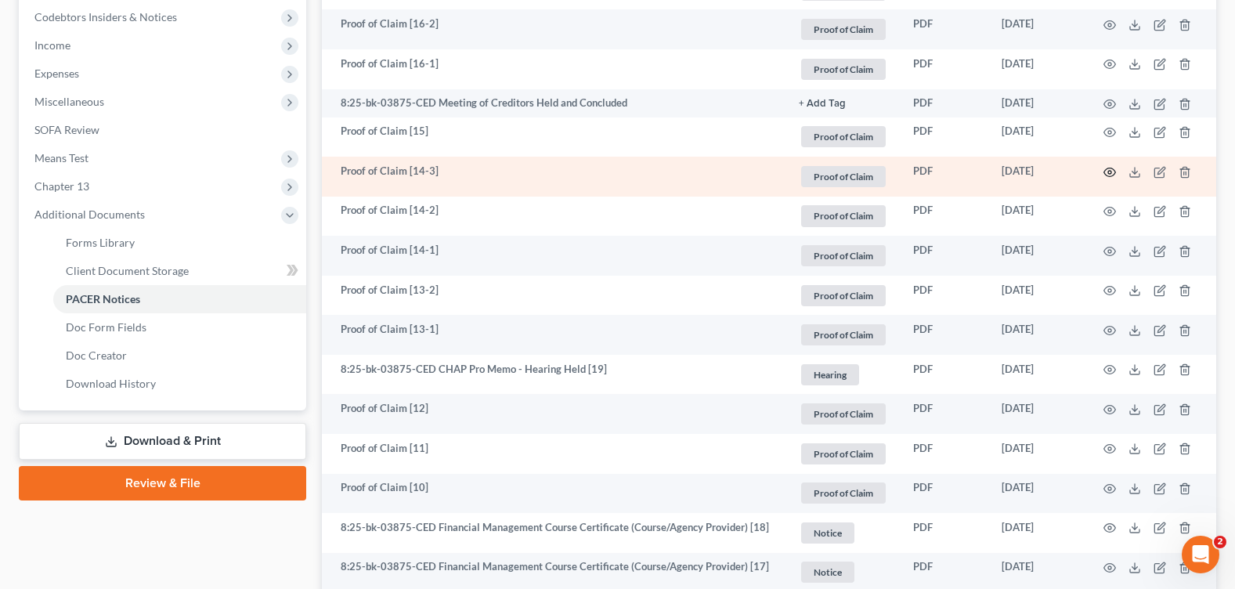
click at [1107, 170] on icon "button" at bounding box center [1110, 172] width 13 height 13
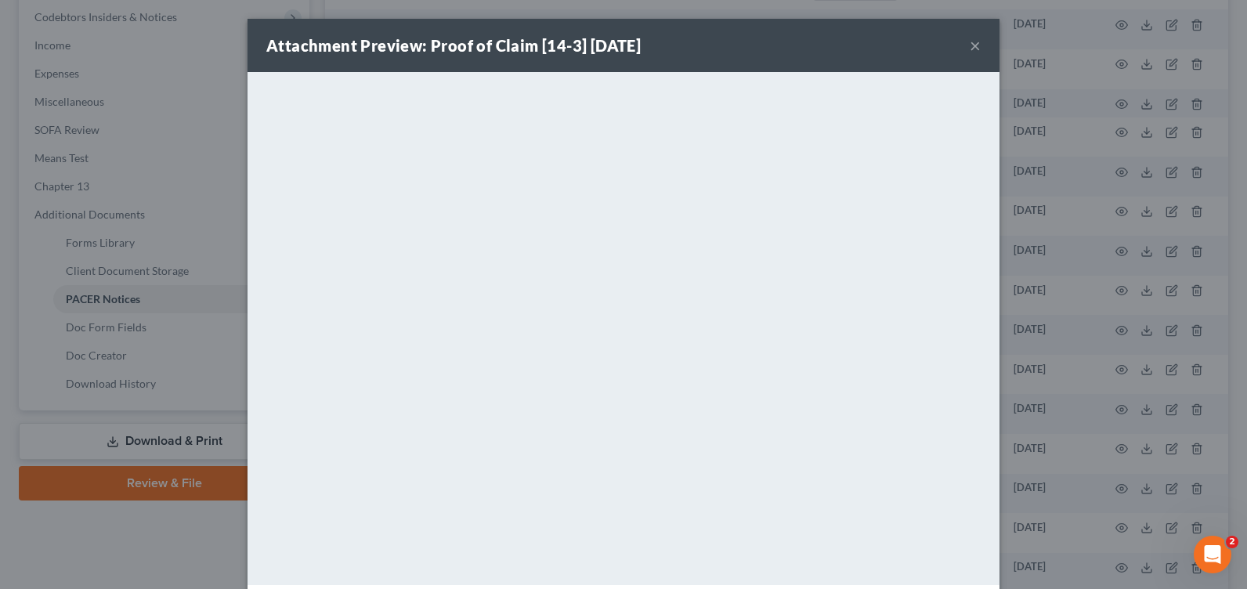
click at [970, 47] on button "×" at bounding box center [975, 45] width 11 height 19
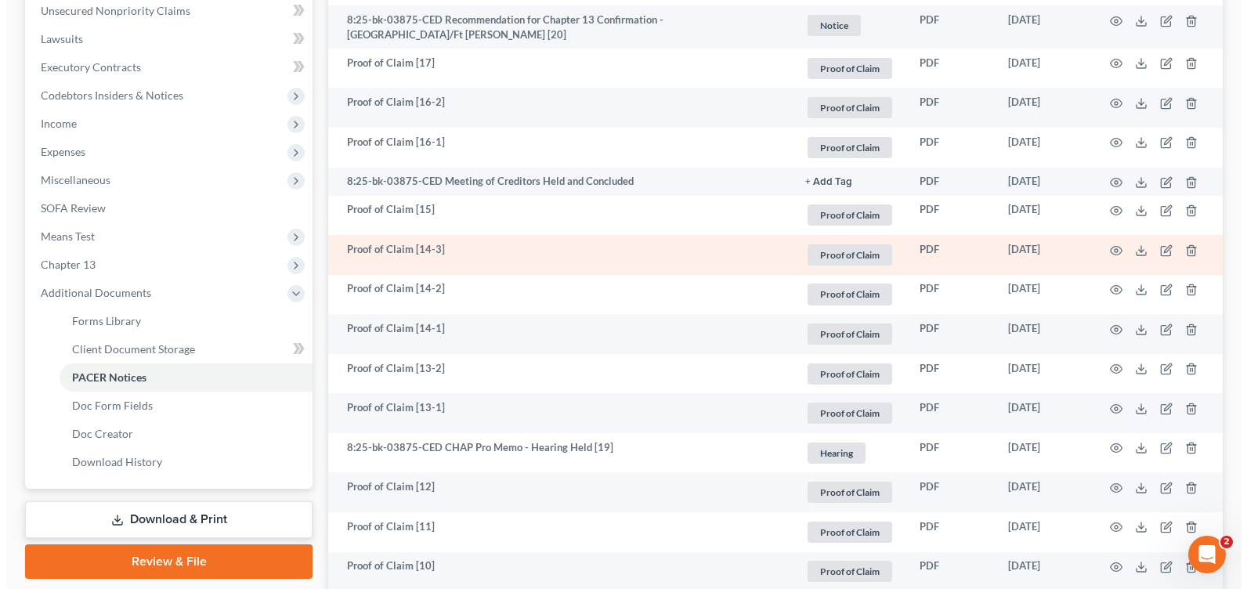
scroll to position [313, 0]
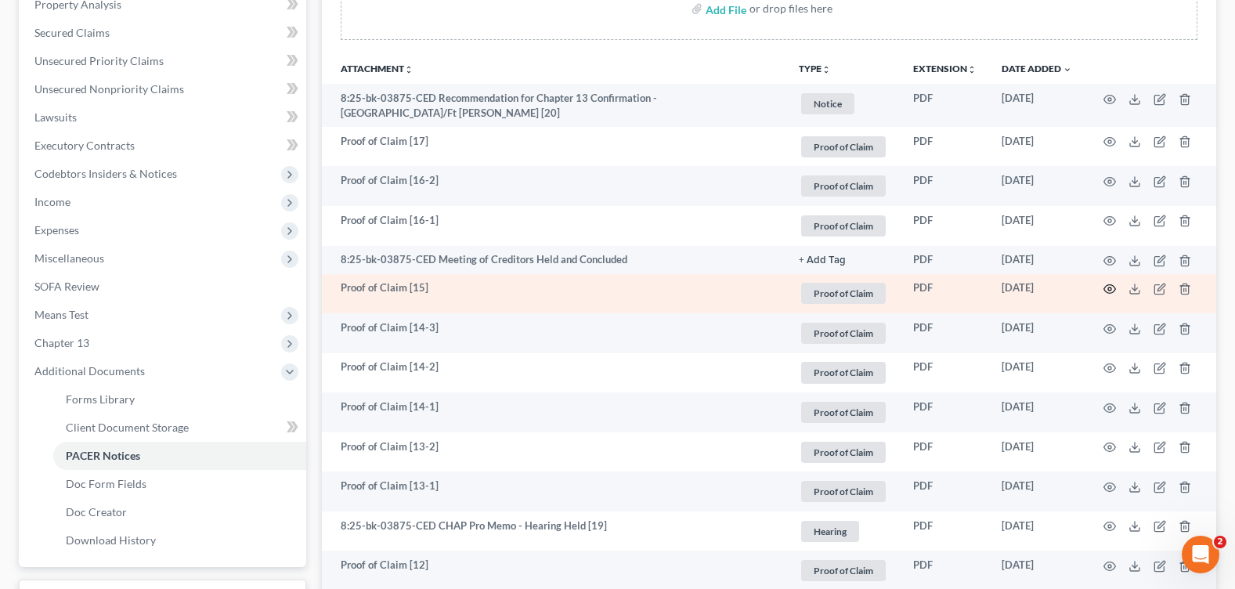
click at [1109, 286] on icon "button" at bounding box center [1110, 289] width 13 height 13
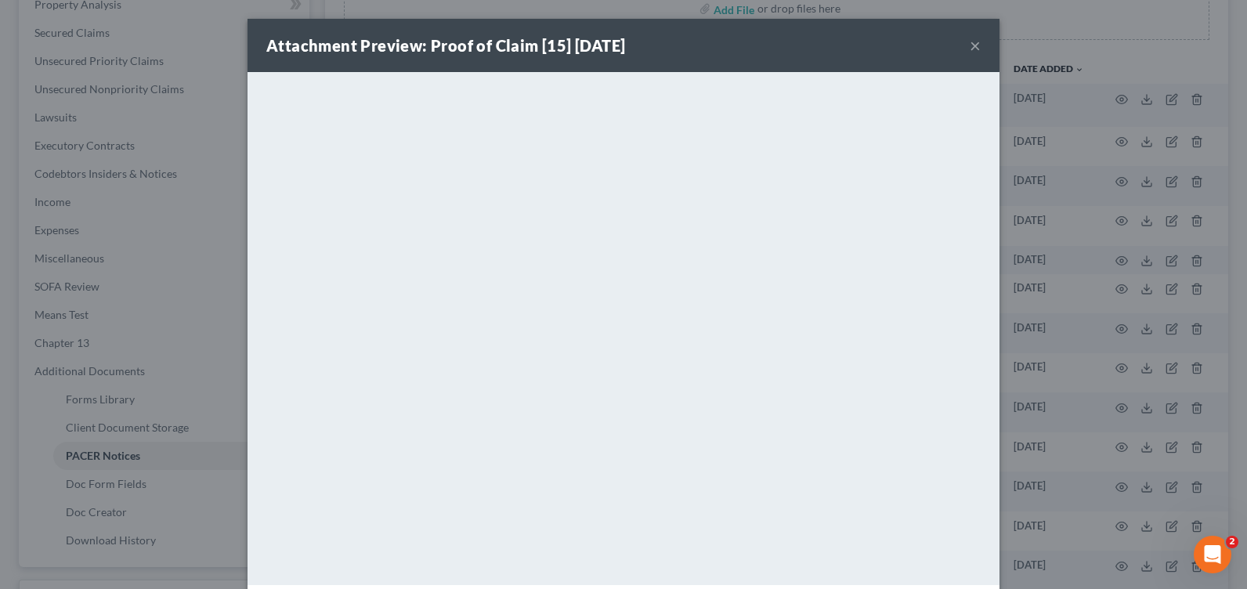
click at [970, 42] on button "×" at bounding box center [975, 45] width 11 height 19
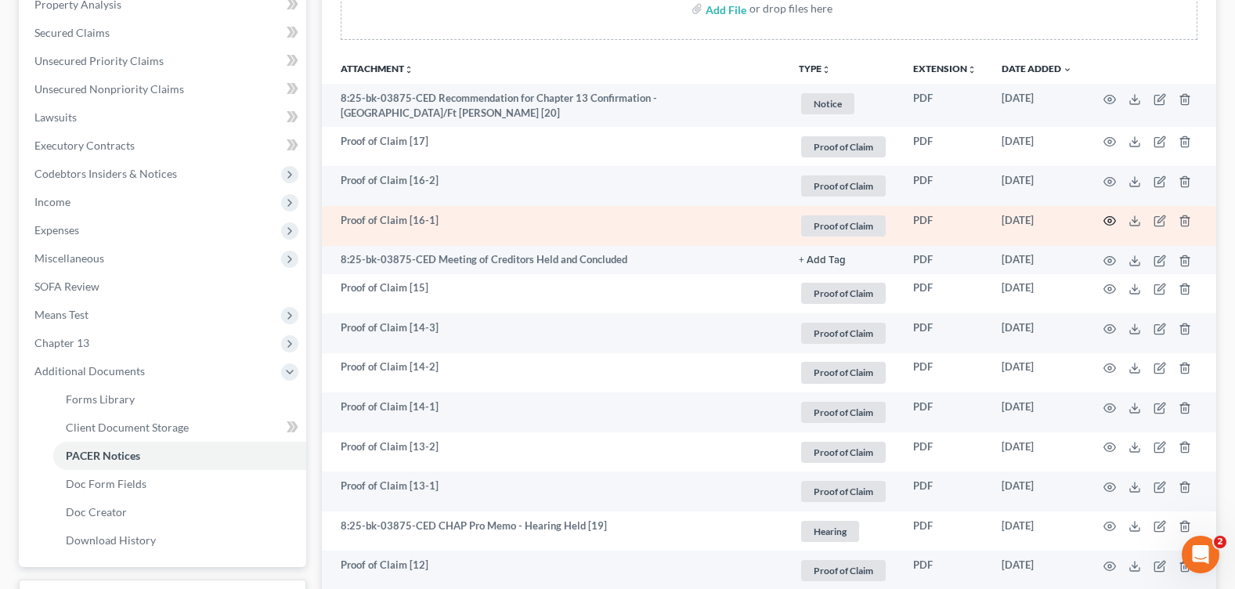
click at [1109, 219] on icon "button" at bounding box center [1110, 221] width 13 height 13
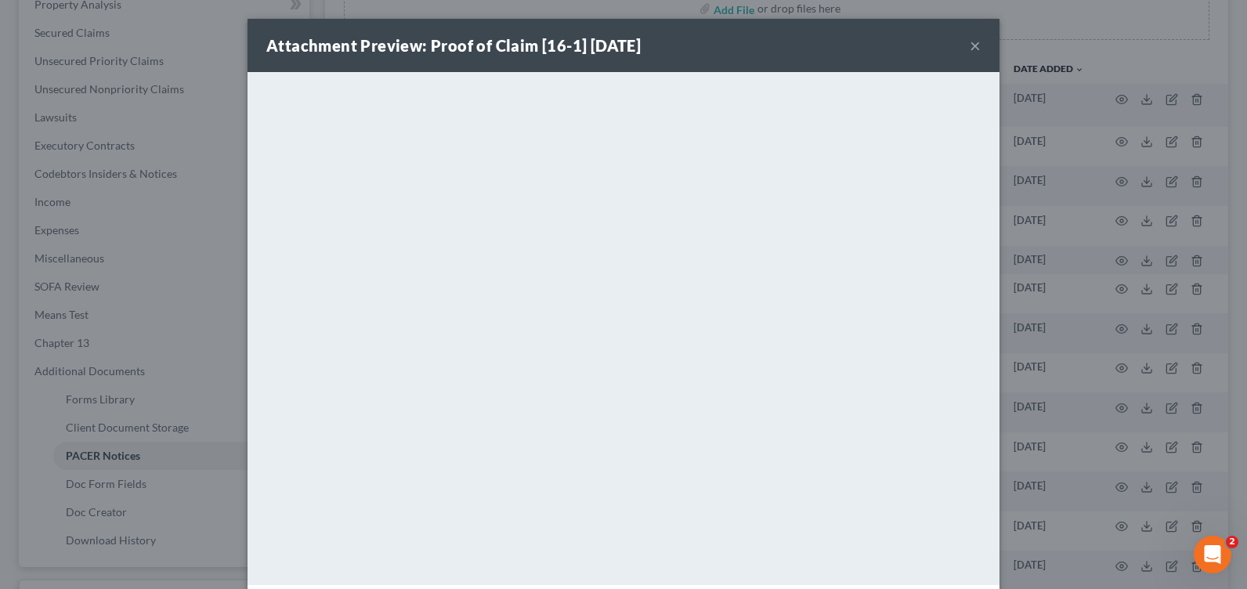
click at [970, 43] on button "×" at bounding box center [975, 45] width 11 height 19
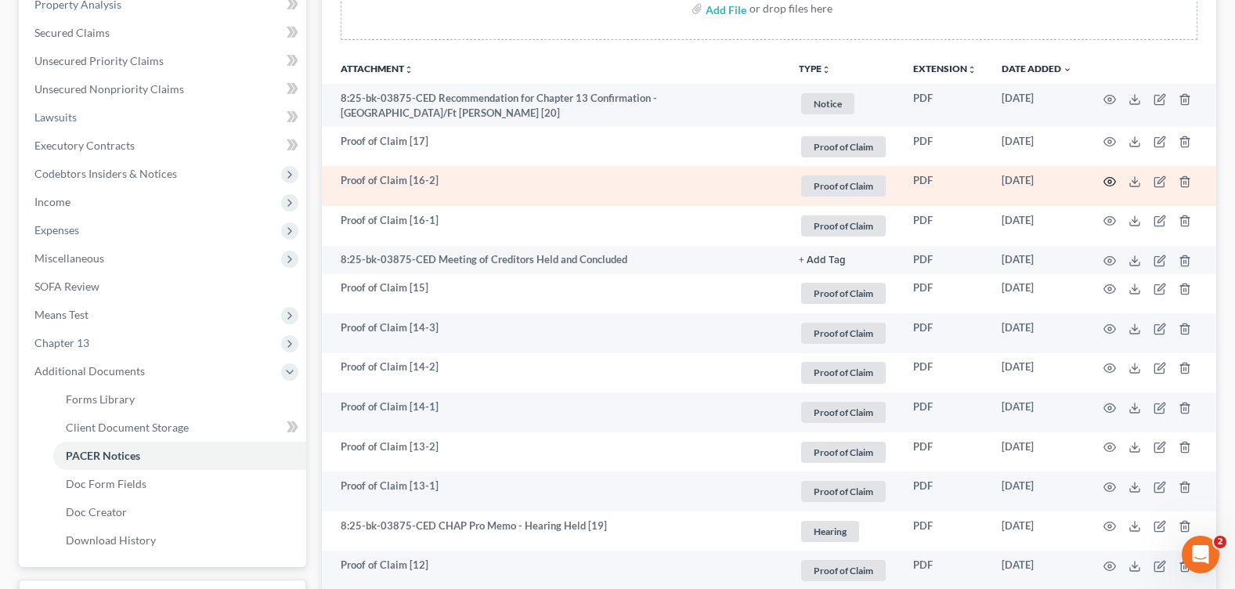
click at [1108, 180] on circle "button" at bounding box center [1109, 181] width 3 height 3
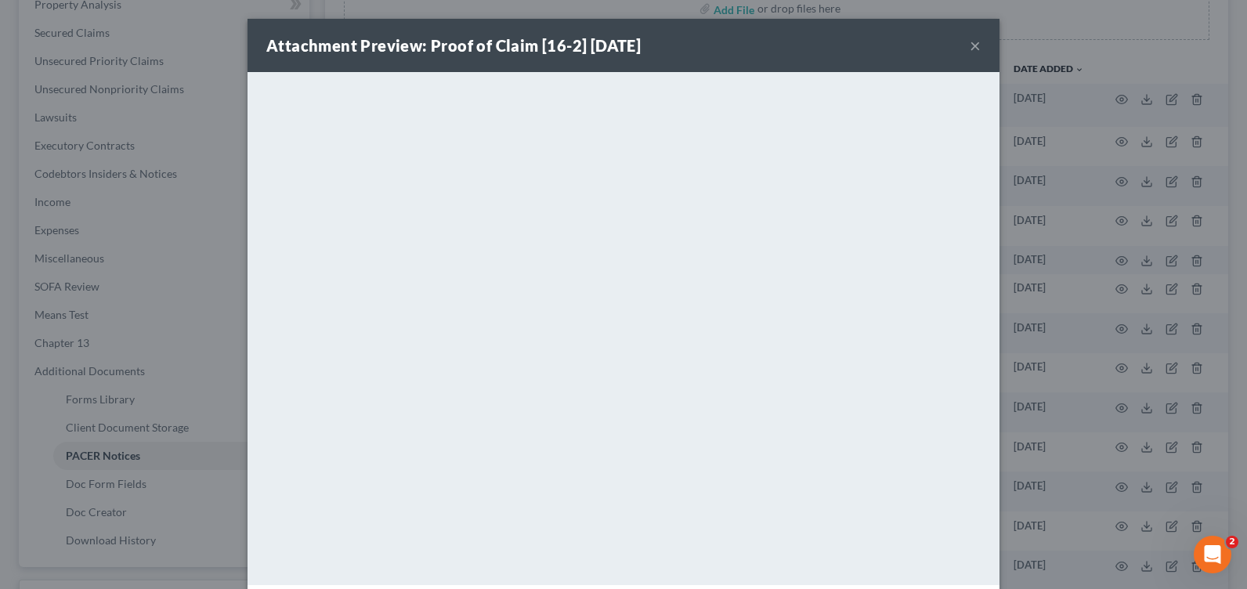
click at [970, 48] on button "×" at bounding box center [975, 45] width 11 height 19
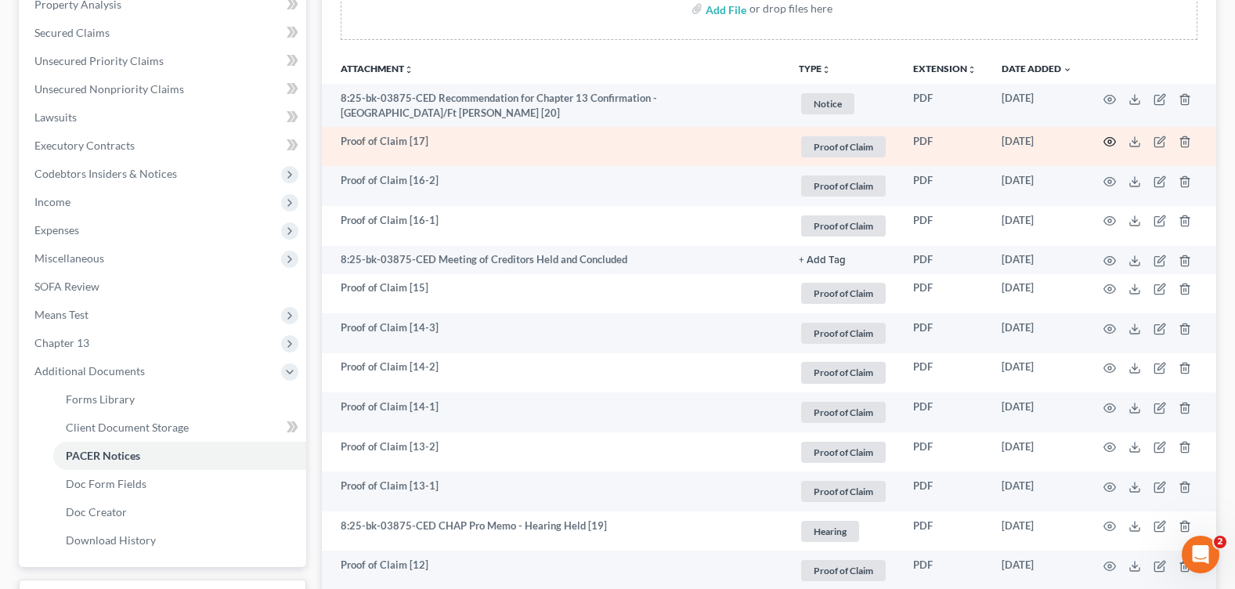
click at [1106, 139] on icon "button" at bounding box center [1110, 141] width 13 height 13
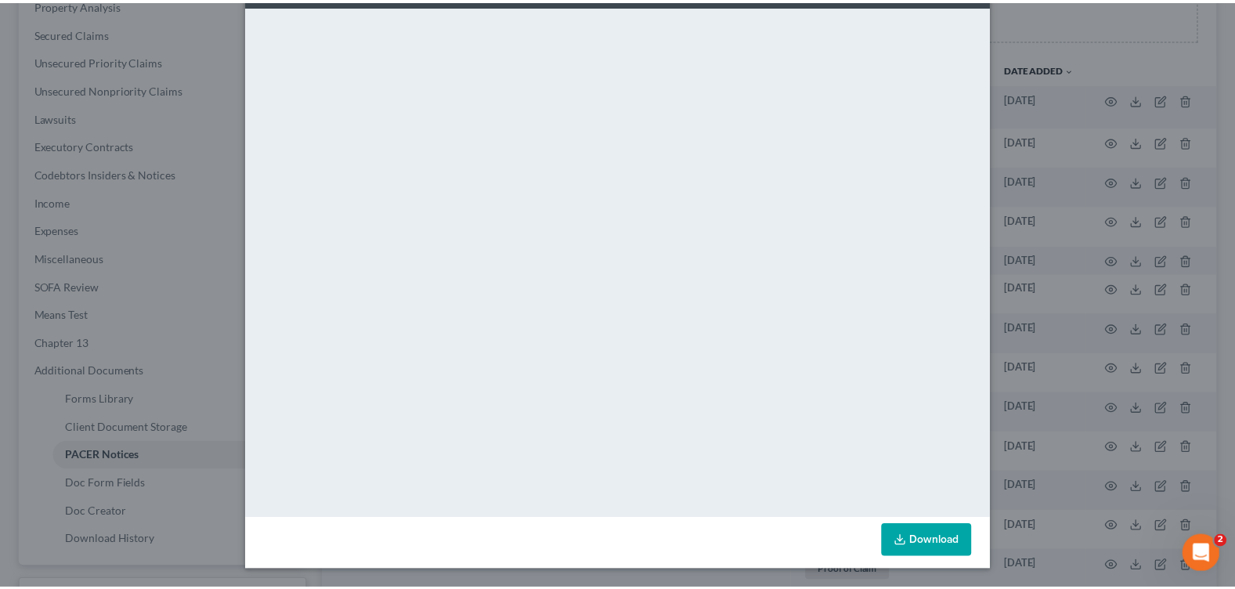
scroll to position [0, 0]
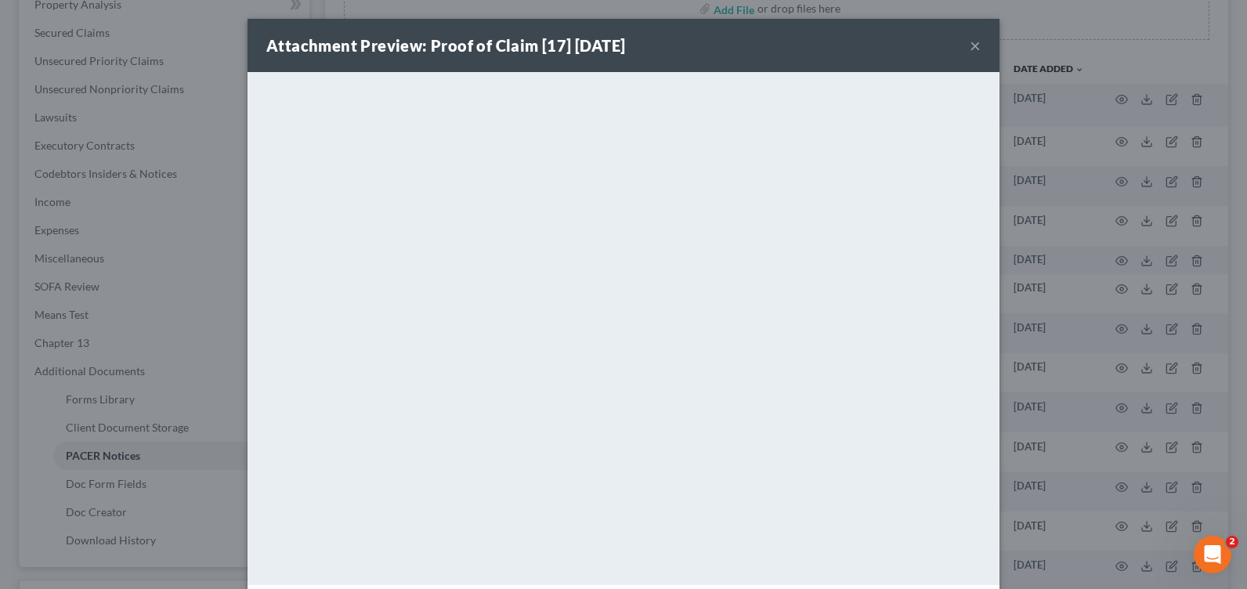
click at [970, 47] on button "×" at bounding box center [975, 45] width 11 height 19
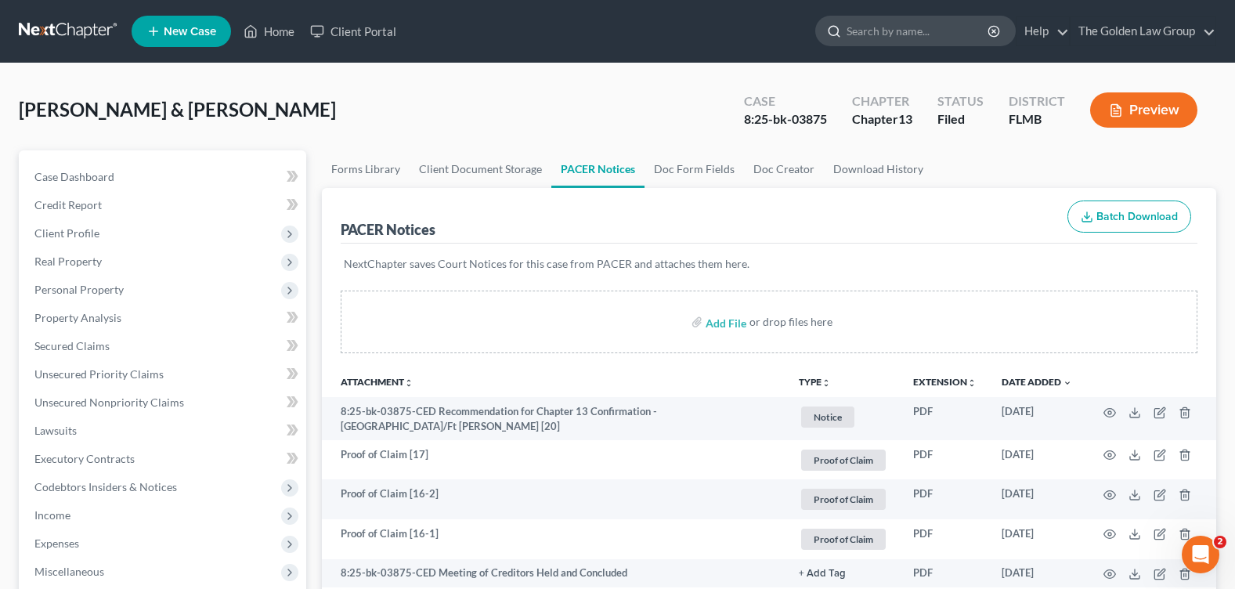
click at [911, 27] on input "search" at bounding box center [918, 30] width 143 height 29
click at [850, 34] on input "search" at bounding box center [918, 30] width 143 height 29
type input "[PERSON_NAME]"
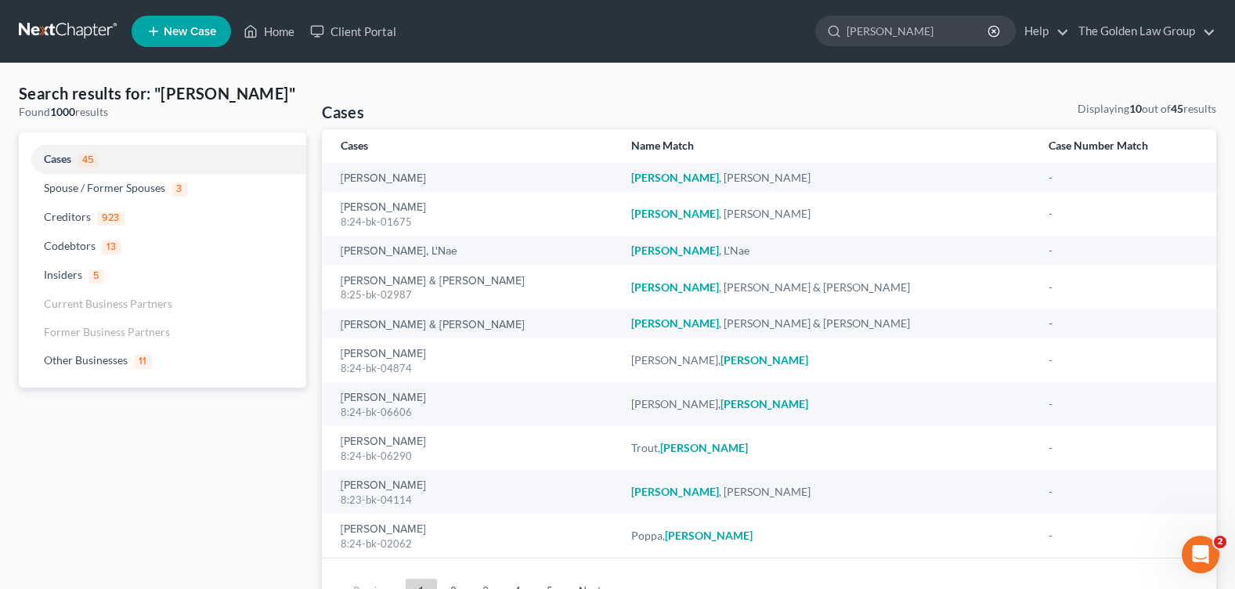
click at [149, 395] on div "Search results for: "[PERSON_NAME]" Found 1000 results Cases 45 Spouse / Former…" at bounding box center [617, 353] width 1235 height 580
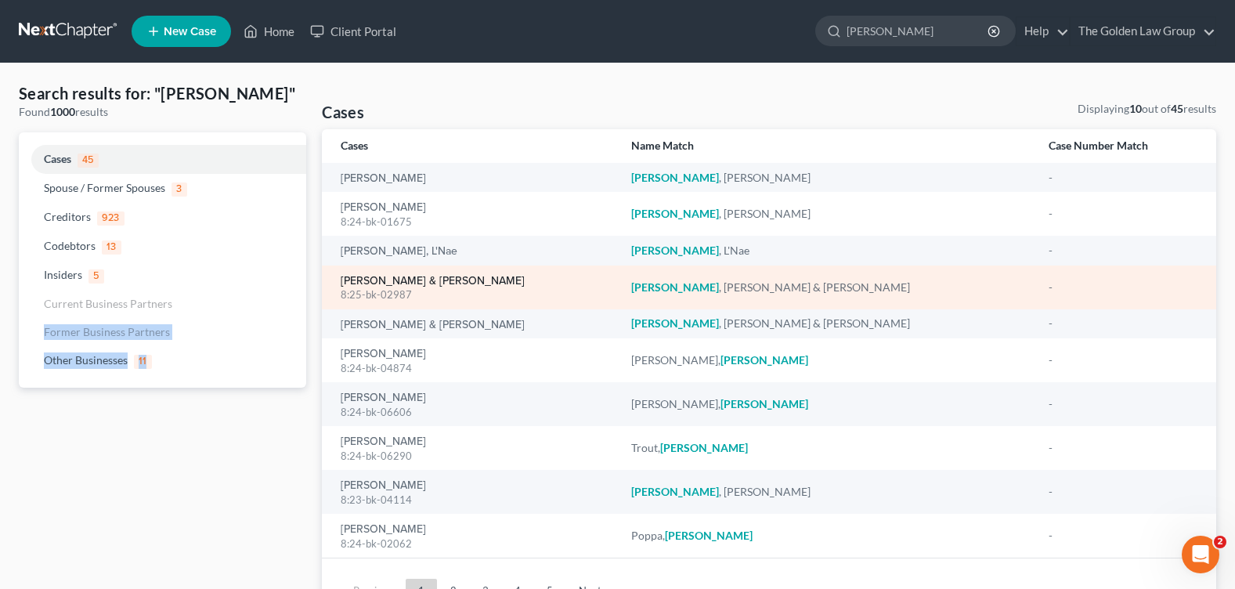
click at [381, 284] on link "[PERSON_NAME] & [PERSON_NAME]" at bounding box center [433, 281] width 184 height 11
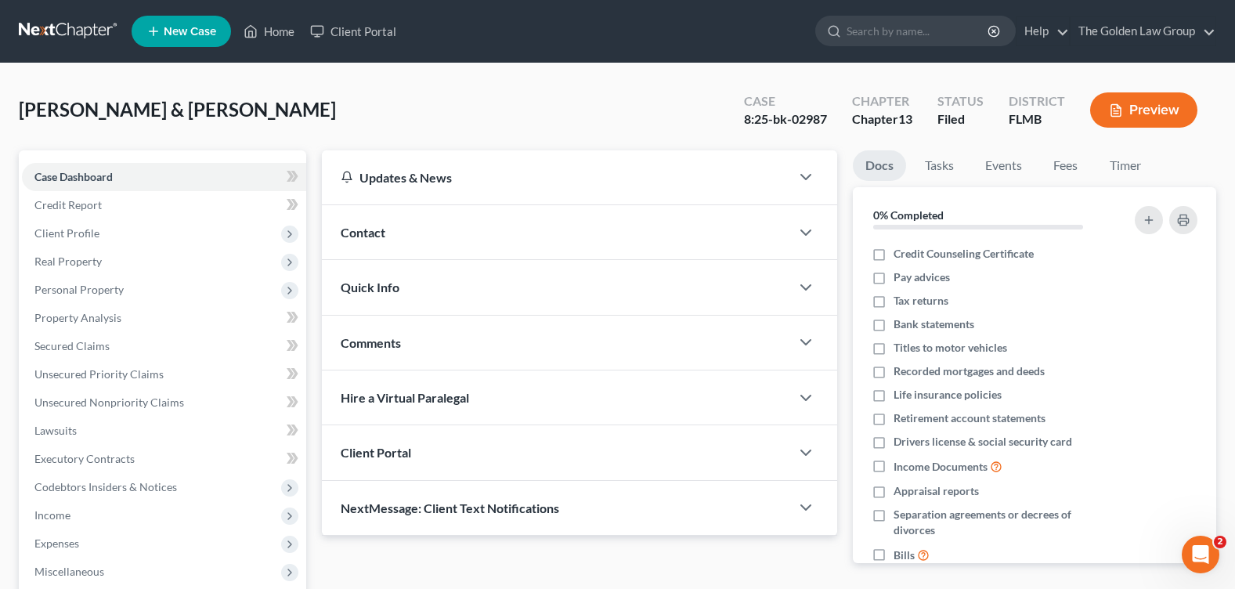
click at [287, 114] on div "[PERSON_NAME] & [PERSON_NAME] Upgraded Case 8:25-bk-02987 Chapter Chapter 13 St…" at bounding box center [618, 116] width 1198 height 68
click at [912, 21] on input "search" at bounding box center [918, 30] width 143 height 29
type input "[PERSON_NAME]"
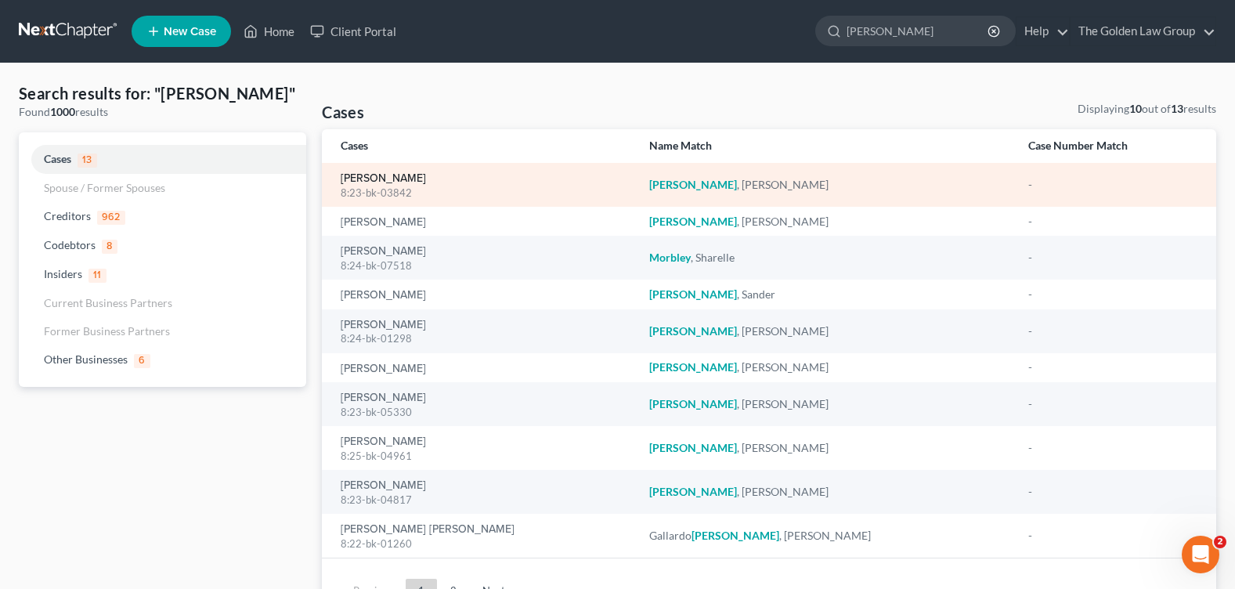
click at [381, 182] on link "[PERSON_NAME]" at bounding box center [383, 178] width 85 height 11
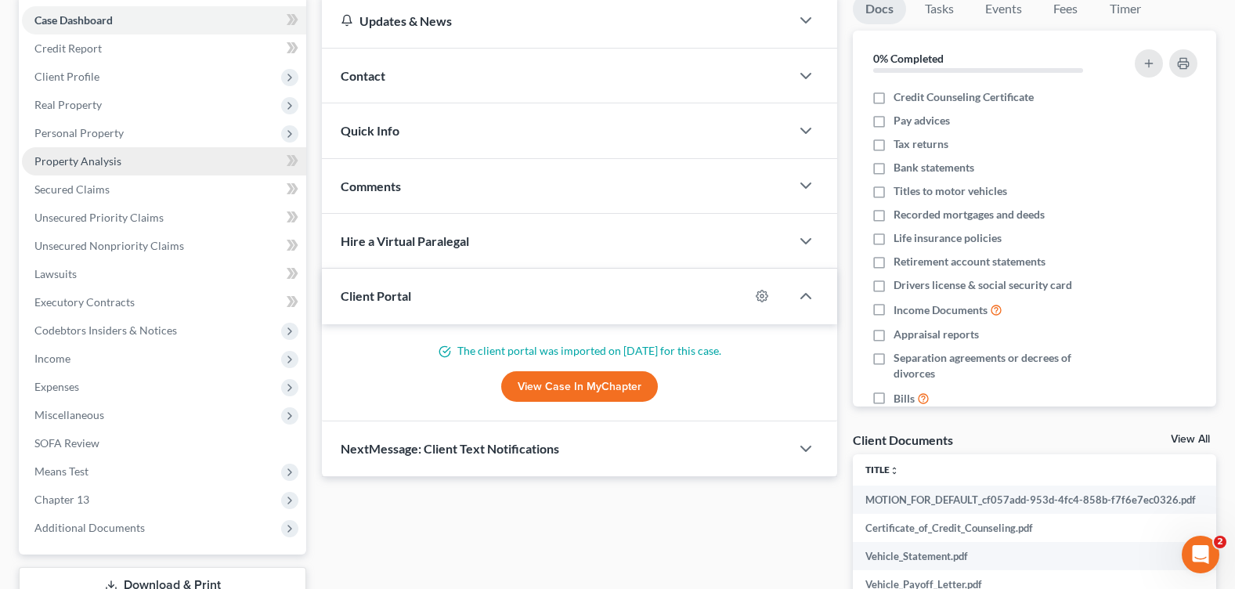
scroll to position [313, 0]
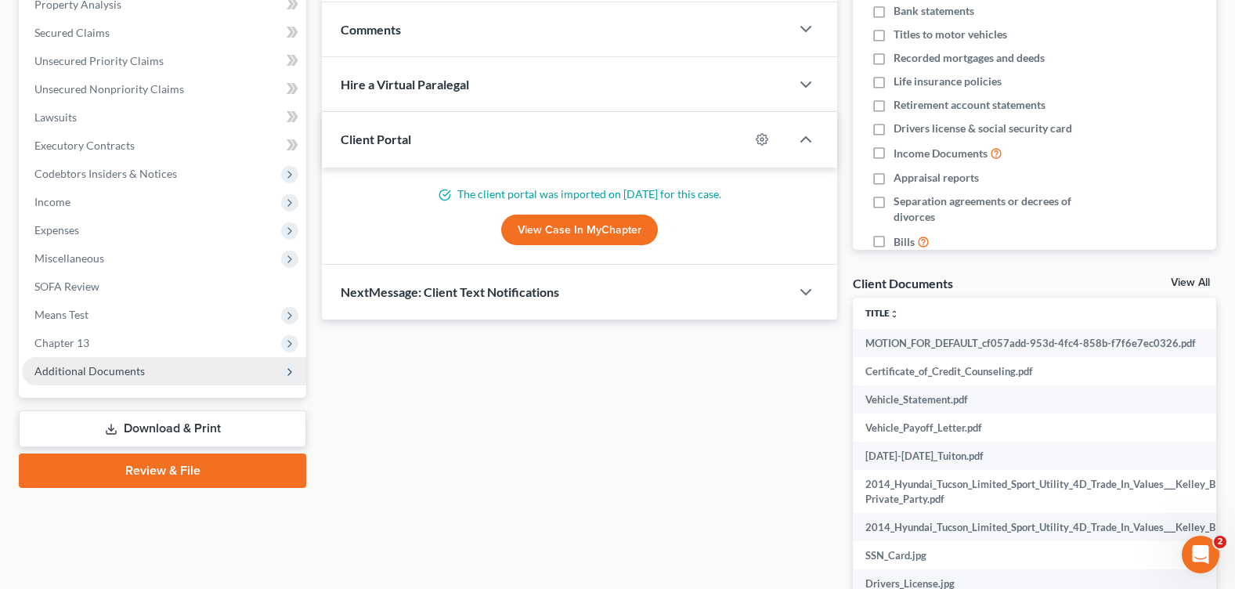
click at [81, 375] on span "Additional Documents" at bounding box center [89, 370] width 110 height 13
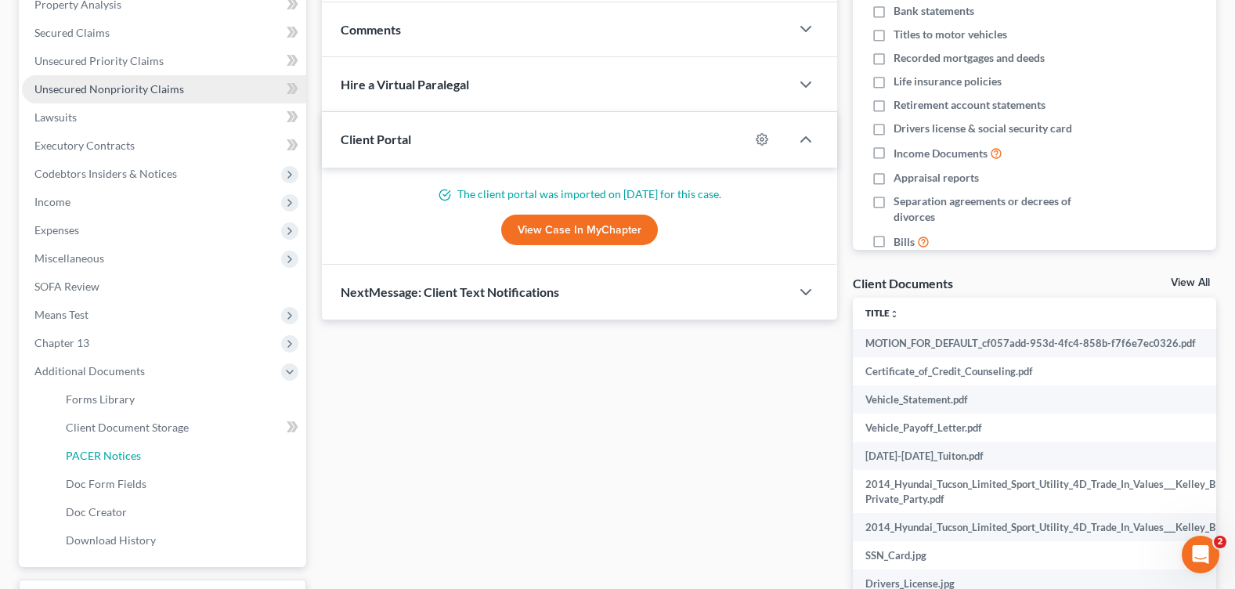
click at [107, 454] on span "PACER Notices" at bounding box center [103, 455] width 75 height 13
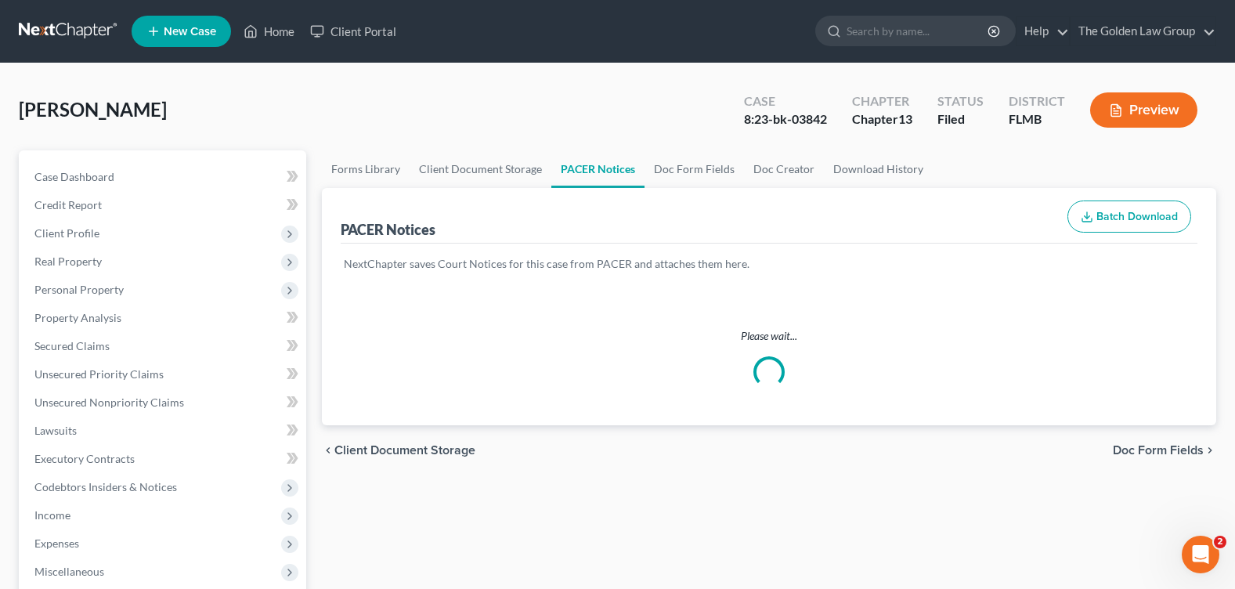
click at [504, 98] on div "[PERSON_NAME] Upgraded Case 8:23-bk-03842 Chapter Chapter 13 Status Filed Distr…" at bounding box center [618, 116] width 1198 height 68
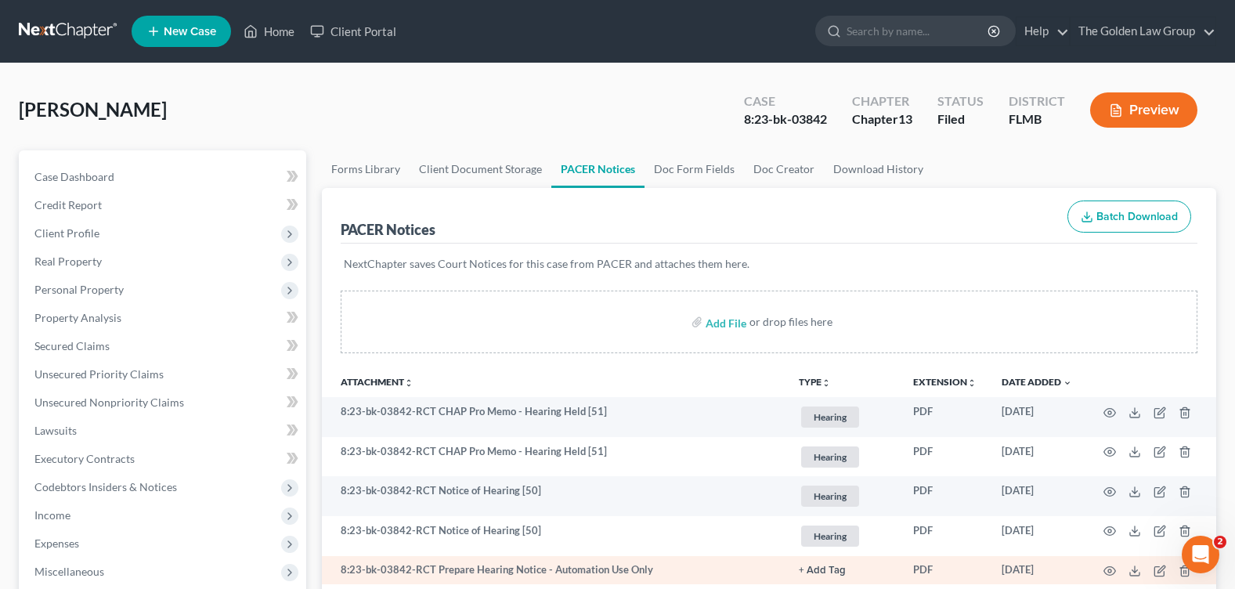
scroll to position [235, 0]
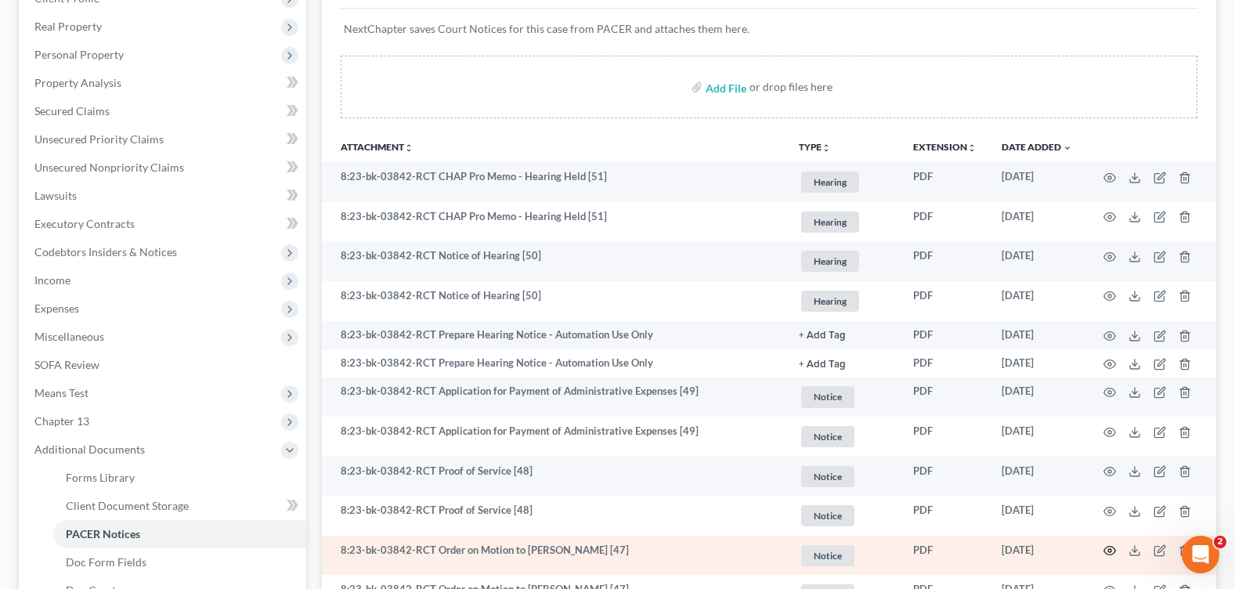
click at [1113, 551] on icon "button" at bounding box center [1110, 550] width 13 height 13
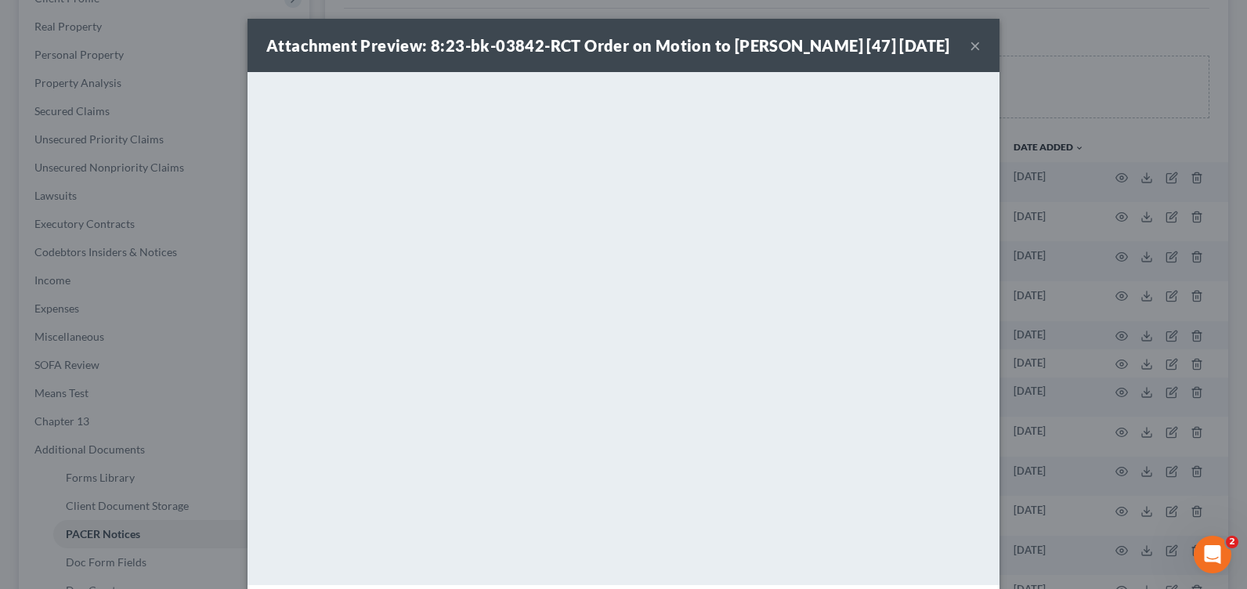
click at [974, 46] on button "×" at bounding box center [975, 45] width 11 height 19
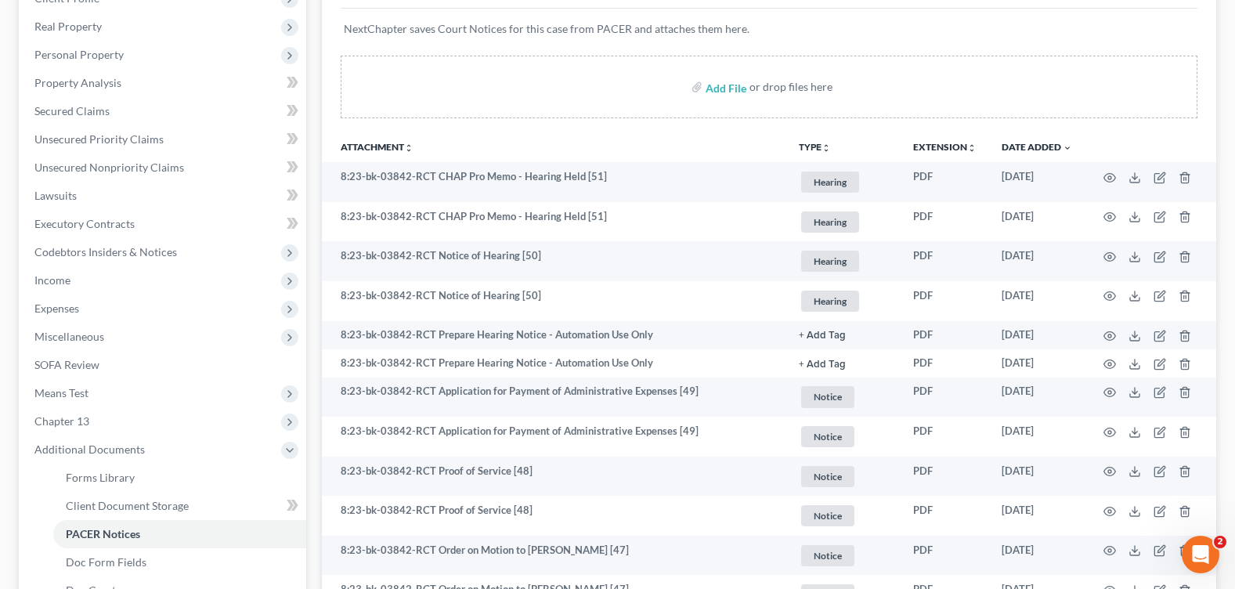
scroll to position [0, 0]
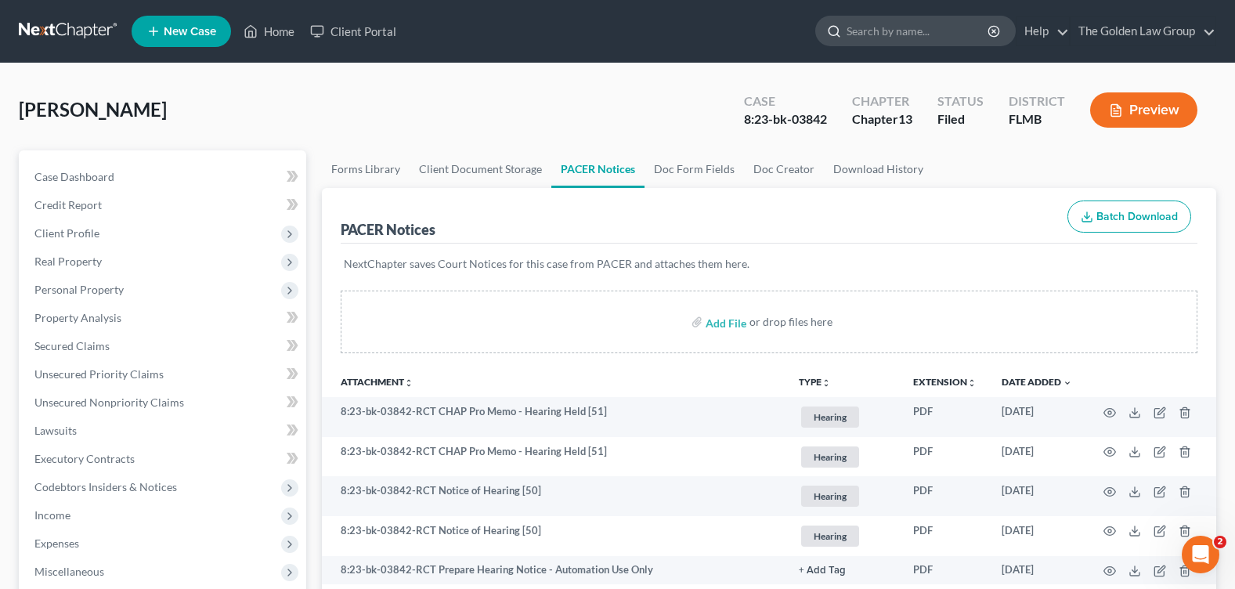
click at [894, 29] on input "search" at bounding box center [918, 30] width 143 height 29
click at [875, 22] on input "search" at bounding box center [918, 30] width 143 height 29
click at [875, 27] on input "search" at bounding box center [918, 30] width 143 height 29
type input "[PERSON_NAME]"
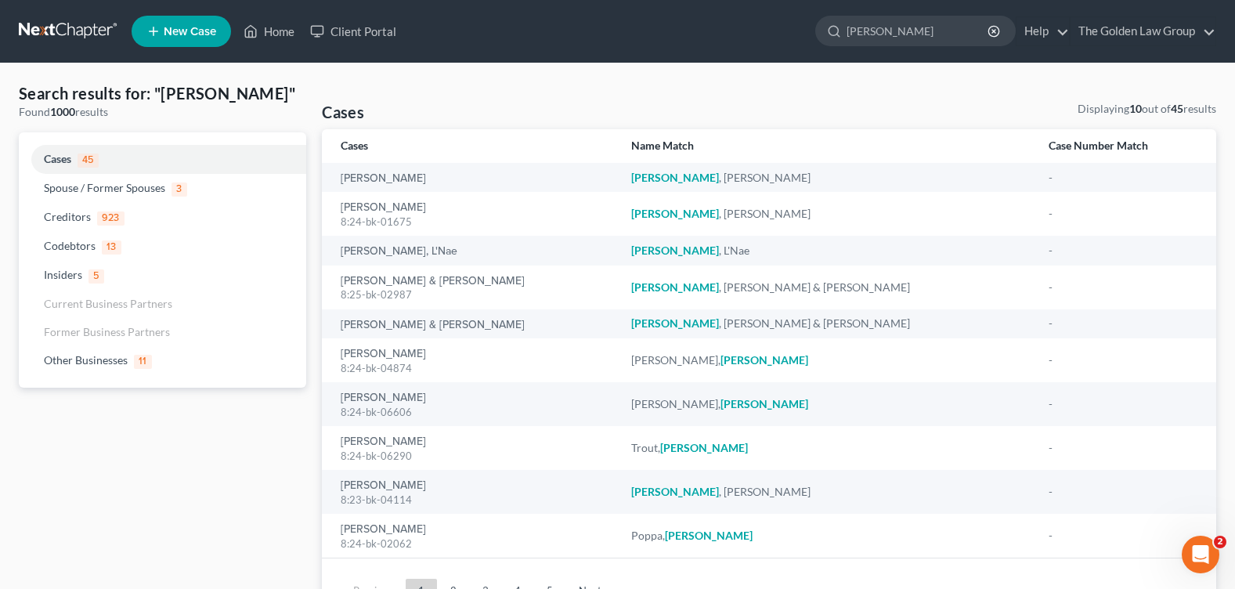
drag, startPoint x: 225, startPoint y: 623, endPoint x: 428, endPoint y: 623, distance: 202.9
click at [428, 588] on html "Home New Case Client Portal The Golden Law Group [PERSON_NAME][EMAIL_ADDRESS][D…" at bounding box center [617, 335] width 1235 height 671
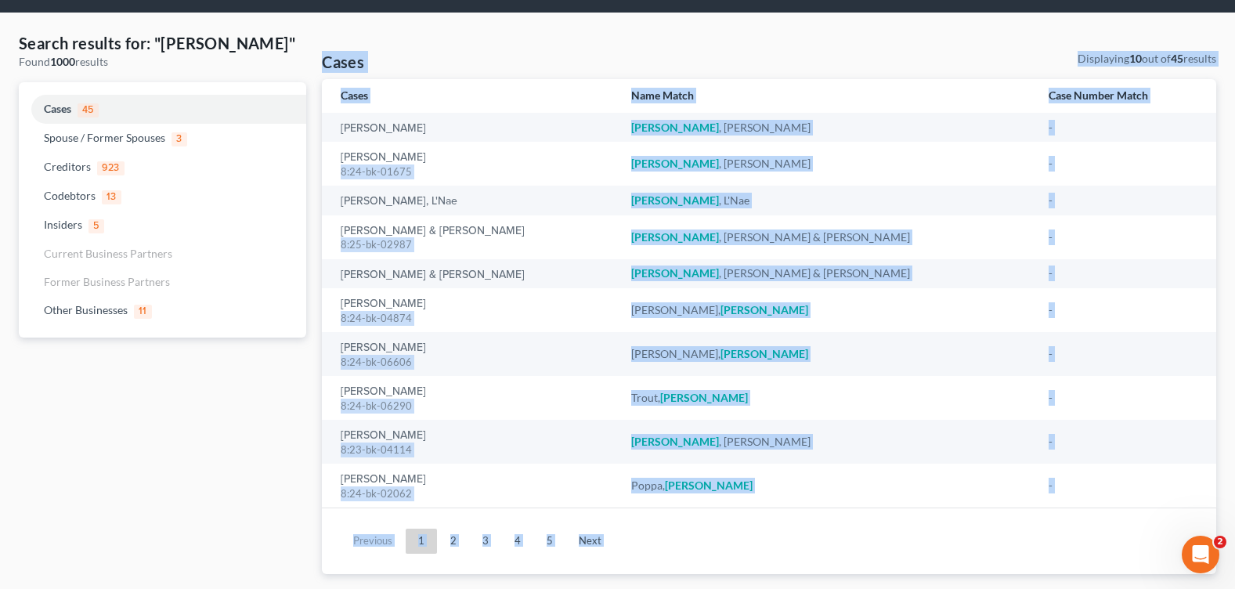
click at [160, 416] on div "Search results for: "[PERSON_NAME]" Found 1000 results Cases 45 Spouse / Former…" at bounding box center [162, 303] width 303 height 542
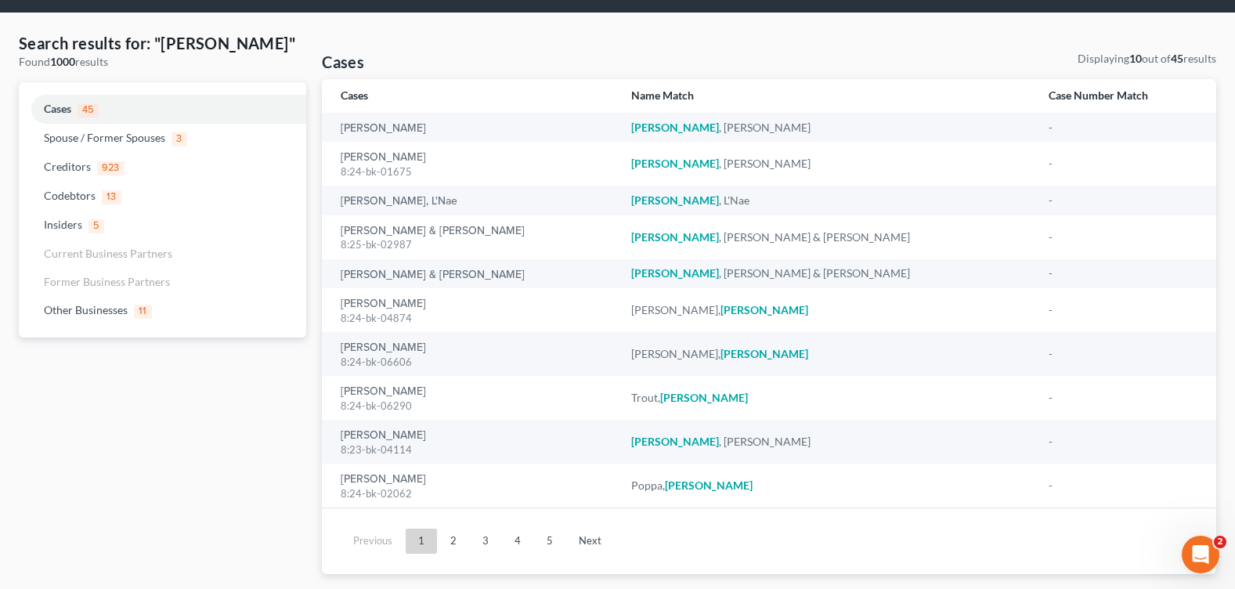
scroll to position [0, 0]
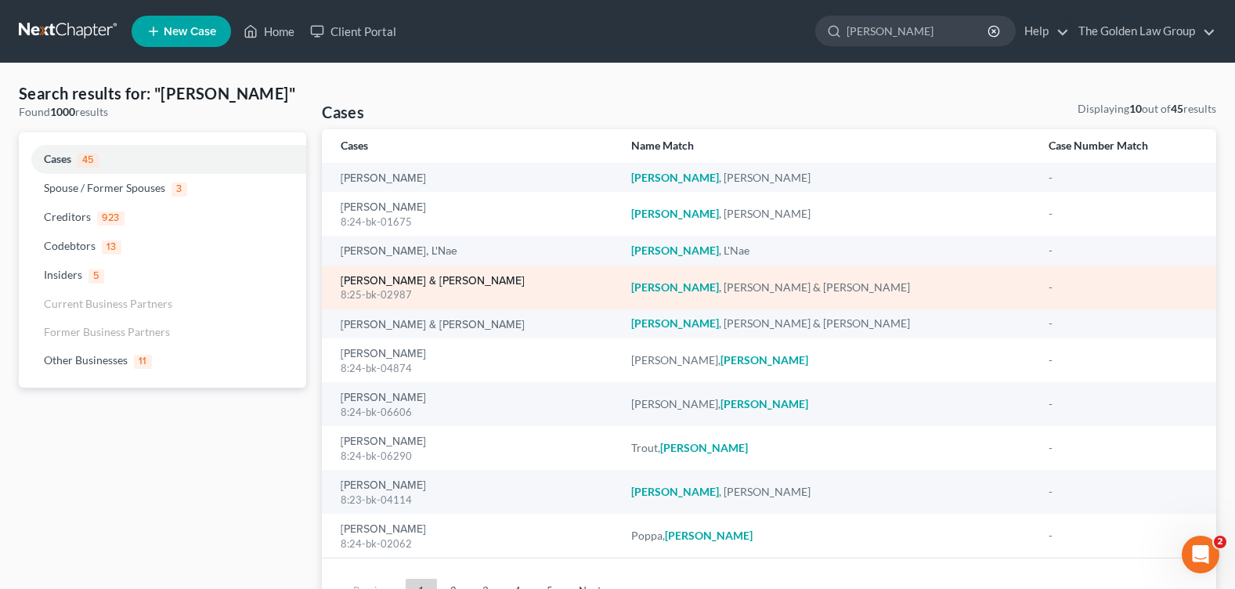
click at [370, 285] on link "[PERSON_NAME] & [PERSON_NAME]" at bounding box center [433, 281] width 184 height 11
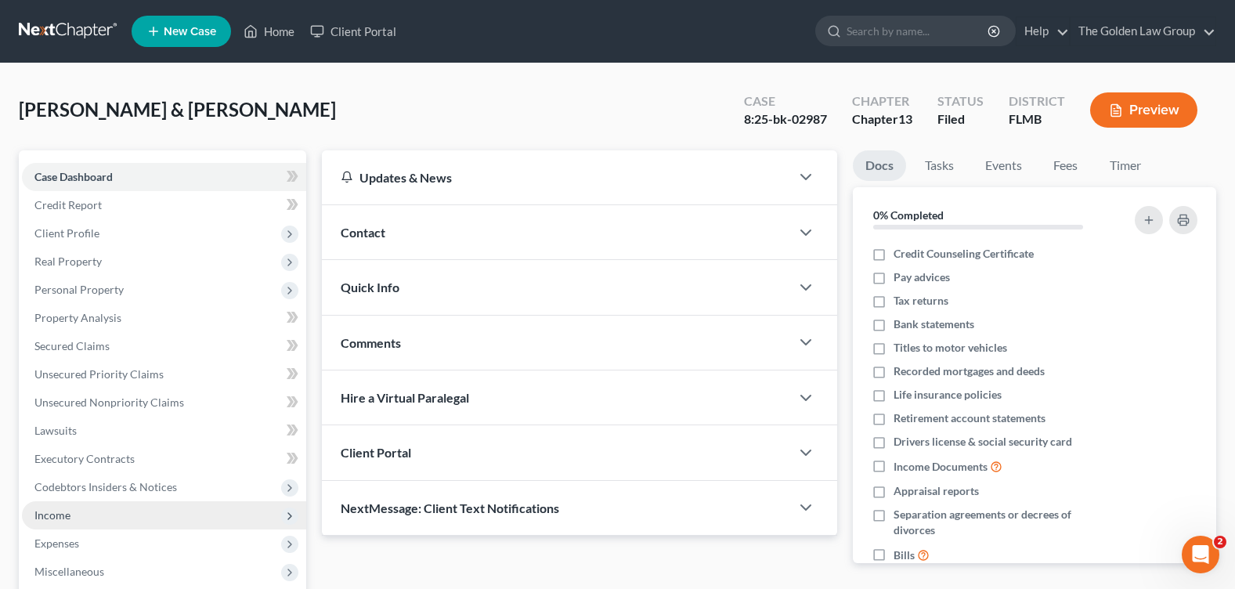
click at [92, 508] on span "Income" at bounding box center [164, 515] width 284 height 28
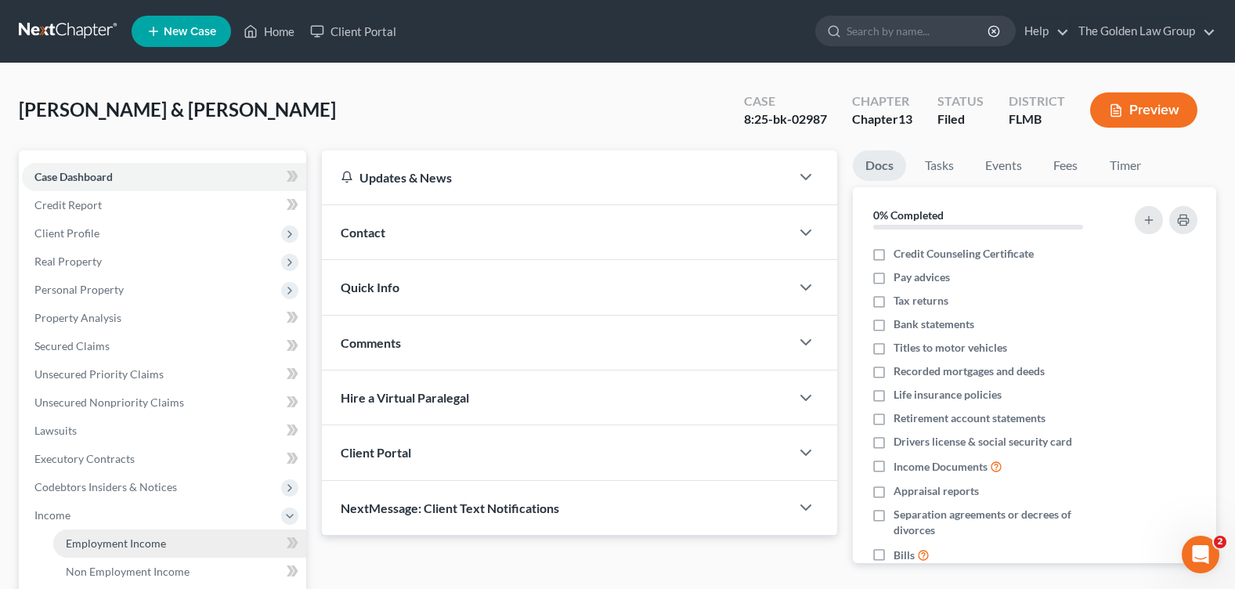
click at [115, 540] on span "Employment Income" at bounding box center [116, 543] width 100 height 13
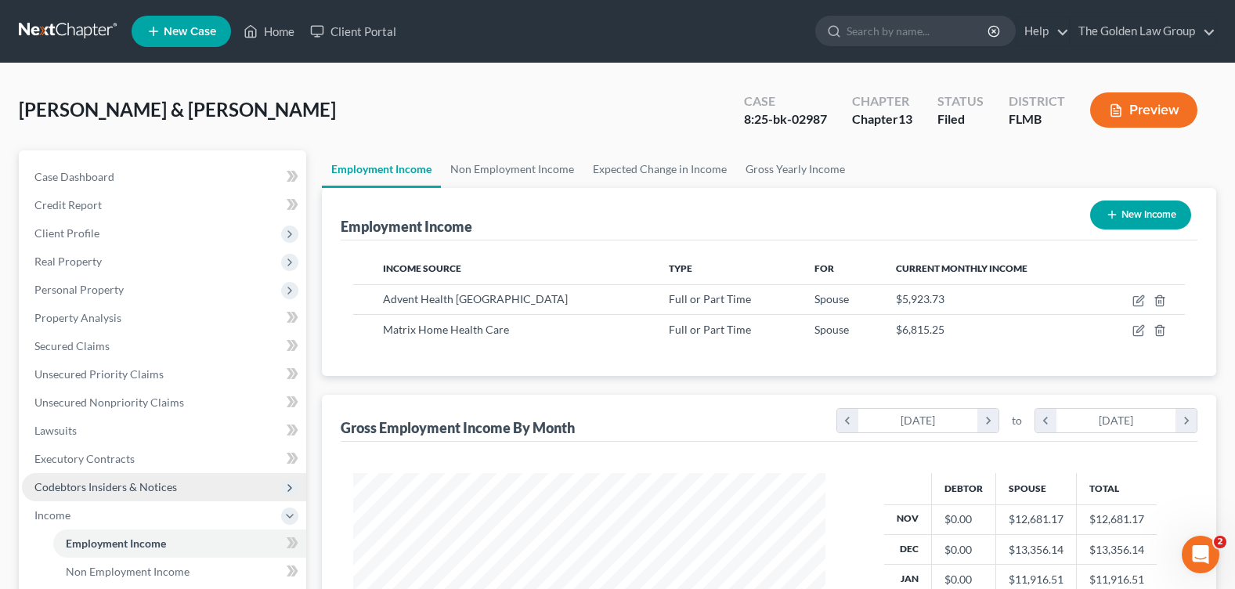
scroll to position [281, 503]
click at [506, 171] on link "Non Employment Income" at bounding box center [512, 169] width 143 height 38
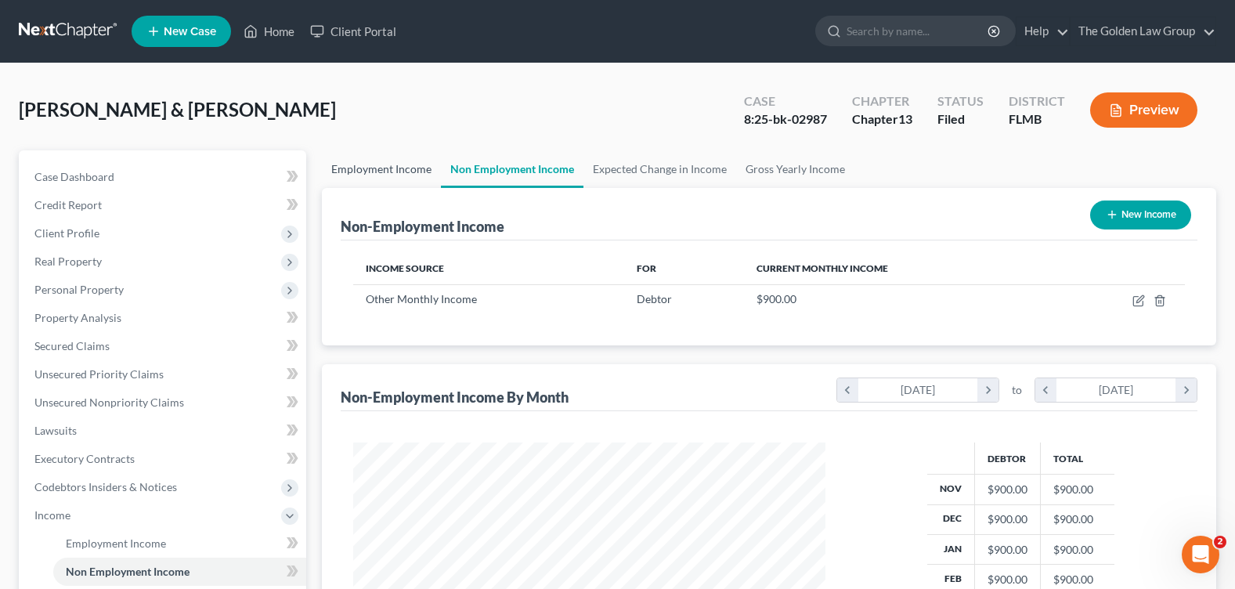
scroll to position [281, 503]
click at [354, 170] on link "Employment Income" at bounding box center [381, 169] width 119 height 38
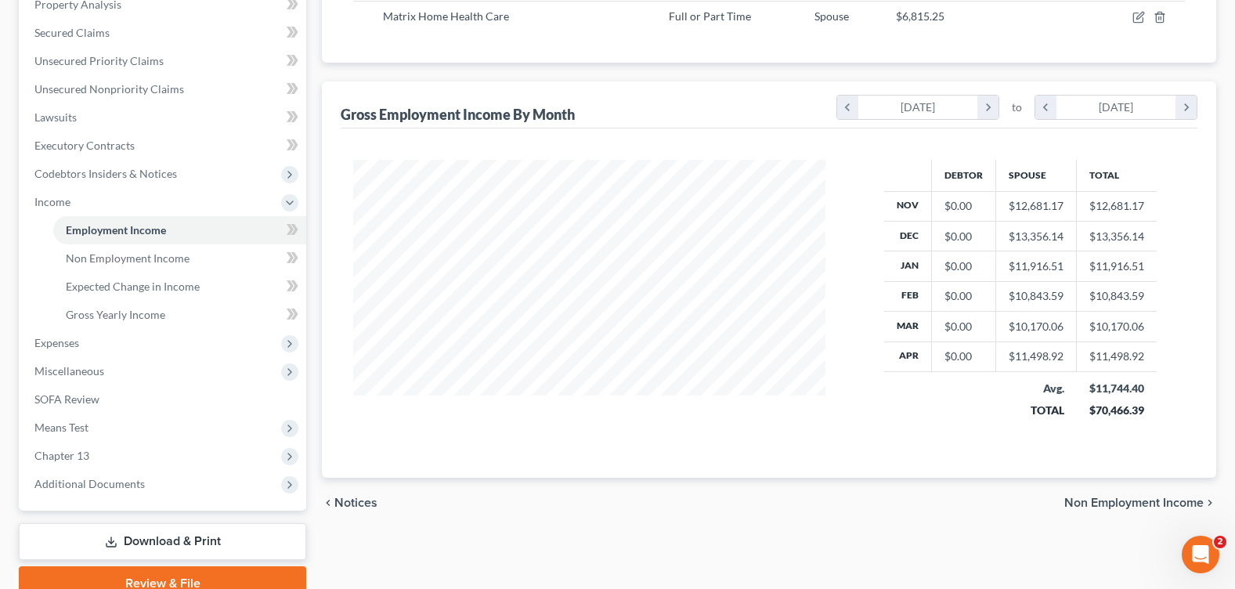
scroll to position [235, 0]
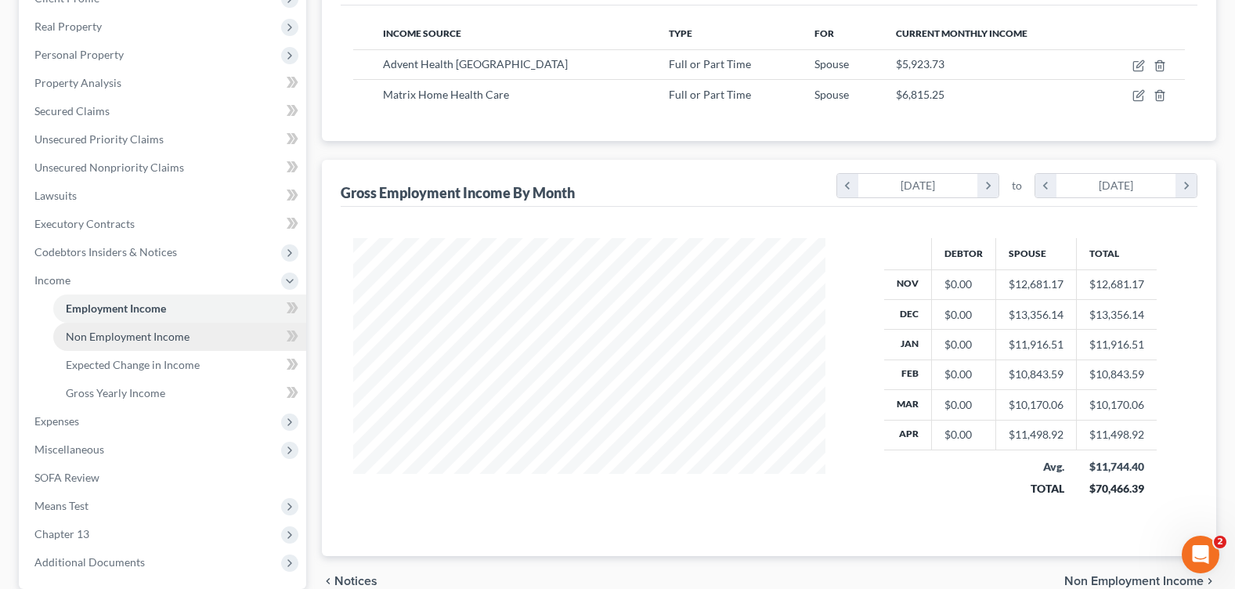
click at [131, 338] on span "Non Employment Income" at bounding box center [128, 336] width 124 height 13
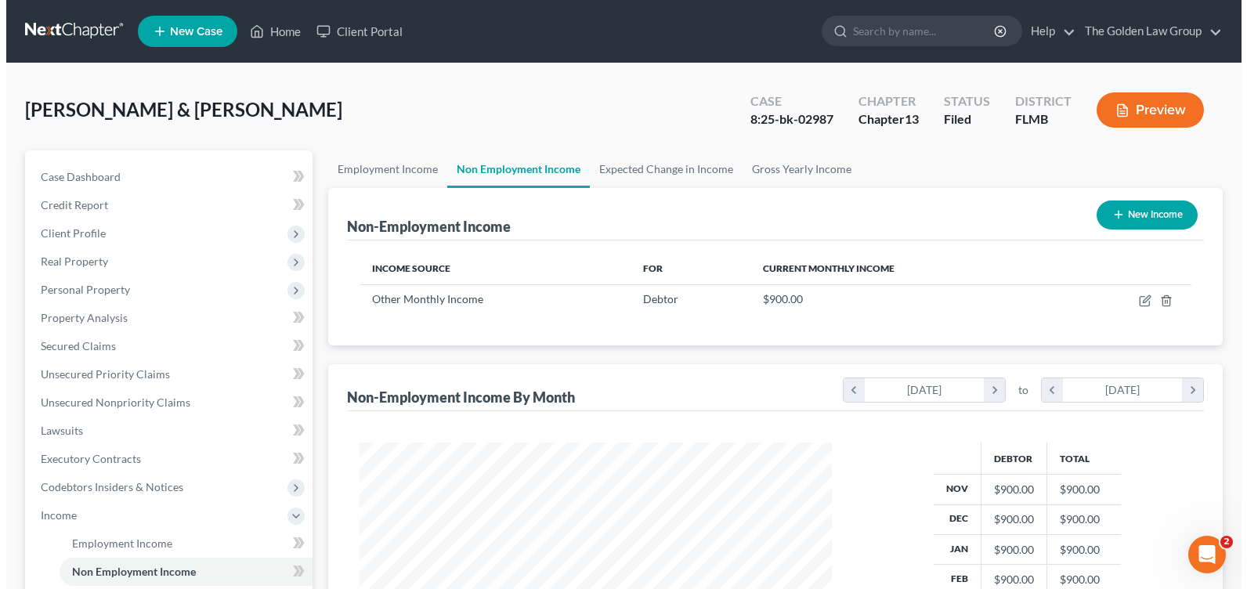
scroll to position [281, 503]
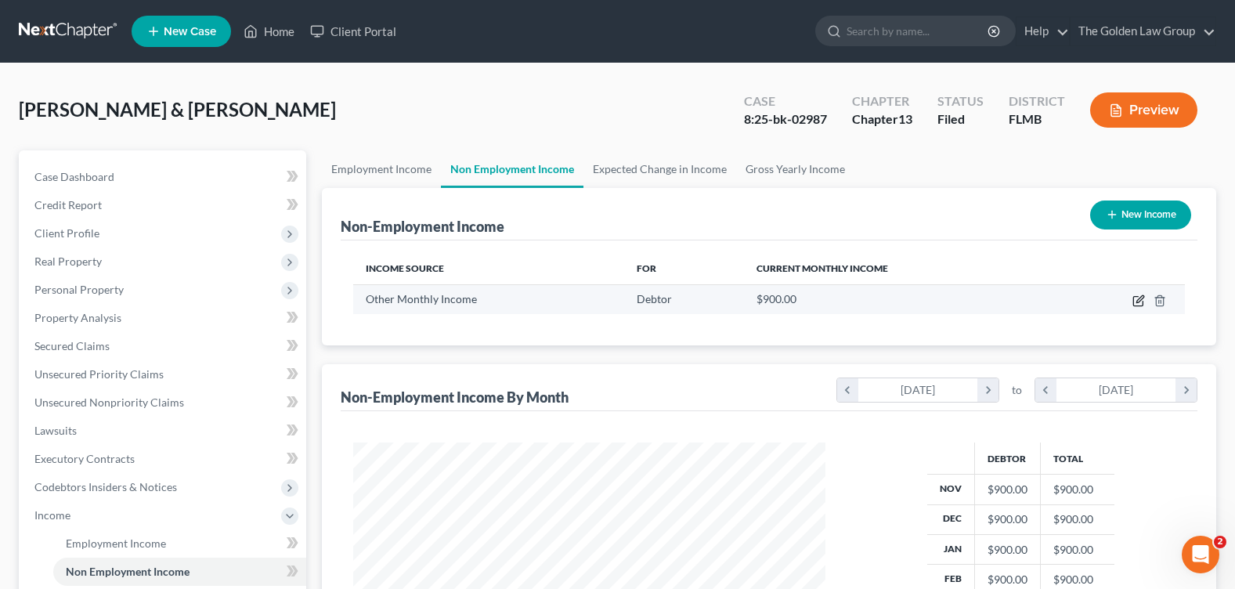
click at [1143, 302] on icon "button" at bounding box center [1137, 301] width 9 height 9
select select "13"
select select "0"
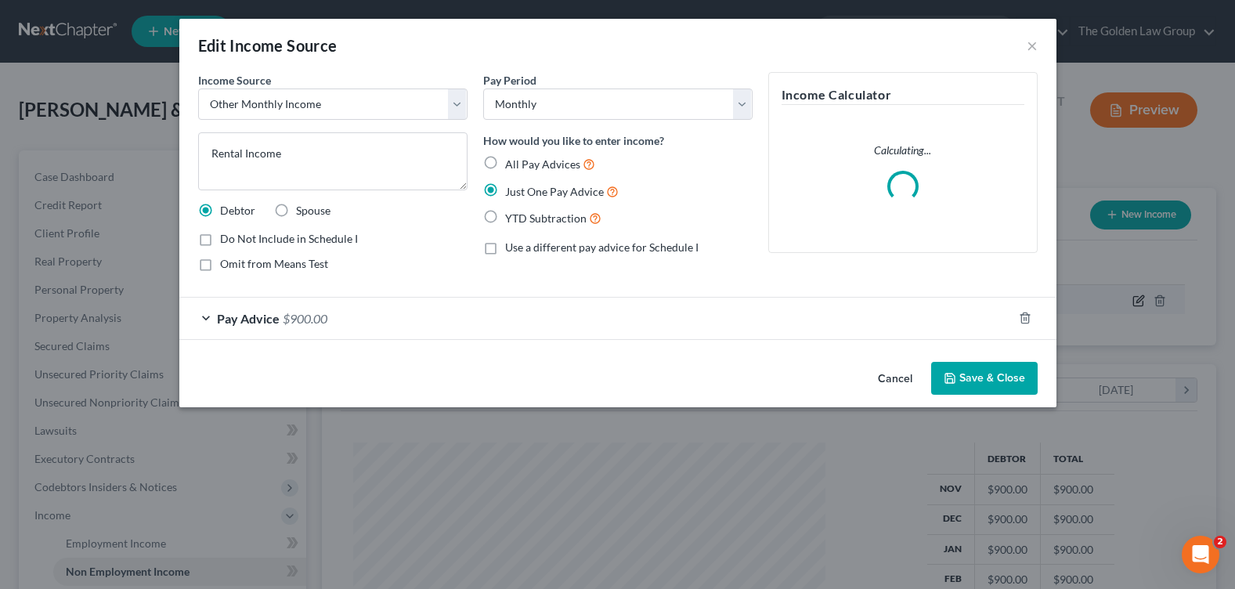
scroll to position [281, 509]
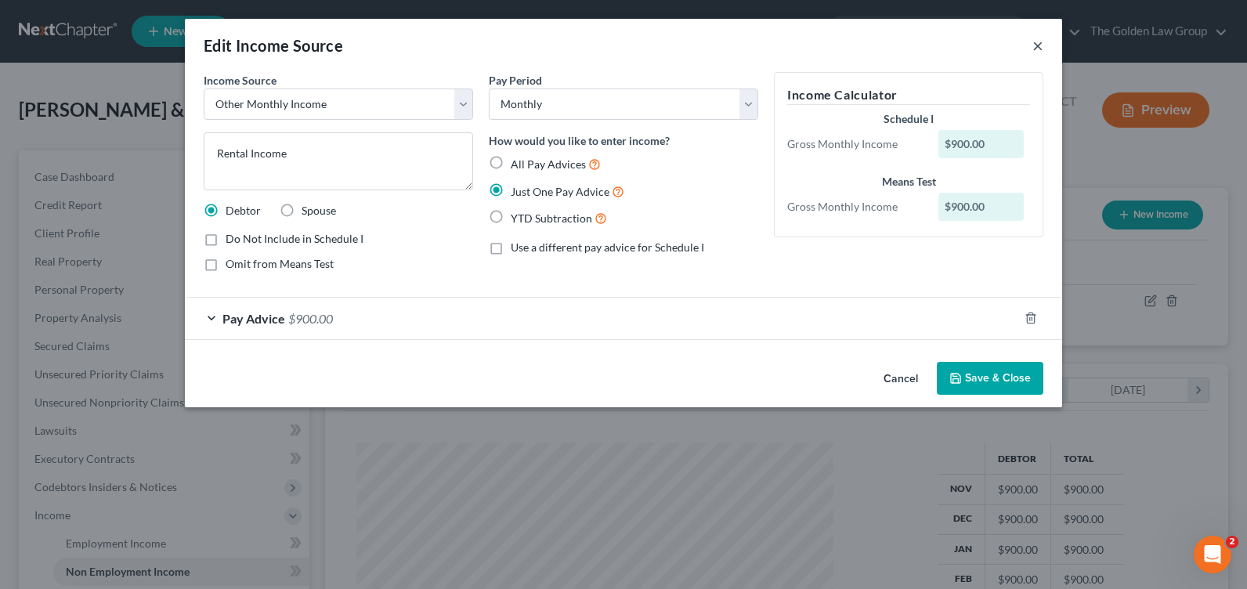
click at [1034, 47] on button "×" at bounding box center [1037, 45] width 11 height 19
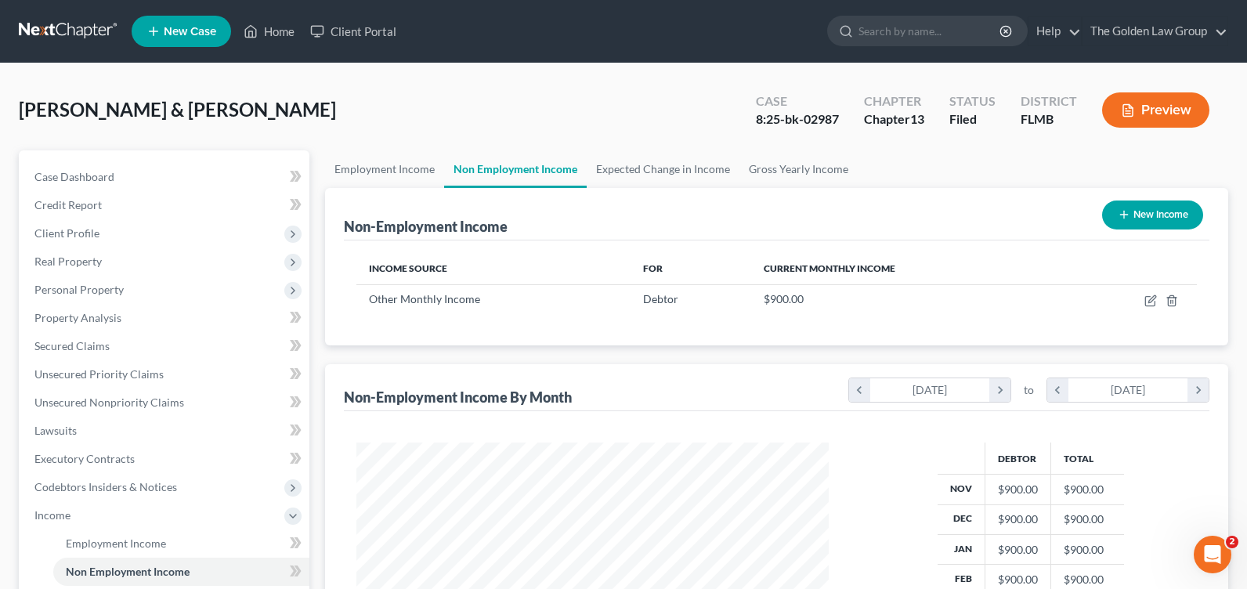
scroll to position [782956, 782733]
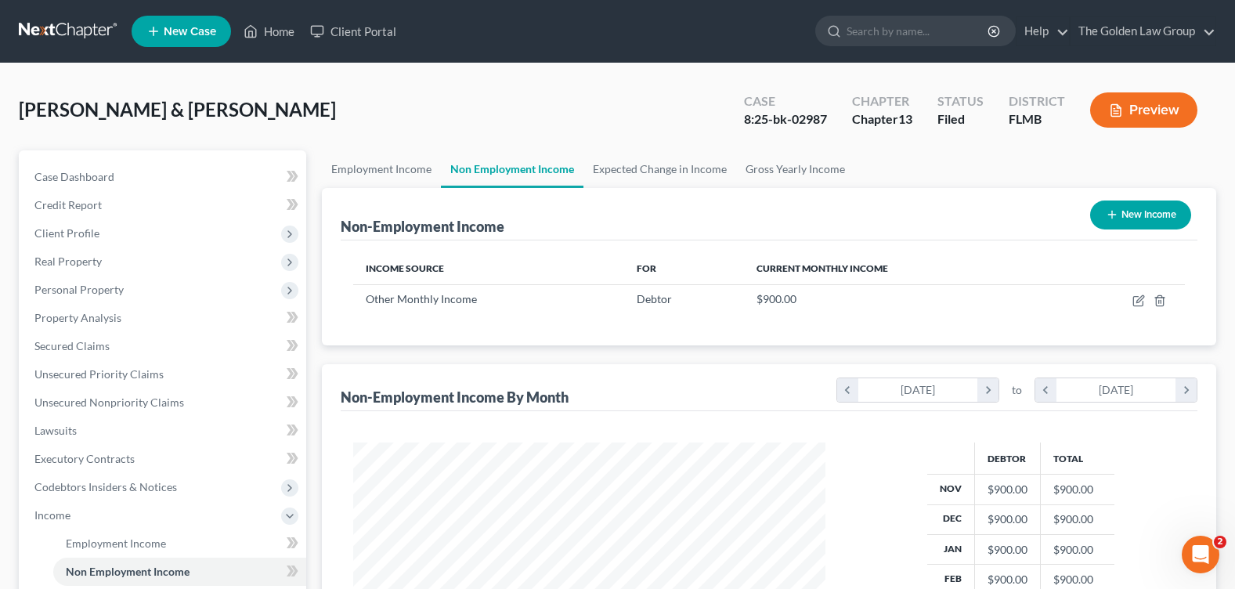
click at [1152, 216] on button "New Income" at bounding box center [1140, 215] width 101 height 29
select select "0"
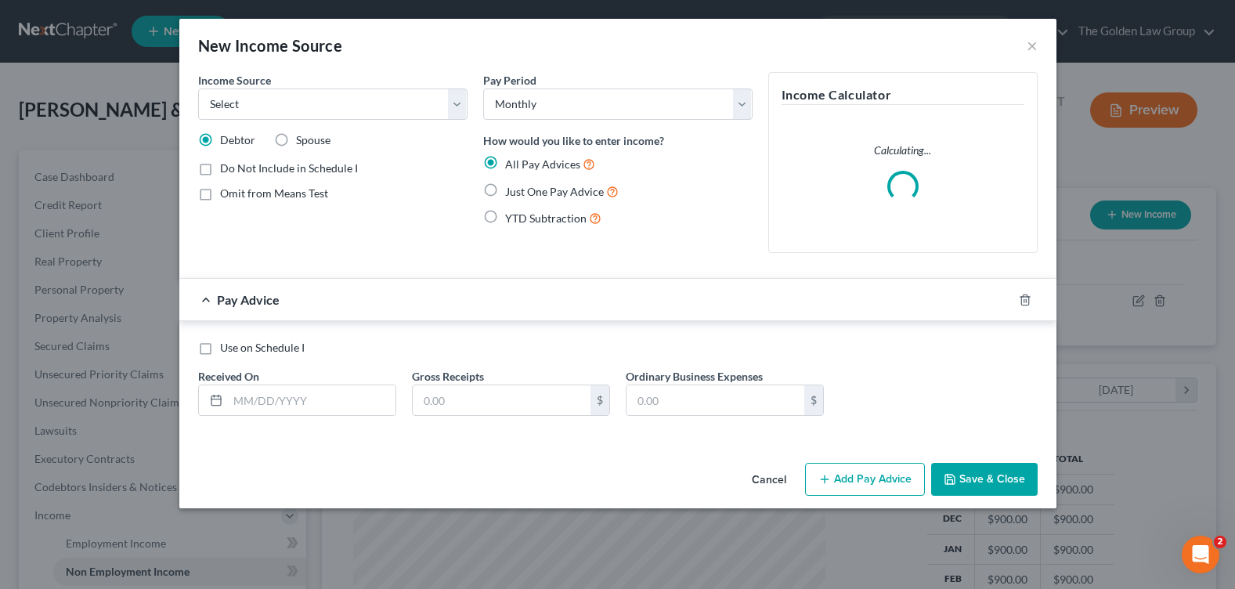
scroll to position [281, 509]
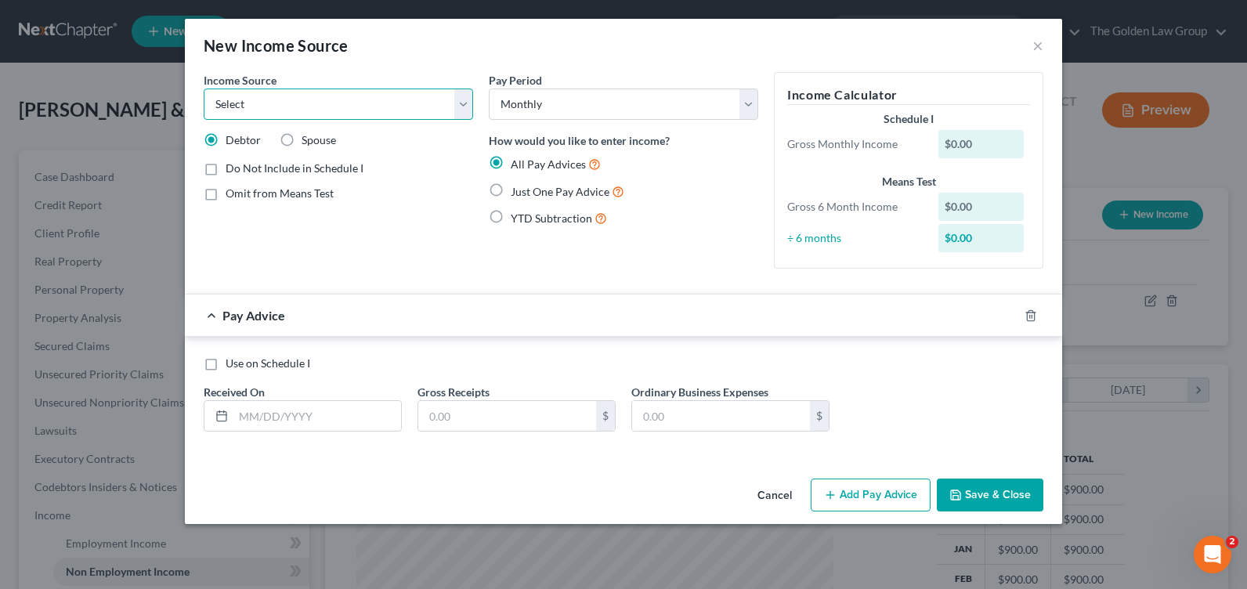
click at [461, 105] on select "Select Unemployment Disability (from employer) Pension Retirement Social Securi…" at bounding box center [338, 104] width 269 height 31
select select "4"
click at [204, 89] on select "Select Unemployment Disability (from employer) Pension Retirement Social Securi…" at bounding box center [338, 104] width 269 height 31
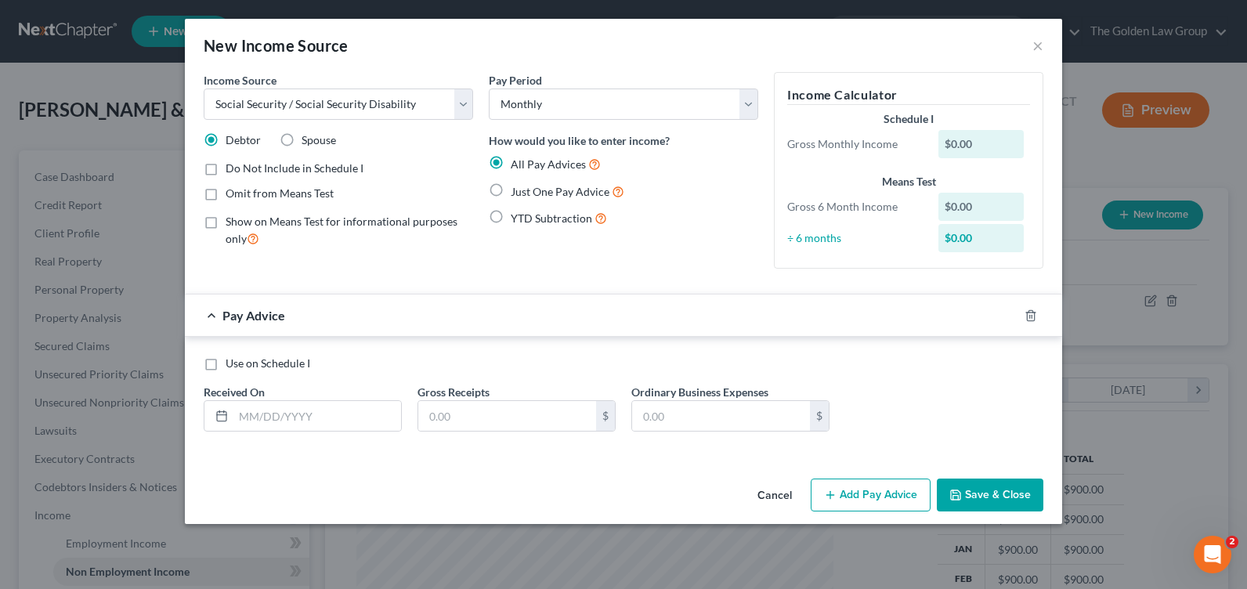
click at [302, 142] on label "Spouse" at bounding box center [319, 140] width 34 height 16
click at [308, 142] on input "Spouse" at bounding box center [313, 137] width 10 height 10
radio input "true"
click at [511, 194] on label "Just One Pay Advice" at bounding box center [568, 191] width 114 height 18
click at [517, 193] on input "Just One Pay Advice" at bounding box center [522, 187] width 10 height 10
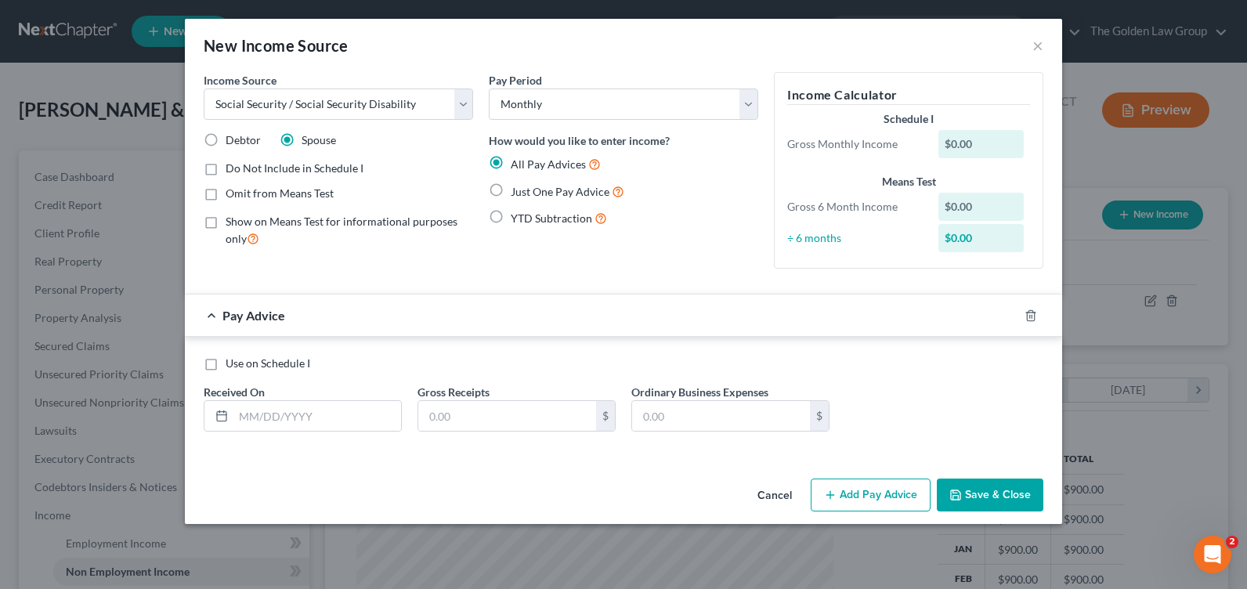
radio input "true"
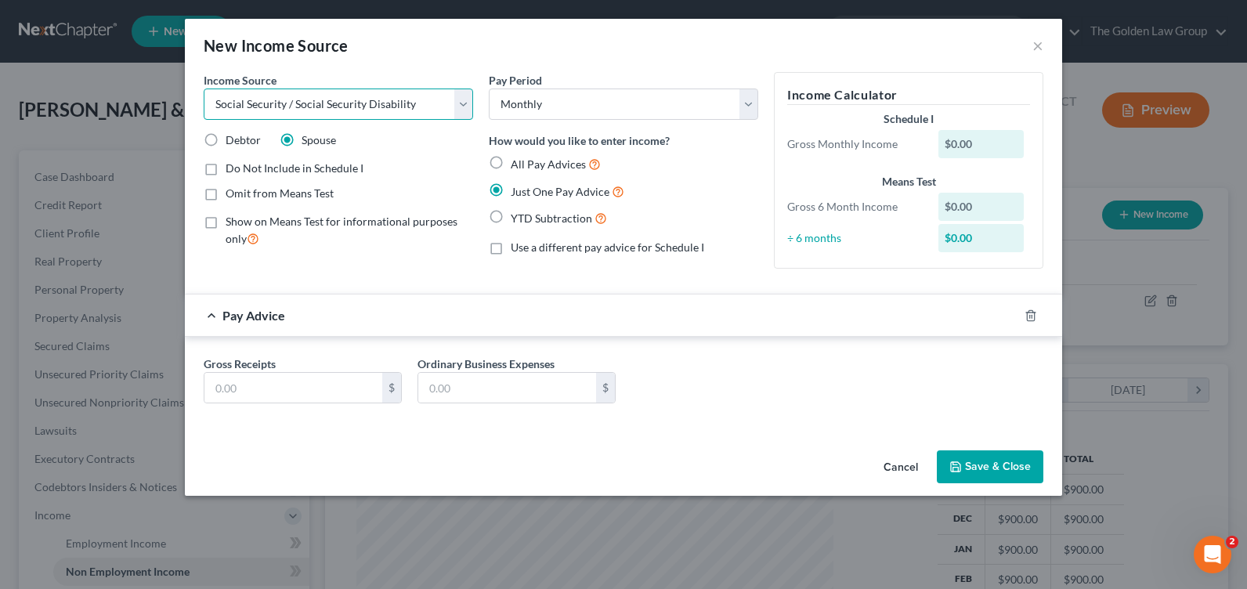
click at [462, 103] on select "Select Unemployment Disability (from employer) Pension Retirement Social Securi…" at bounding box center [338, 104] width 269 height 31
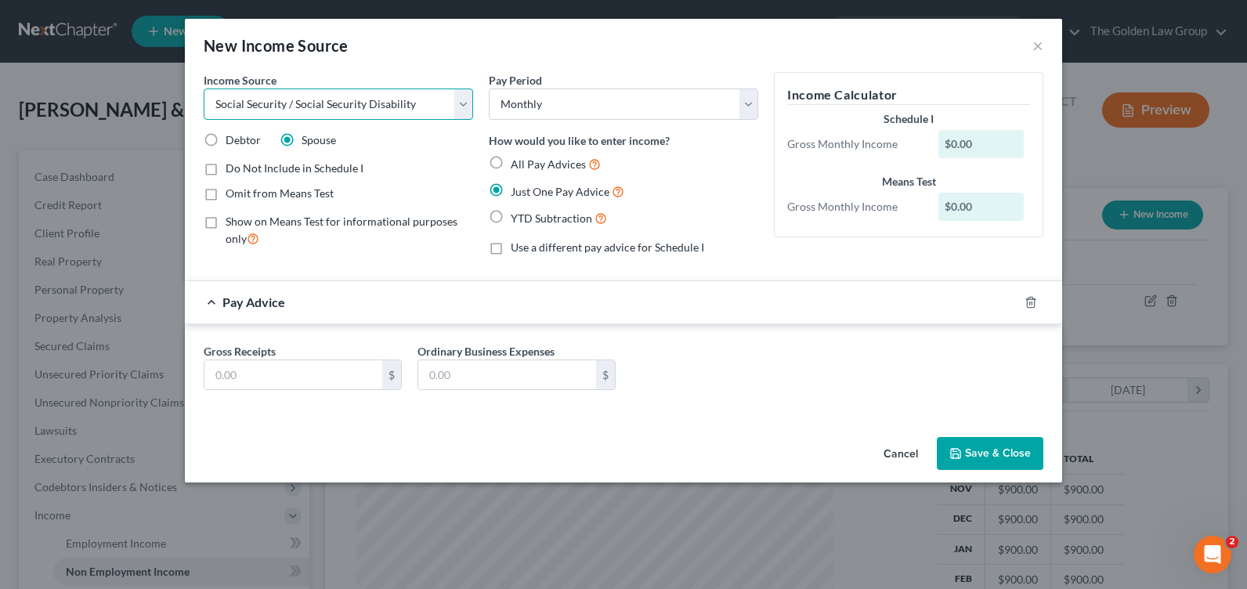
select select "13"
click at [204, 89] on select "Select Unemployment Disability (from employer) Pension Retirement Social Securi…" at bounding box center [338, 104] width 269 height 31
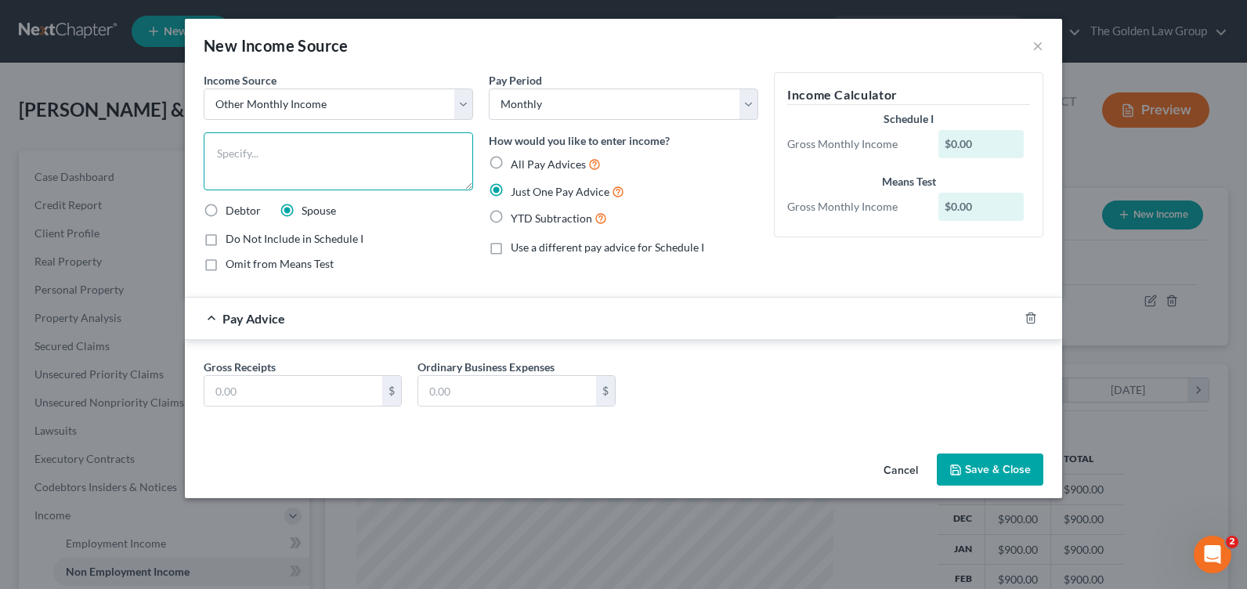
click at [268, 166] on textarea at bounding box center [338, 161] width 269 height 58
type textarea "Daughter's SS income"
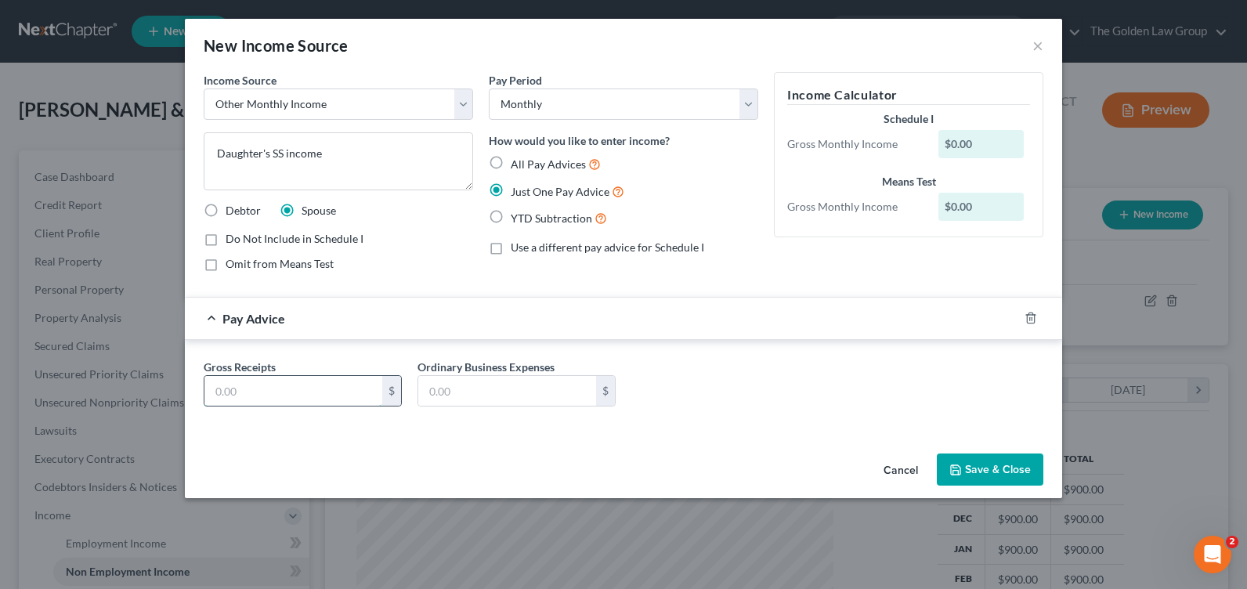
click at [318, 400] on input "text" at bounding box center [293, 391] width 178 height 30
type input "967"
click at [963, 472] on button "Save & Close" at bounding box center [990, 469] width 107 height 33
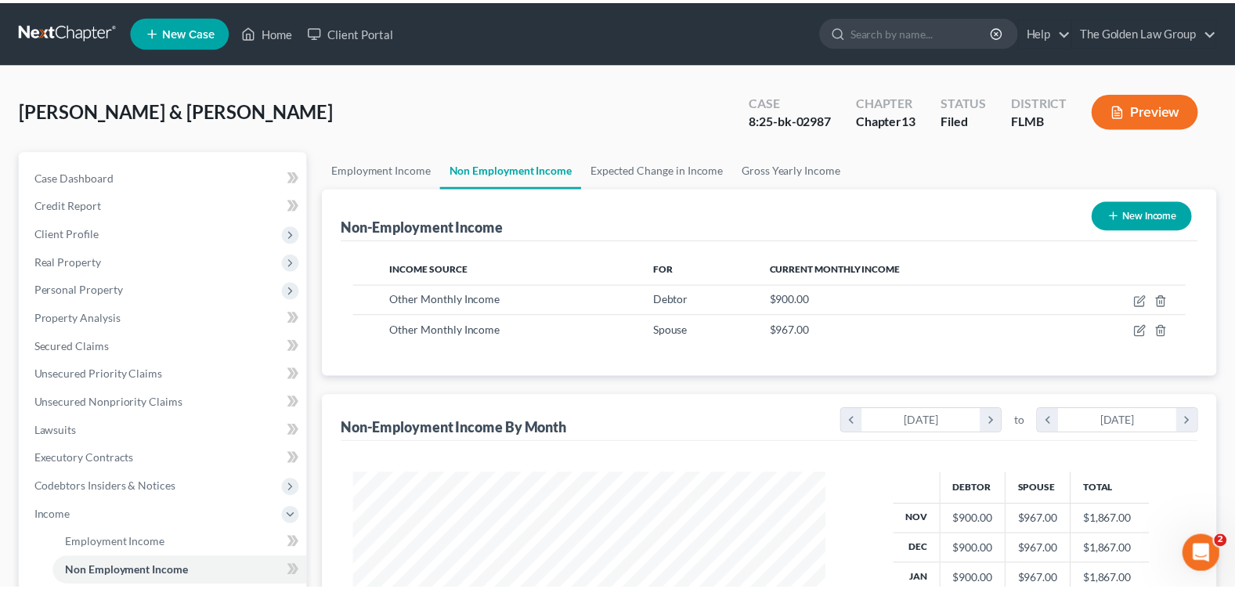
scroll to position [782956, 782733]
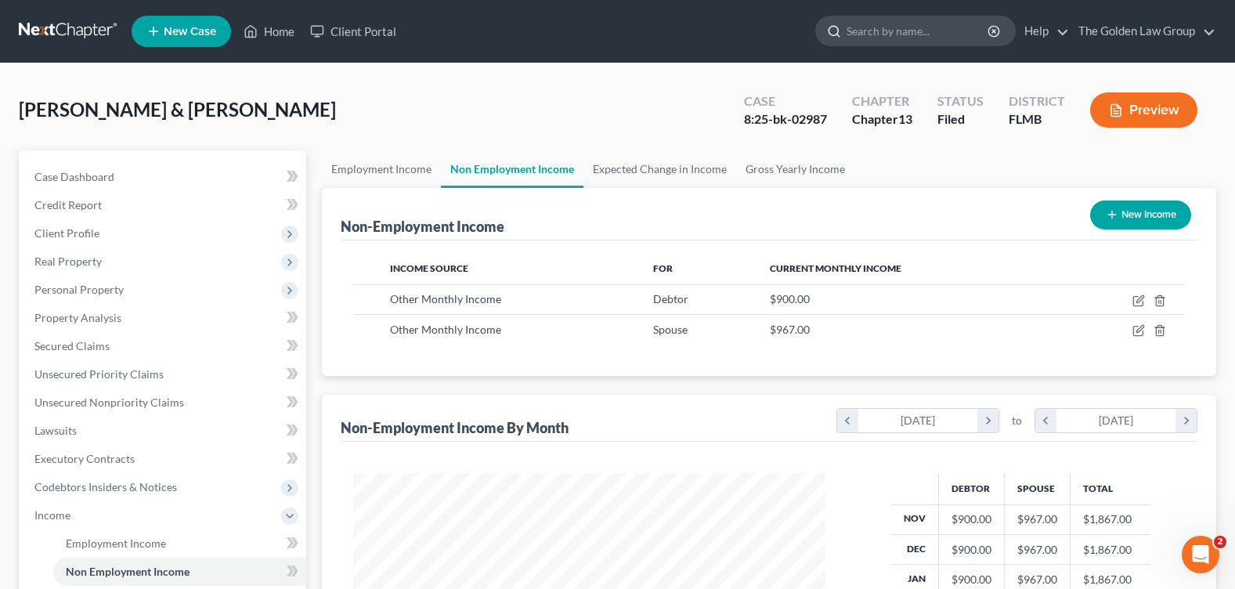
click at [884, 22] on input "search" at bounding box center [918, 30] width 143 height 29
type input "[PERSON_NAME]"
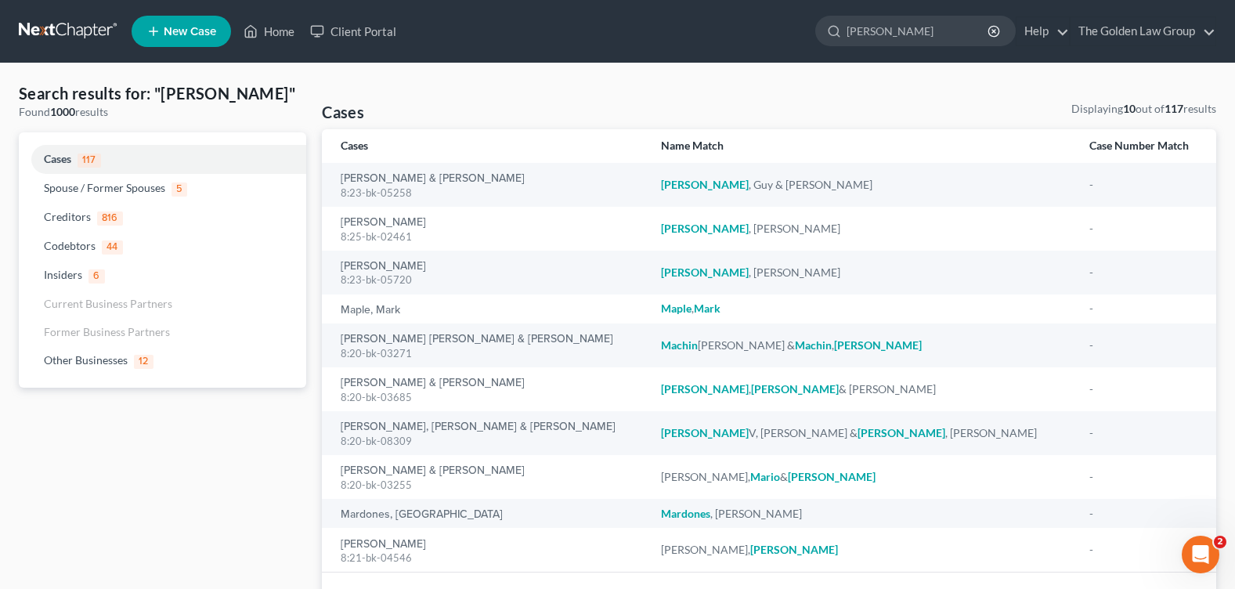
click at [125, 521] on div "Search results for: "[PERSON_NAME]" Found 1000 results Cases 117 Spouse / Forme…" at bounding box center [162, 360] width 303 height 556
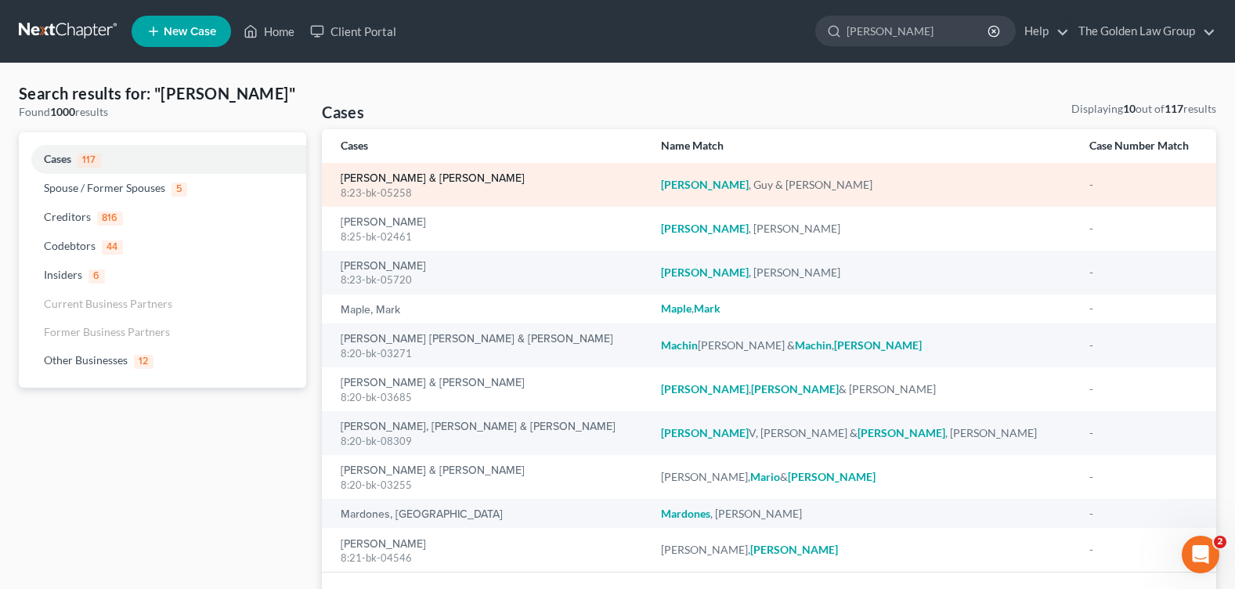
click at [381, 177] on link "[PERSON_NAME] & [PERSON_NAME]" at bounding box center [433, 178] width 184 height 11
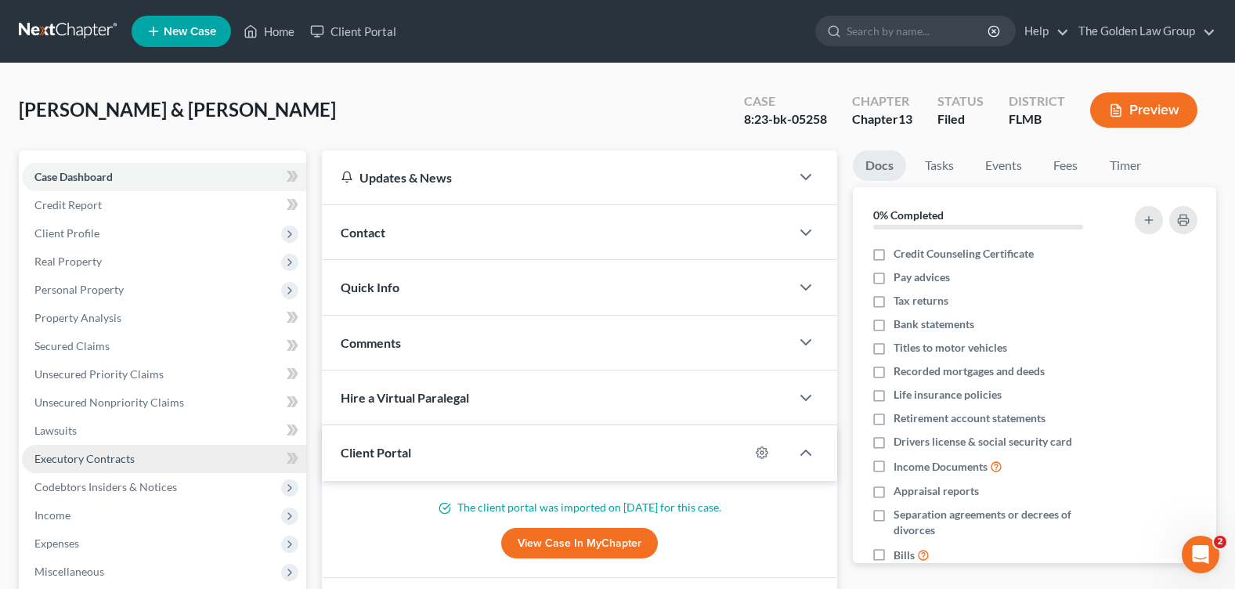
scroll to position [157, 0]
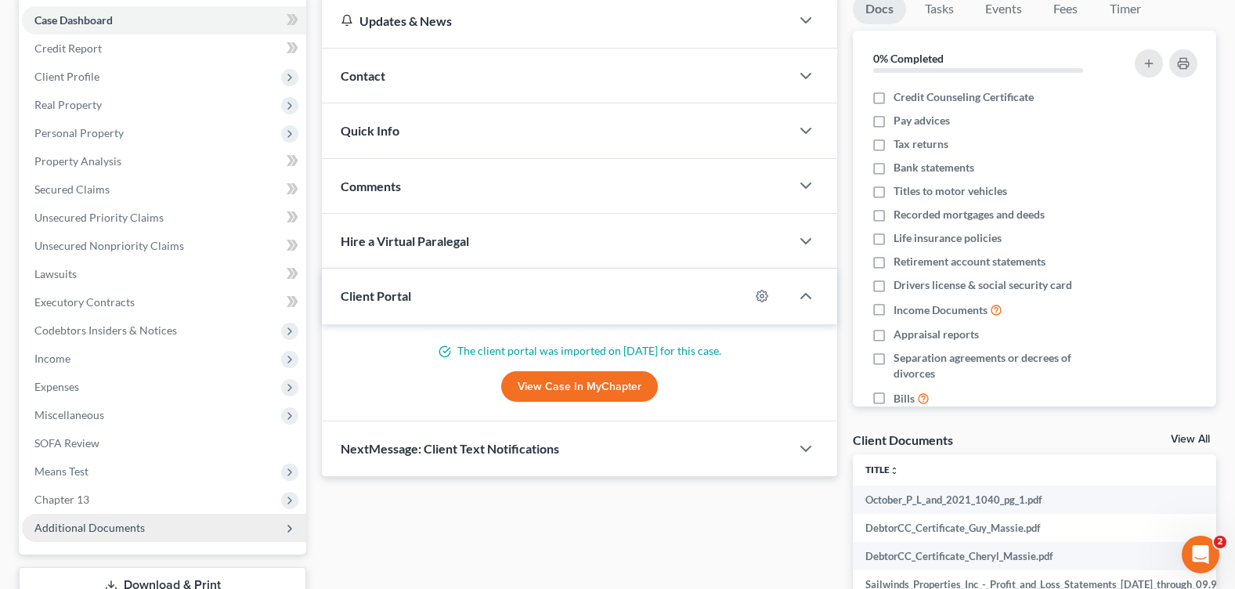
click at [89, 529] on span "Additional Documents" at bounding box center [89, 527] width 110 height 13
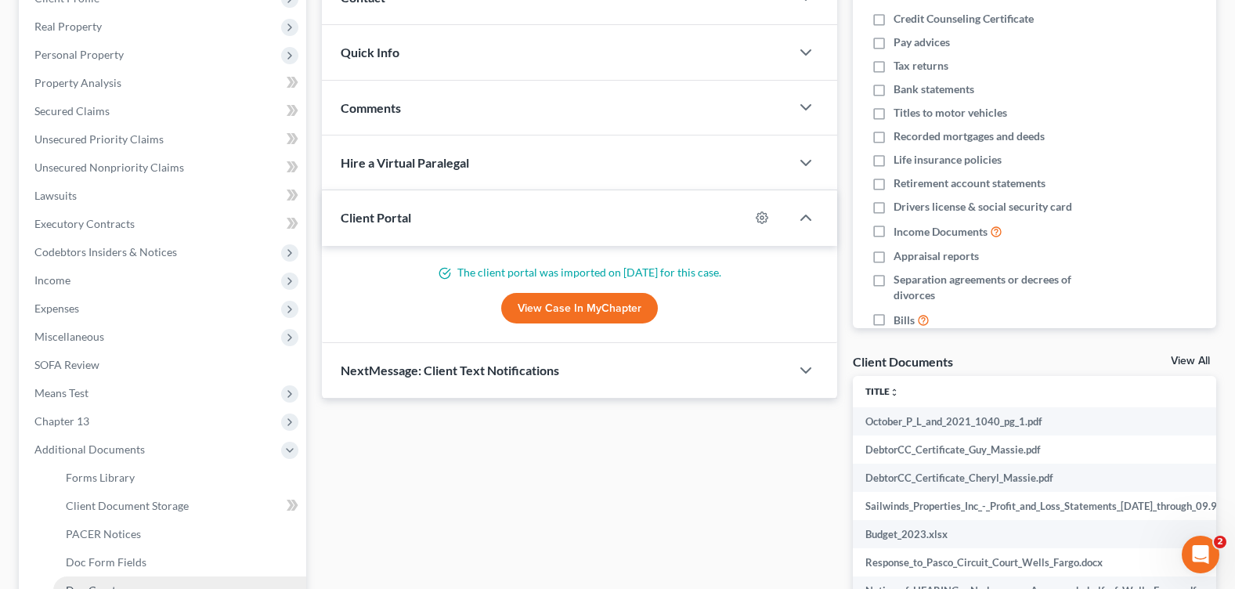
scroll to position [313, 0]
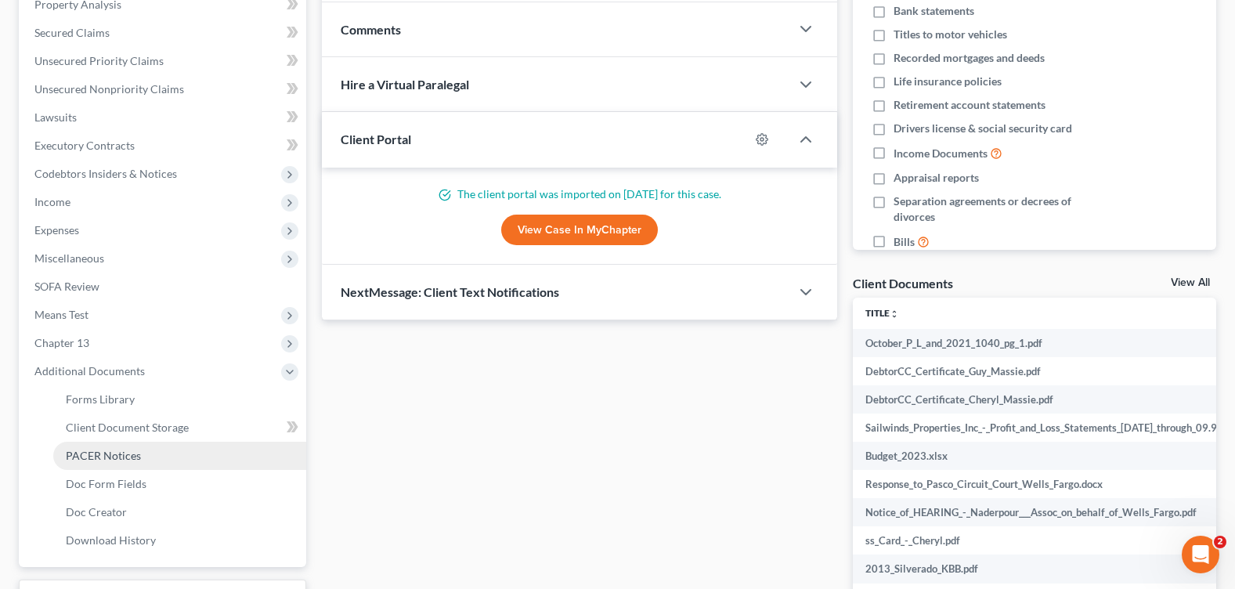
click at [106, 451] on span "PACER Notices" at bounding box center [103, 455] width 75 height 13
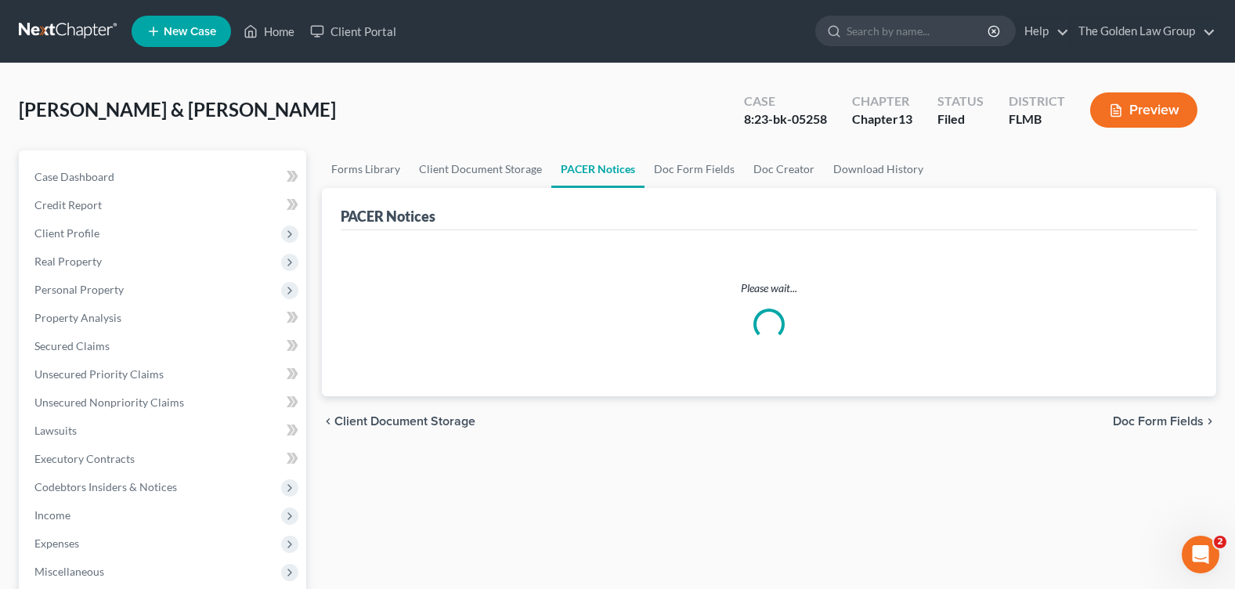
click at [497, 95] on div "[PERSON_NAME] & [PERSON_NAME] Upgraded Case 8:23-bk-05258 Chapter Chapter 13 St…" at bounding box center [618, 116] width 1198 height 68
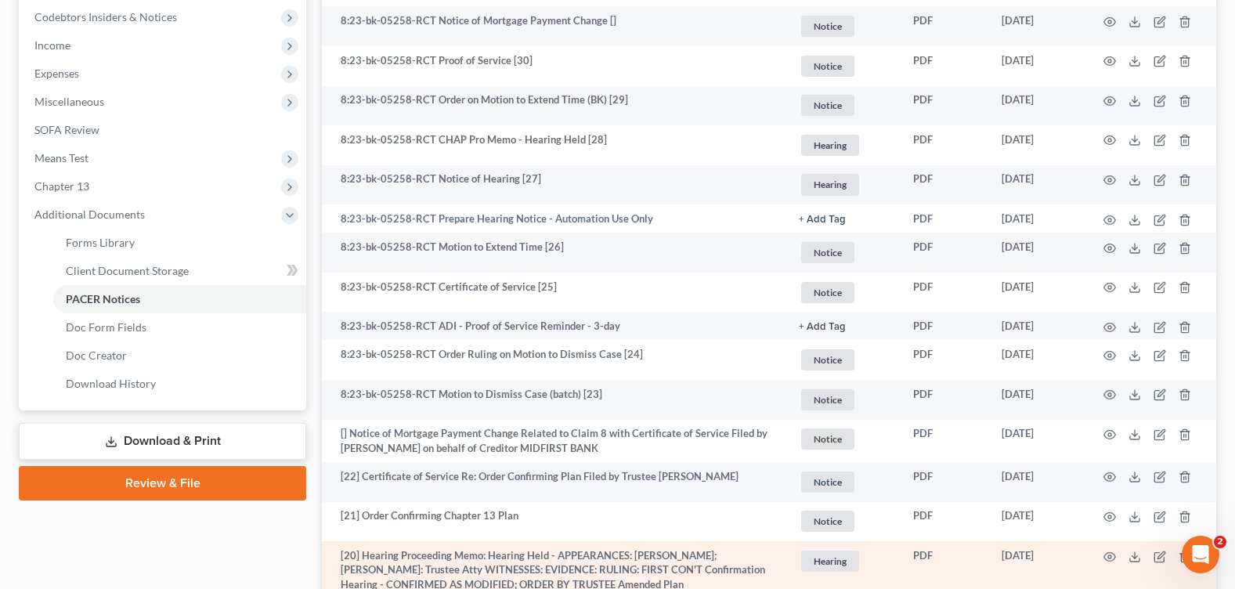
scroll to position [548, 0]
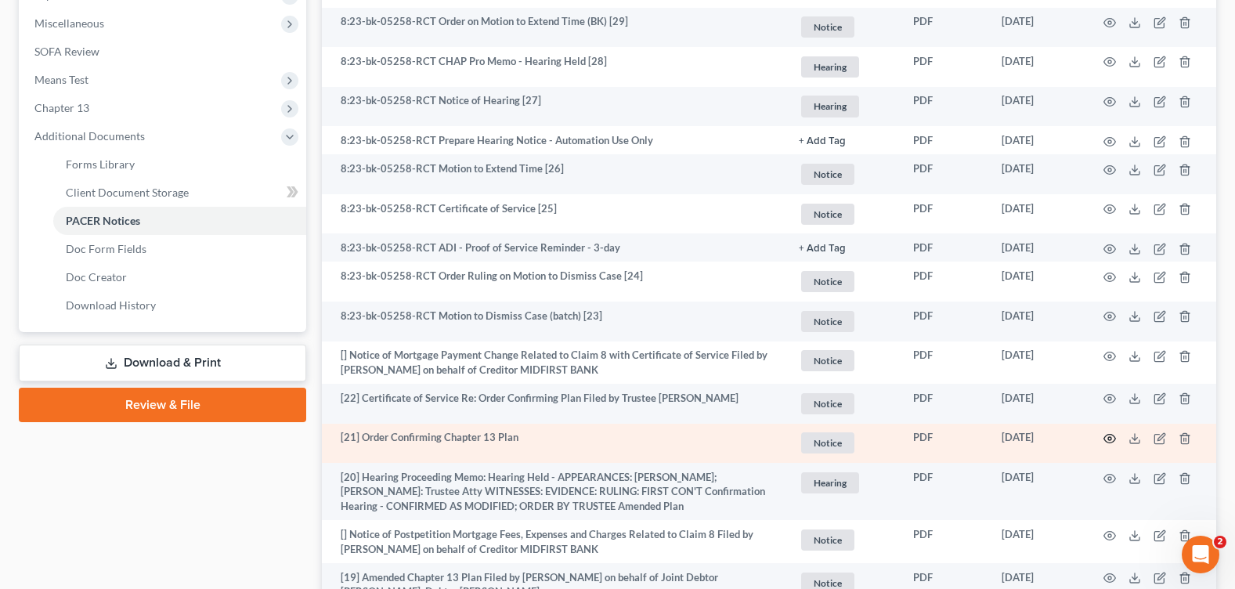
click at [1108, 437] on icon "button" at bounding box center [1110, 438] width 13 height 13
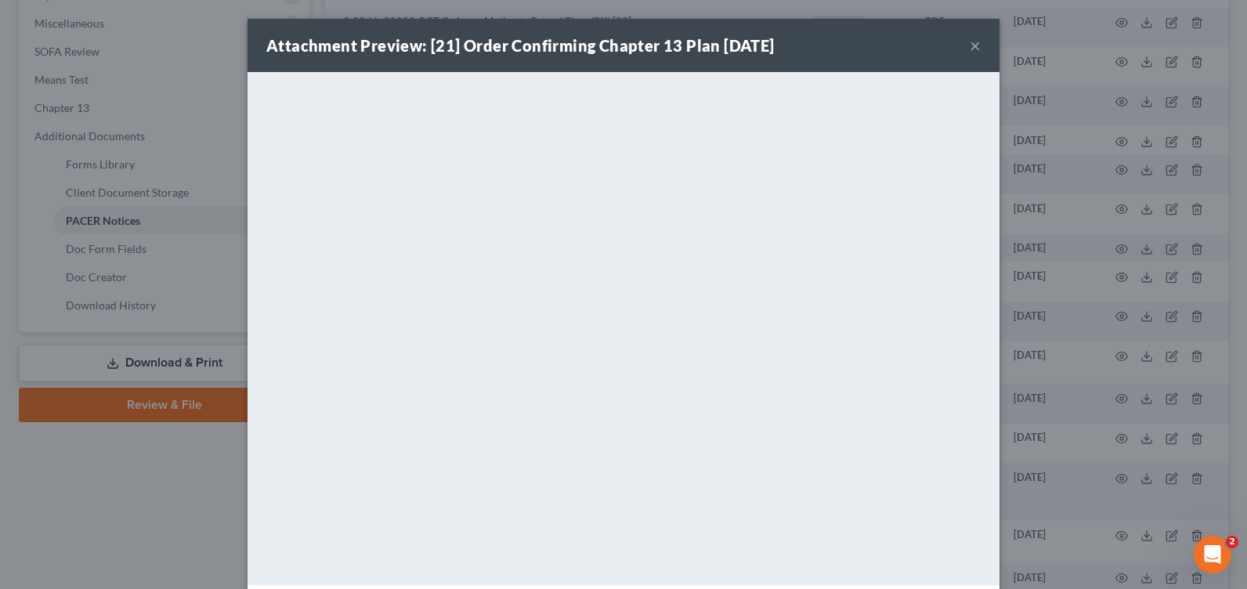
click at [970, 49] on button "×" at bounding box center [975, 45] width 11 height 19
